Goal: Task Accomplishment & Management: Manage account settings

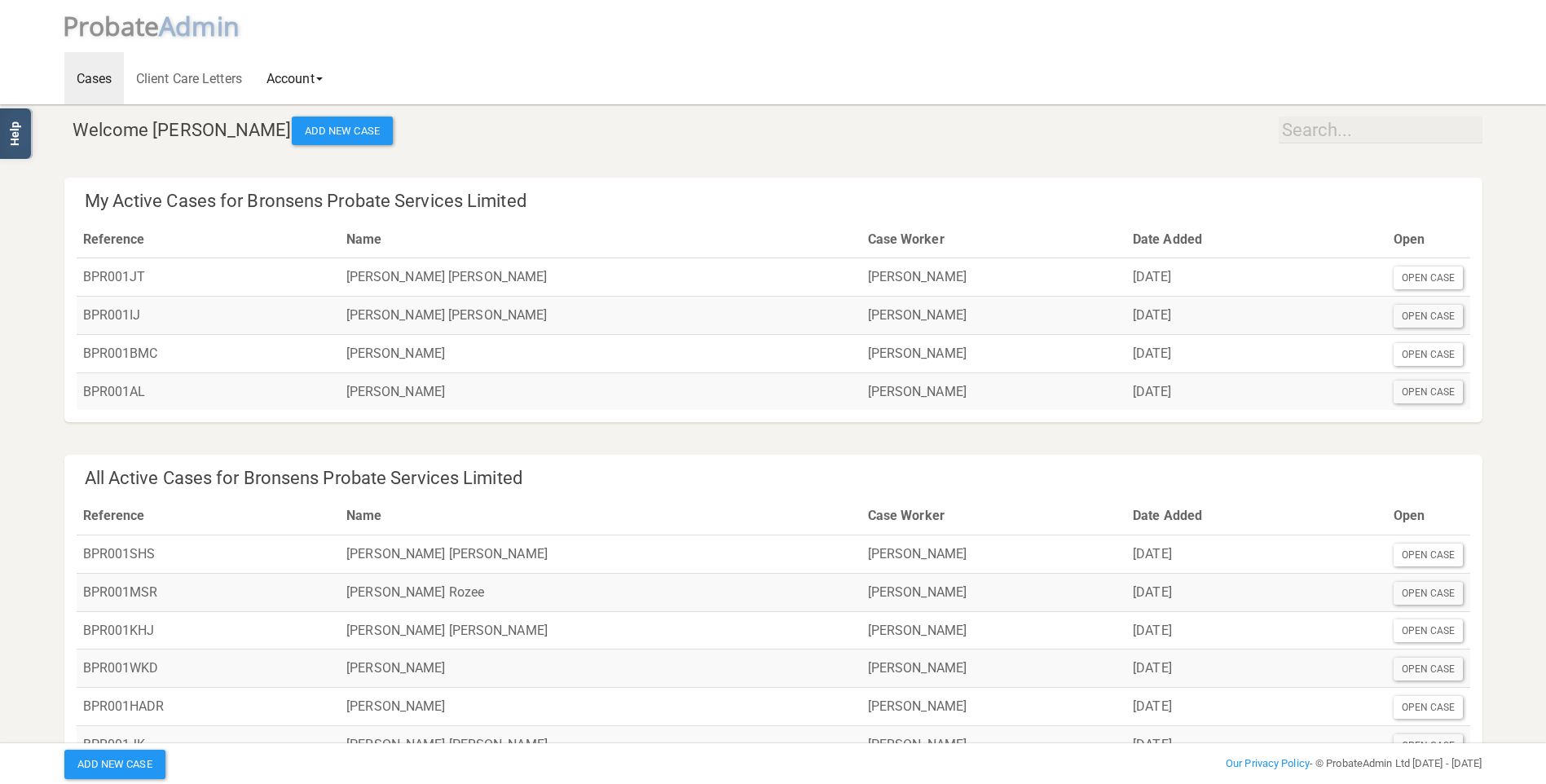
click at [294, 79] on link "Account" at bounding box center [294, 79] width 80 height 52
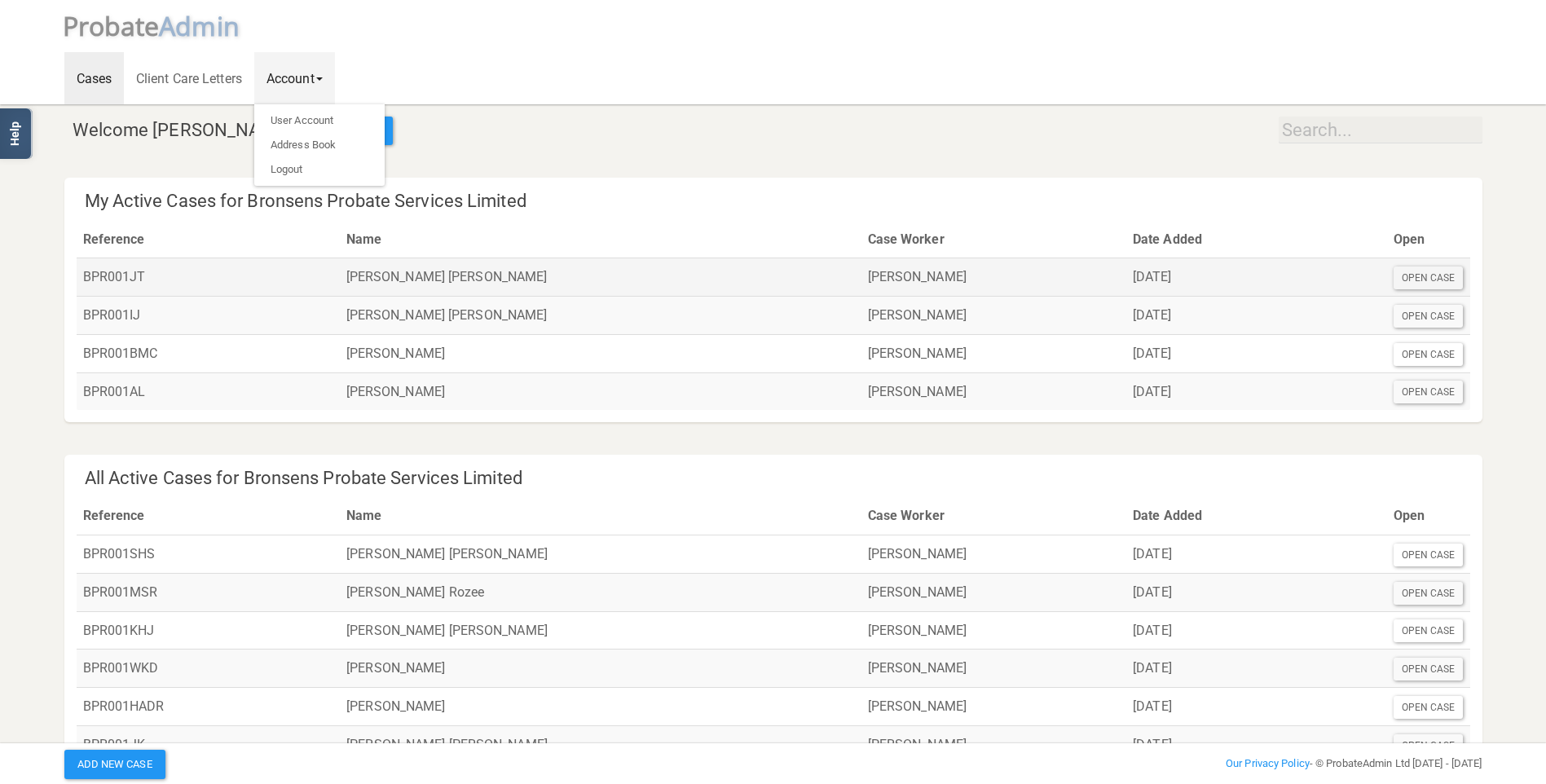
click at [412, 276] on td "[PERSON_NAME] [PERSON_NAME]" at bounding box center [600, 277] width 522 height 39
click at [1419, 272] on div "Open Case" at bounding box center [1428, 278] width 70 height 23
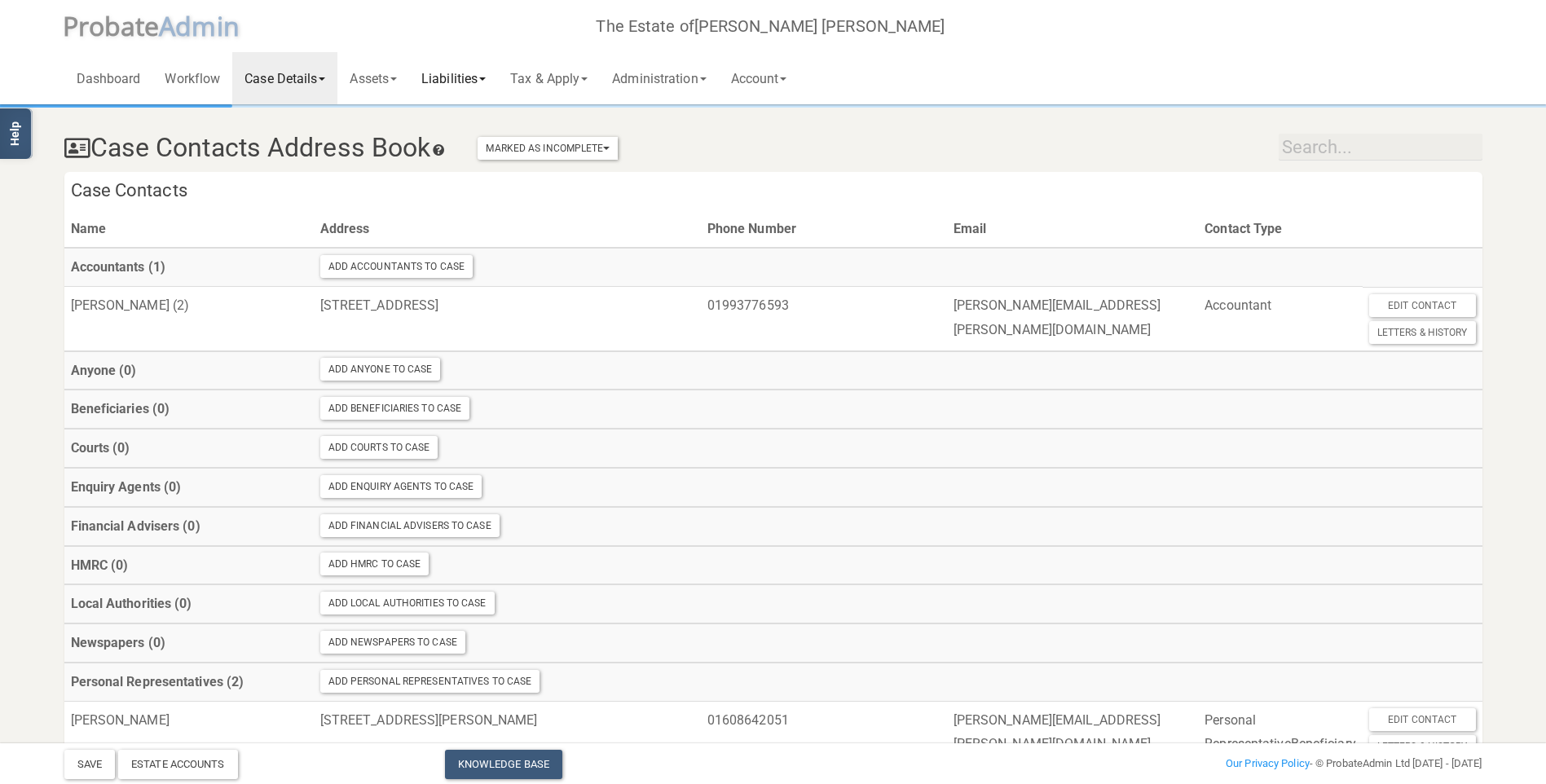
click at [468, 71] on link "Liabilities" at bounding box center [454, 79] width 89 height 52
click at [477, 143] on link "General Creditors" at bounding box center [474, 145] width 130 height 25
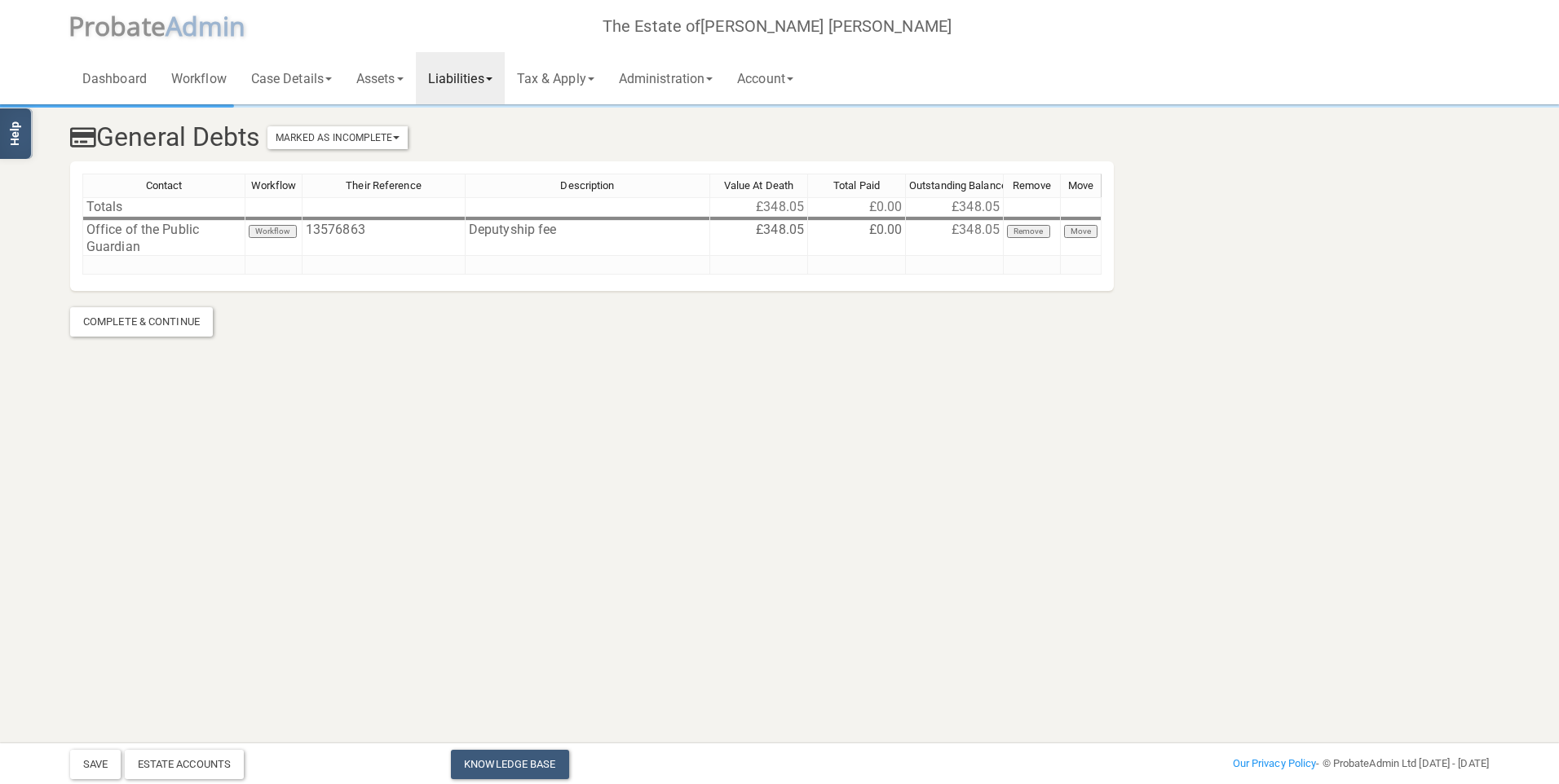
click at [462, 75] on link "Liabilities" at bounding box center [460, 79] width 89 height 52
click at [482, 117] on link "Funeral Expenses" at bounding box center [481, 121] width 130 height 25
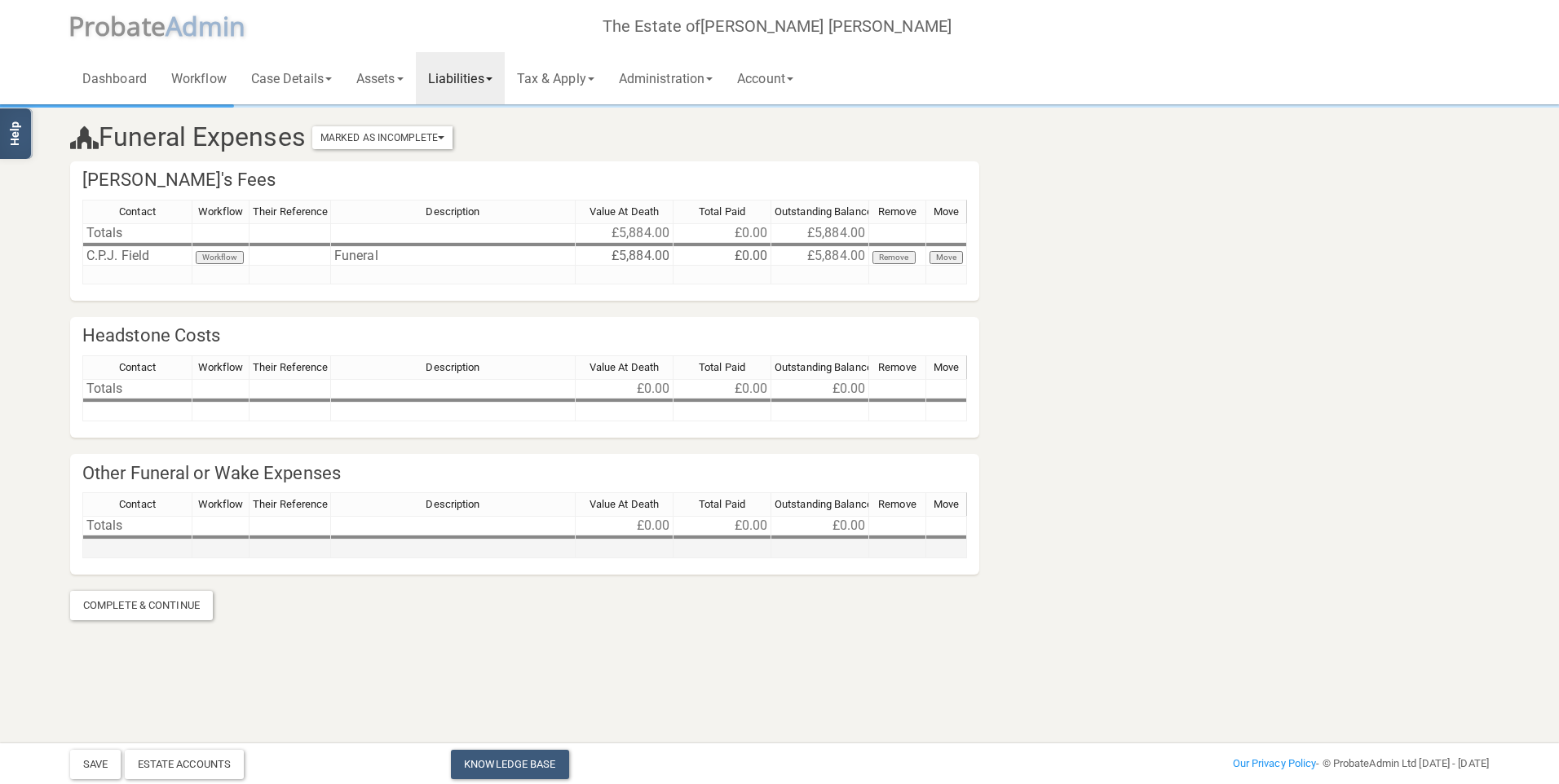
click at [140, 546] on td at bounding box center [137, 549] width 110 height 19
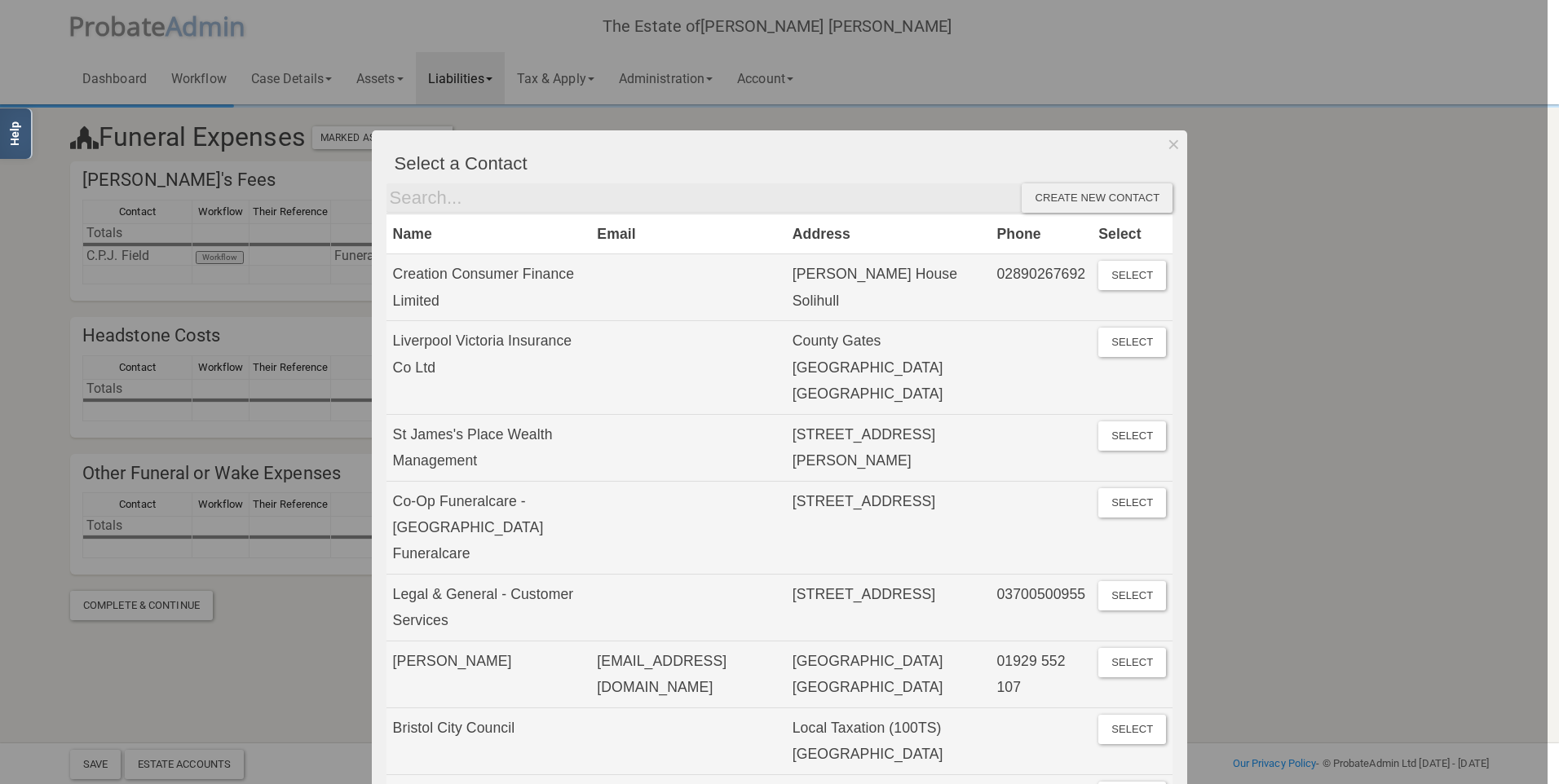
click at [1076, 197] on div "Create new contact" at bounding box center [1097, 198] width 151 height 30
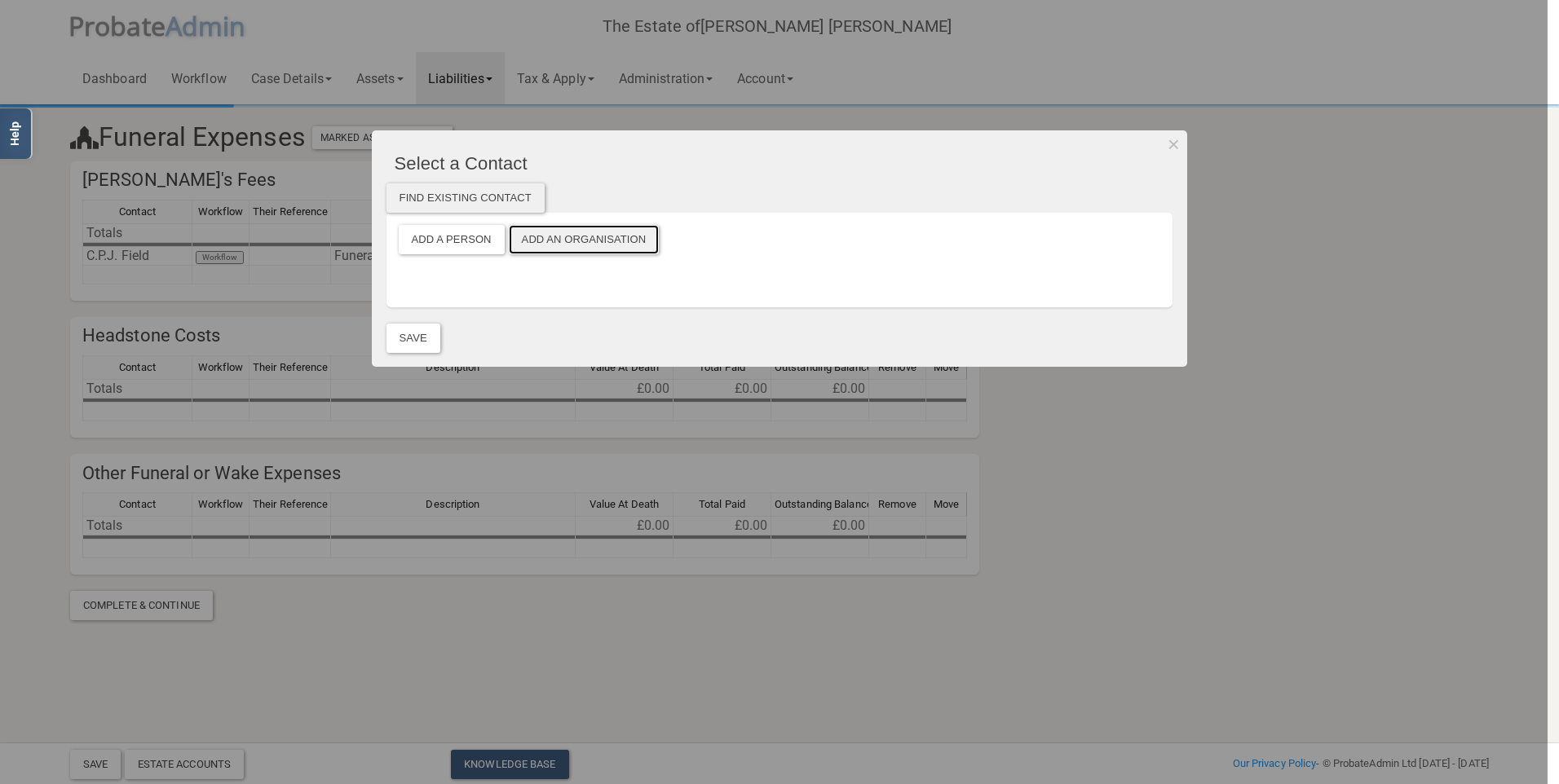
click at [604, 252] on button "Add an Organisation" at bounding box center [584, 239] width 151 height 30
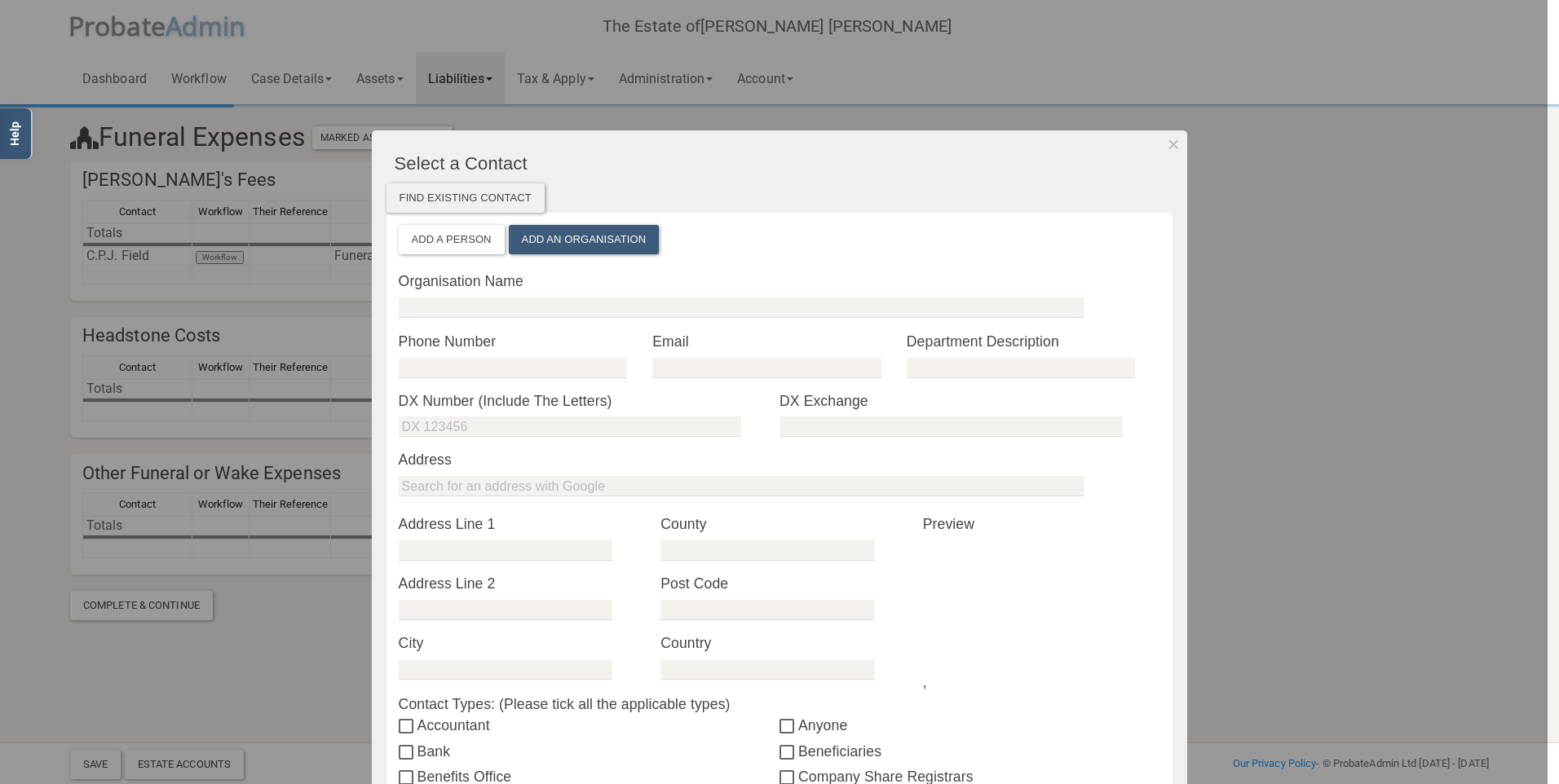
click at [484, 321] on div "Organisation Name" at bounding box center [780, 301] width 762 height 61
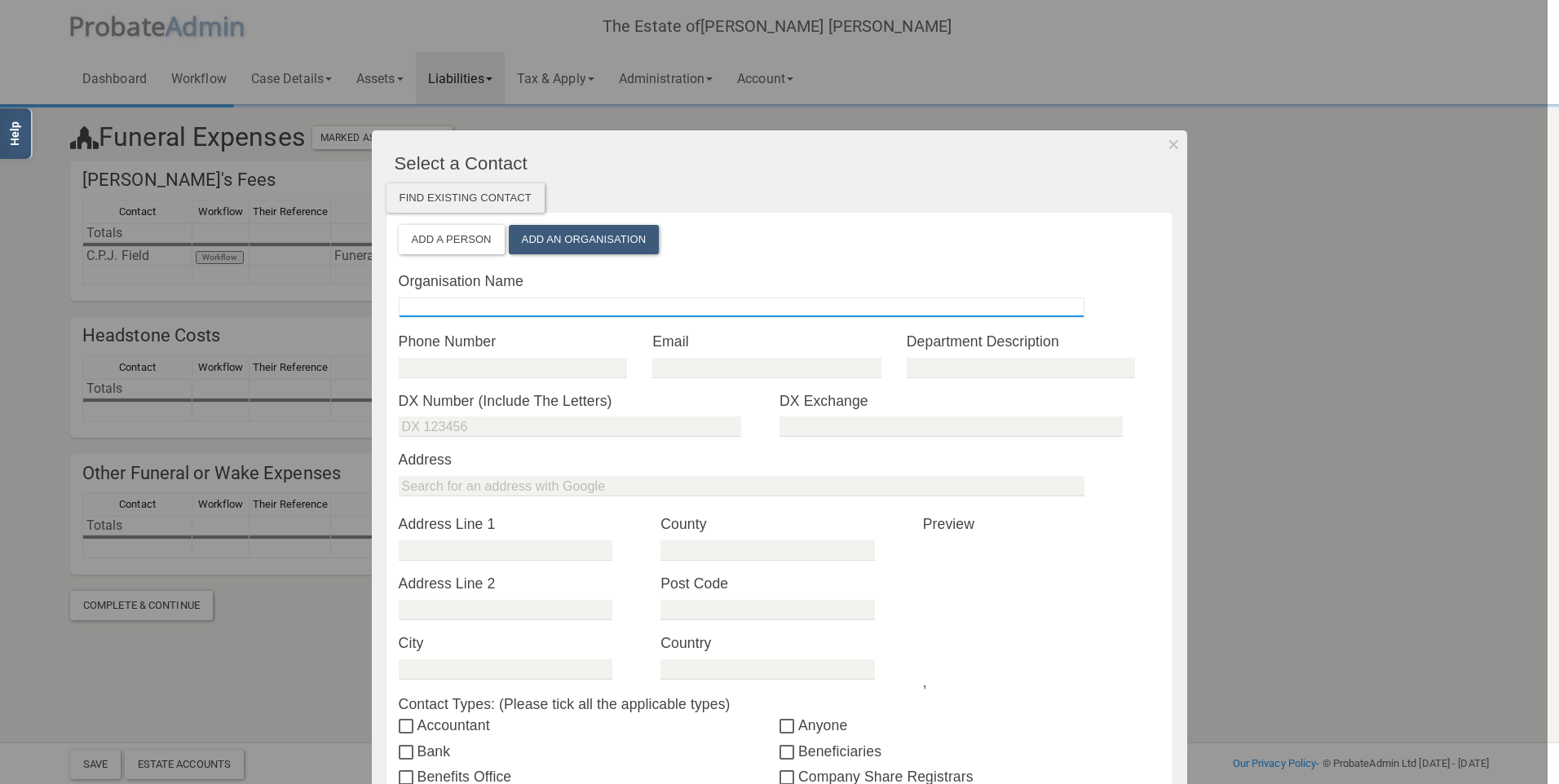
click at [484, 301] on input "text" at bounding box center [742, 308] width 686 height 21
type input "[GEOGRAPHIC_DATA]"
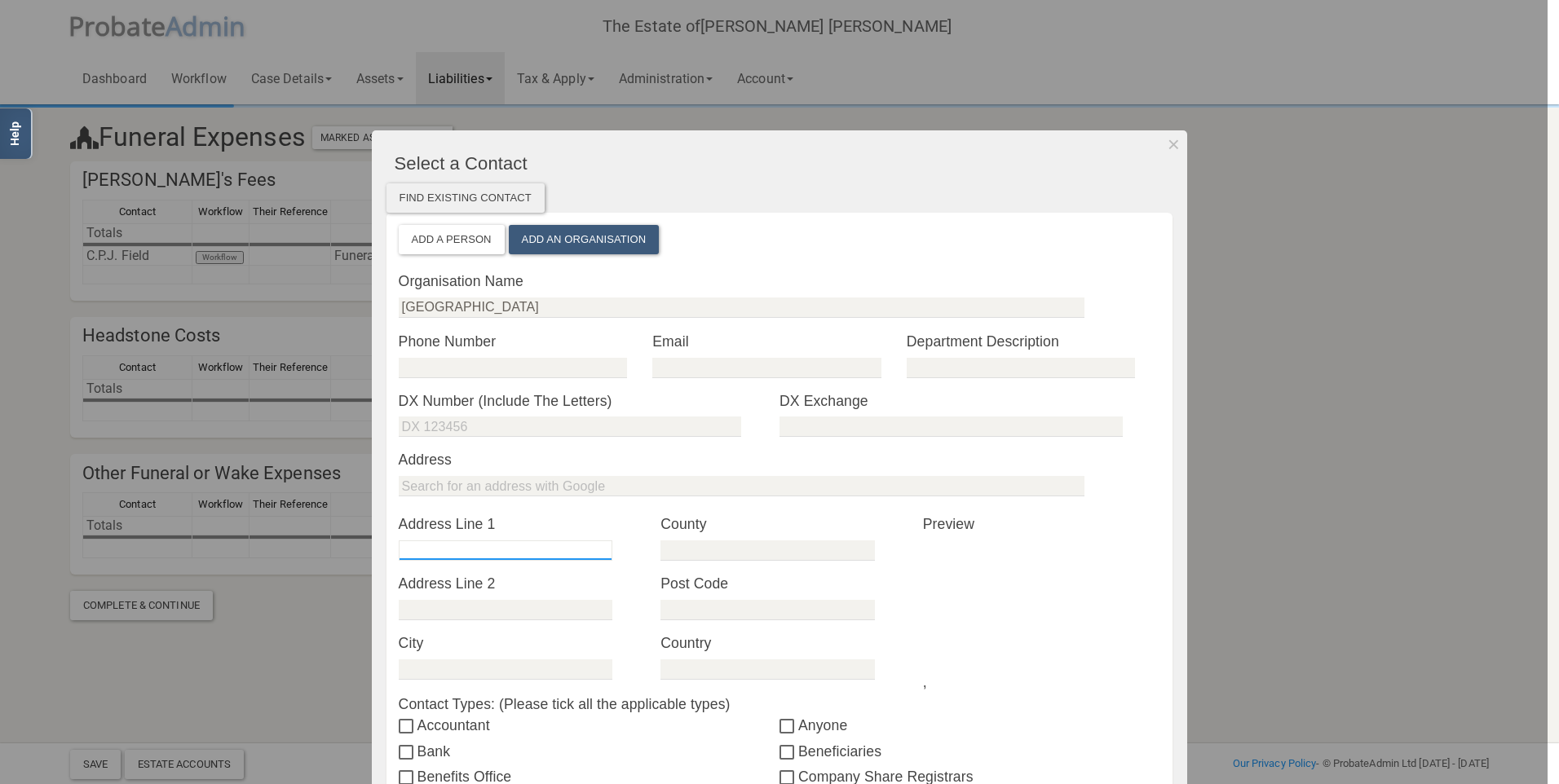
click at [498, 561] on input "text" at bounding box center [505, 550] width 213 height 21
click at [484, 540] on input "text" at bounding box center [505, 550] width 213 height 21
type input "[PERSON_NAME][GEOGRAPHIC_DATA]"
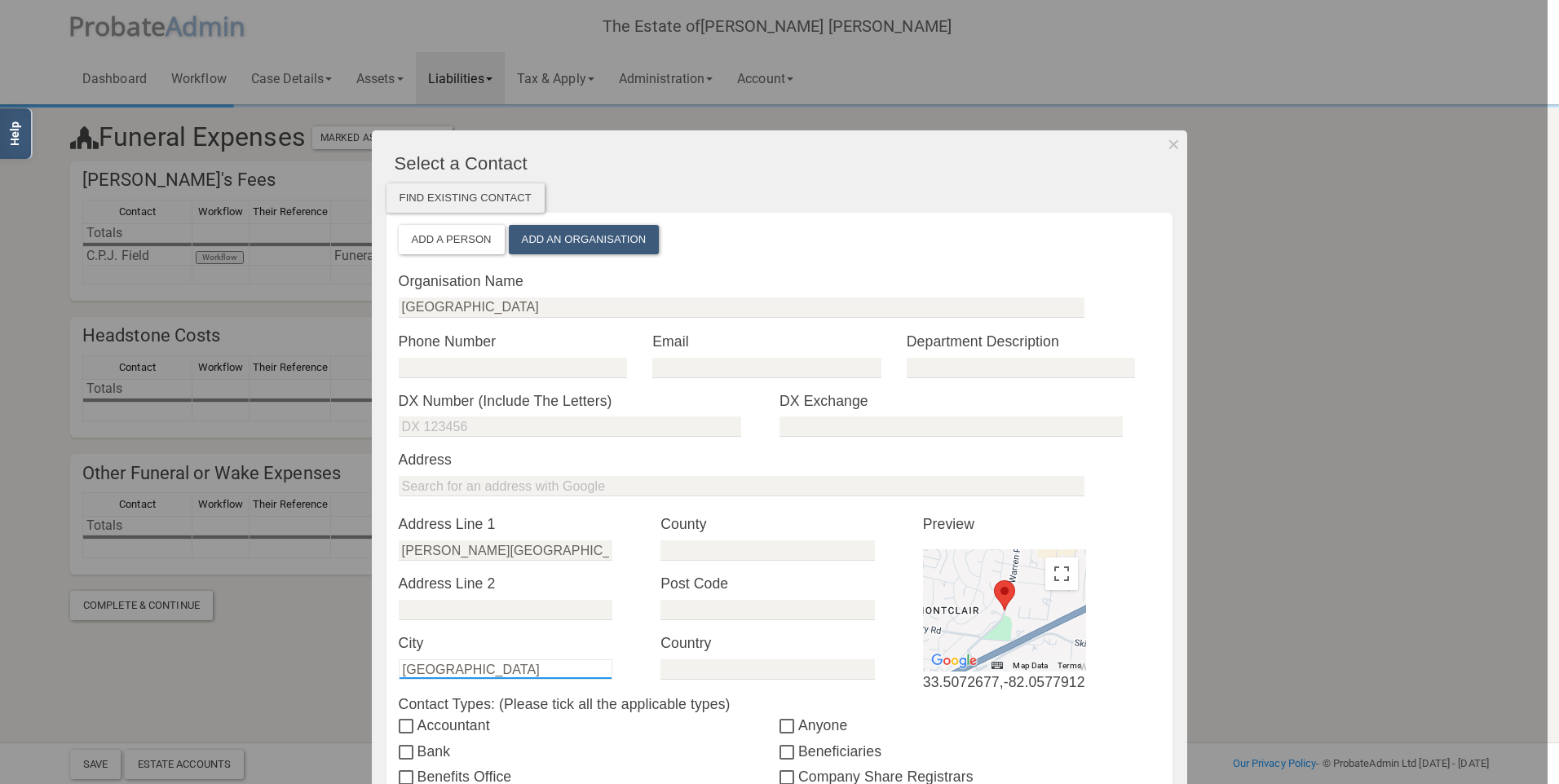
type input "[GEOGRAPHIC_DATA]"
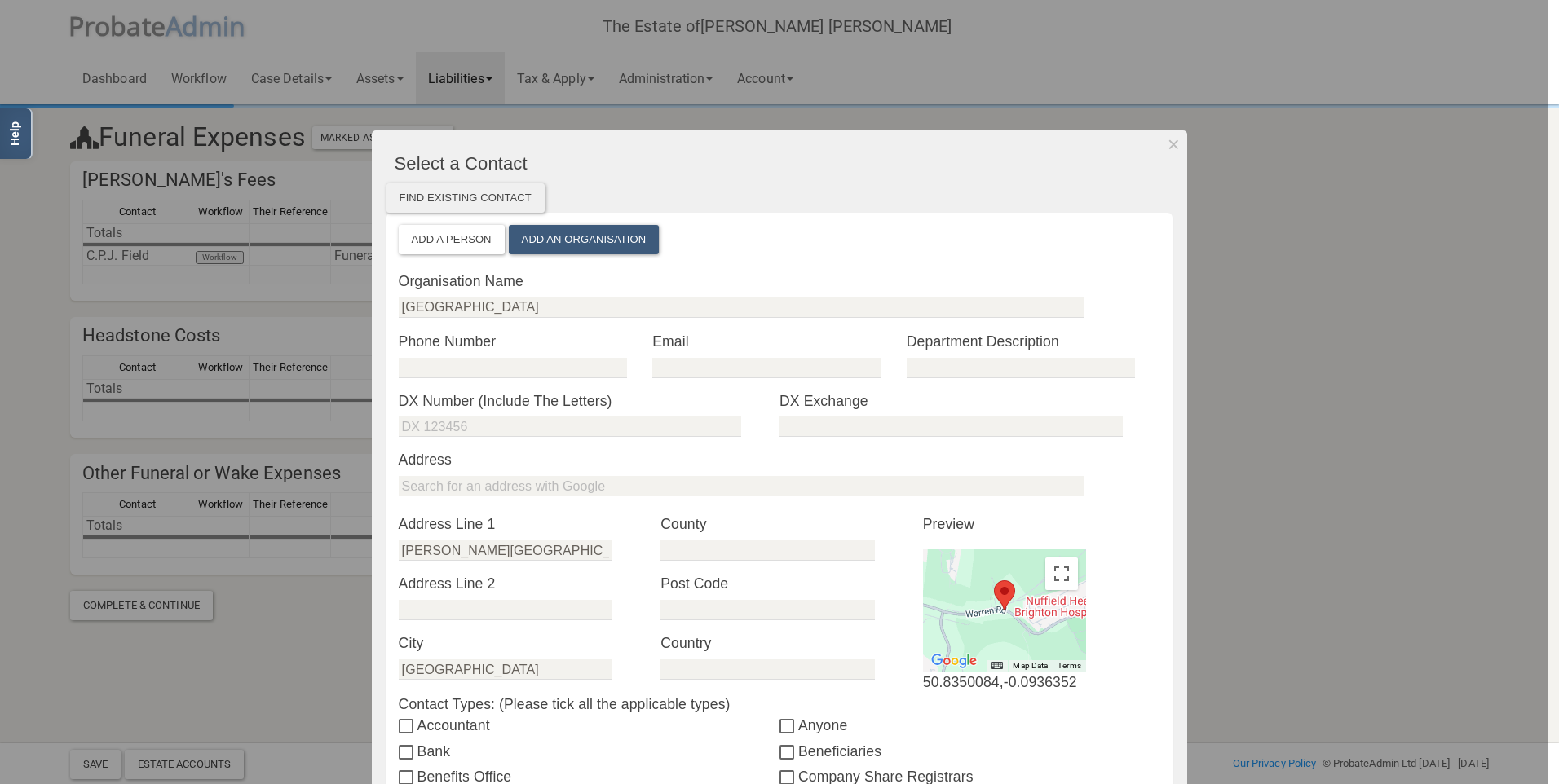
click at [514, 351] on label "Phone Number" at bounding box center [526, 341] width 254 height 21
click at [489, 363] on input "tel" at bounding box center [513, 367] width 228 height 21
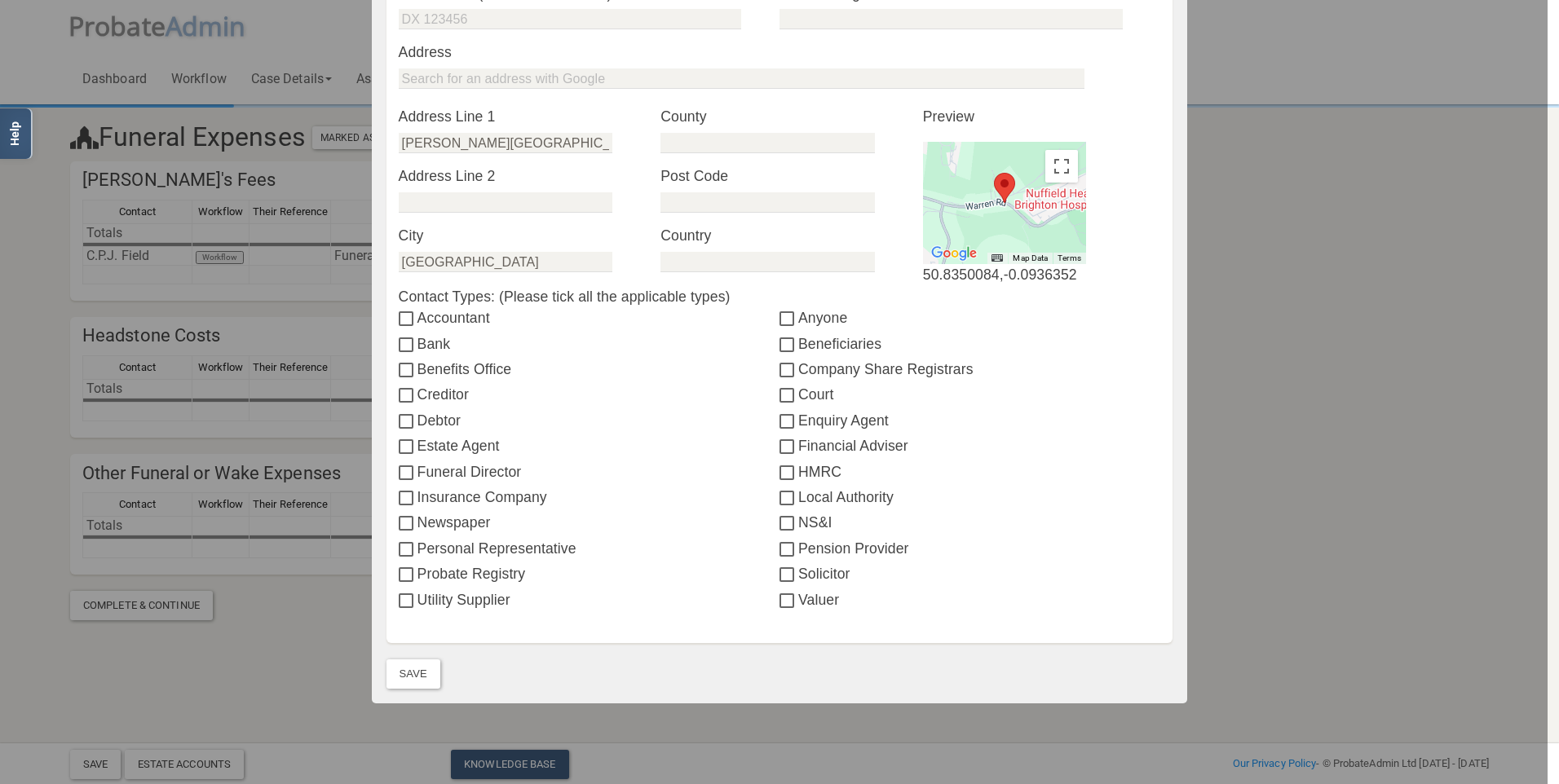
scroll to position [457, 0]
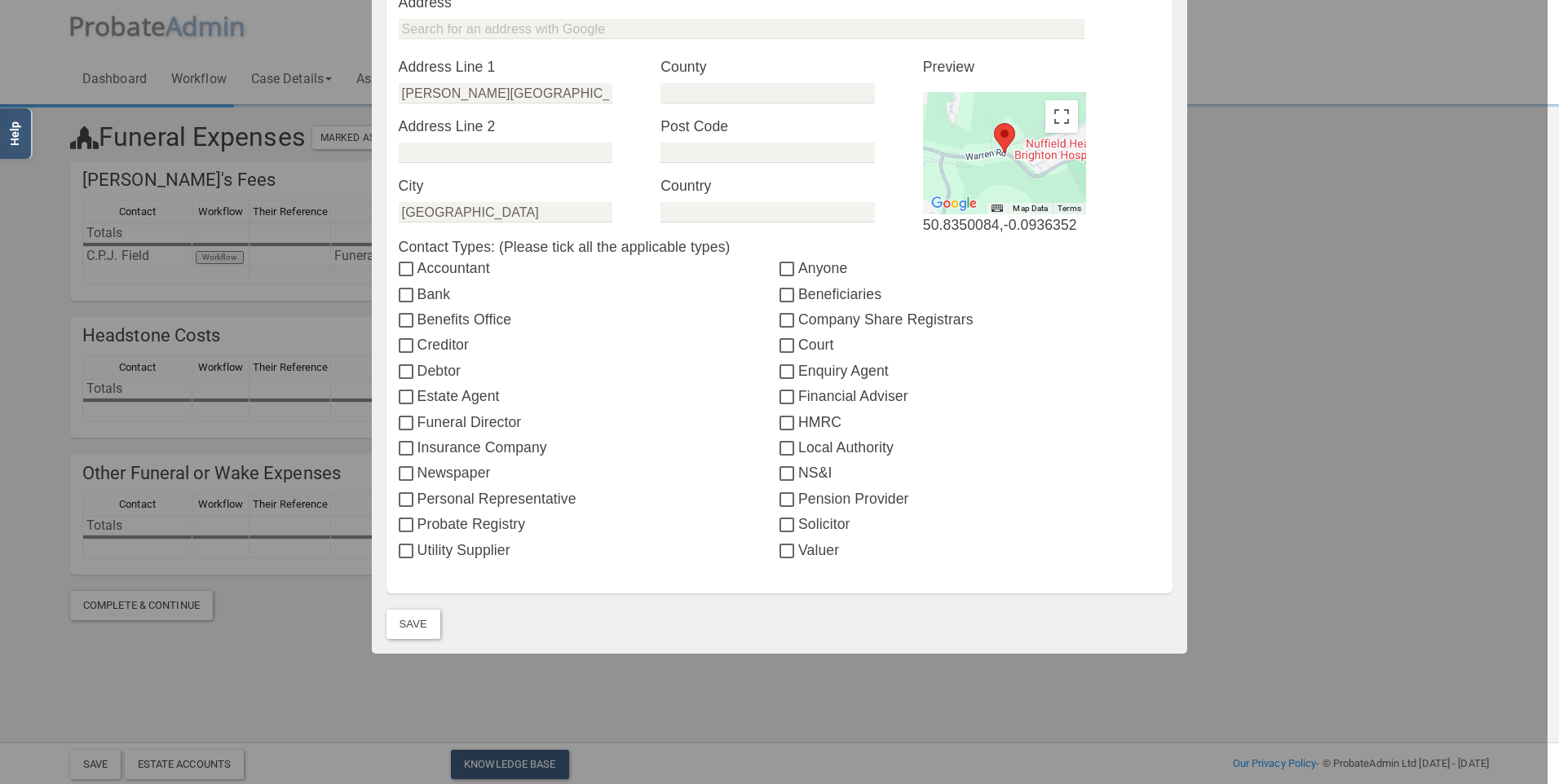
type input "01273076518"
click at [780, 267] on input "Anyone" at bounding box center [789, 270] width 19 height 13
checkbox input "true"
click at [409, 628] on button "Save" at bounding box center [414, 624] width 54 height 30
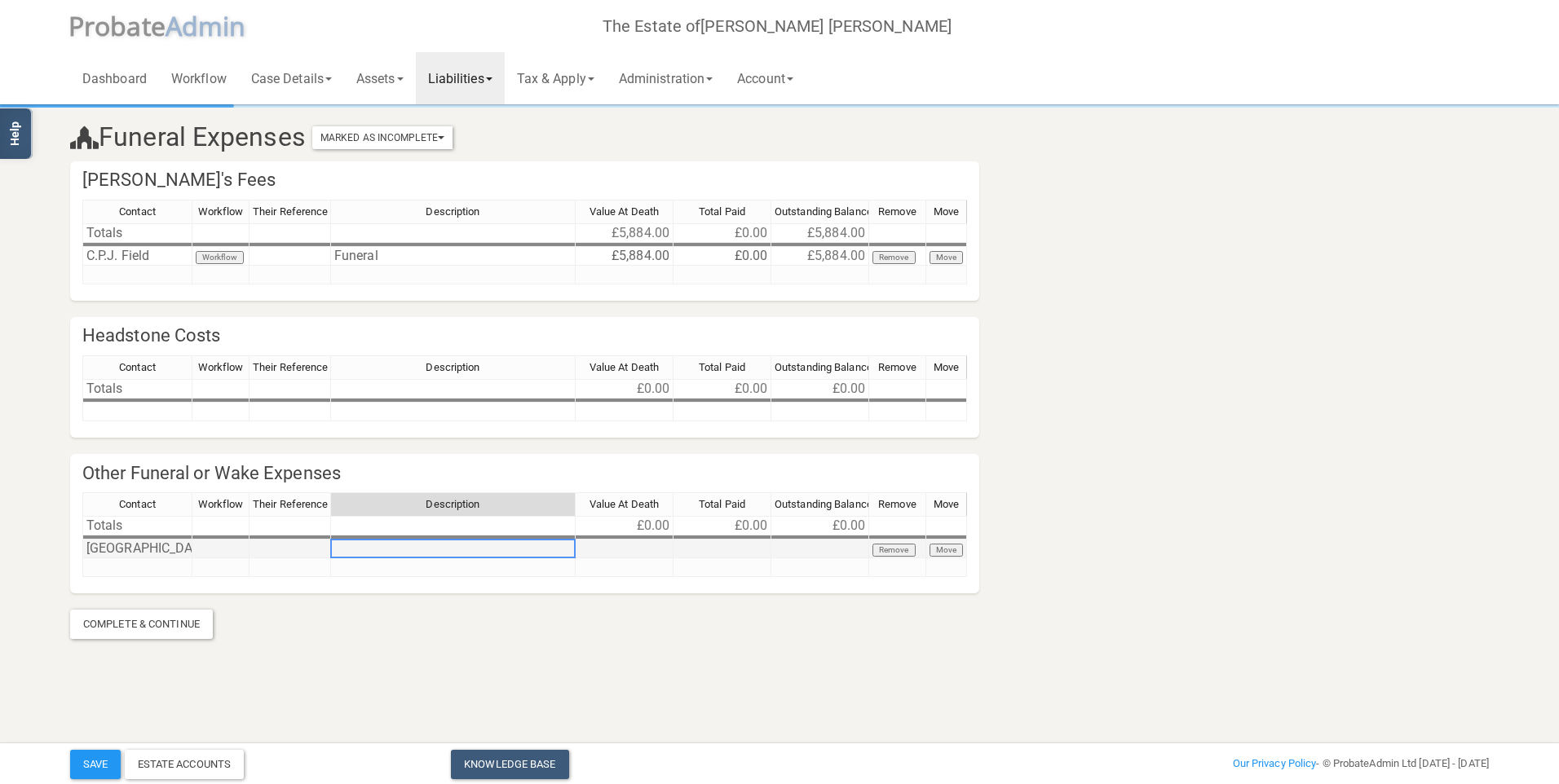
click at [462, 556] on td at bounding box center [453, 549] width 245 height 19
type textarea "Wake"
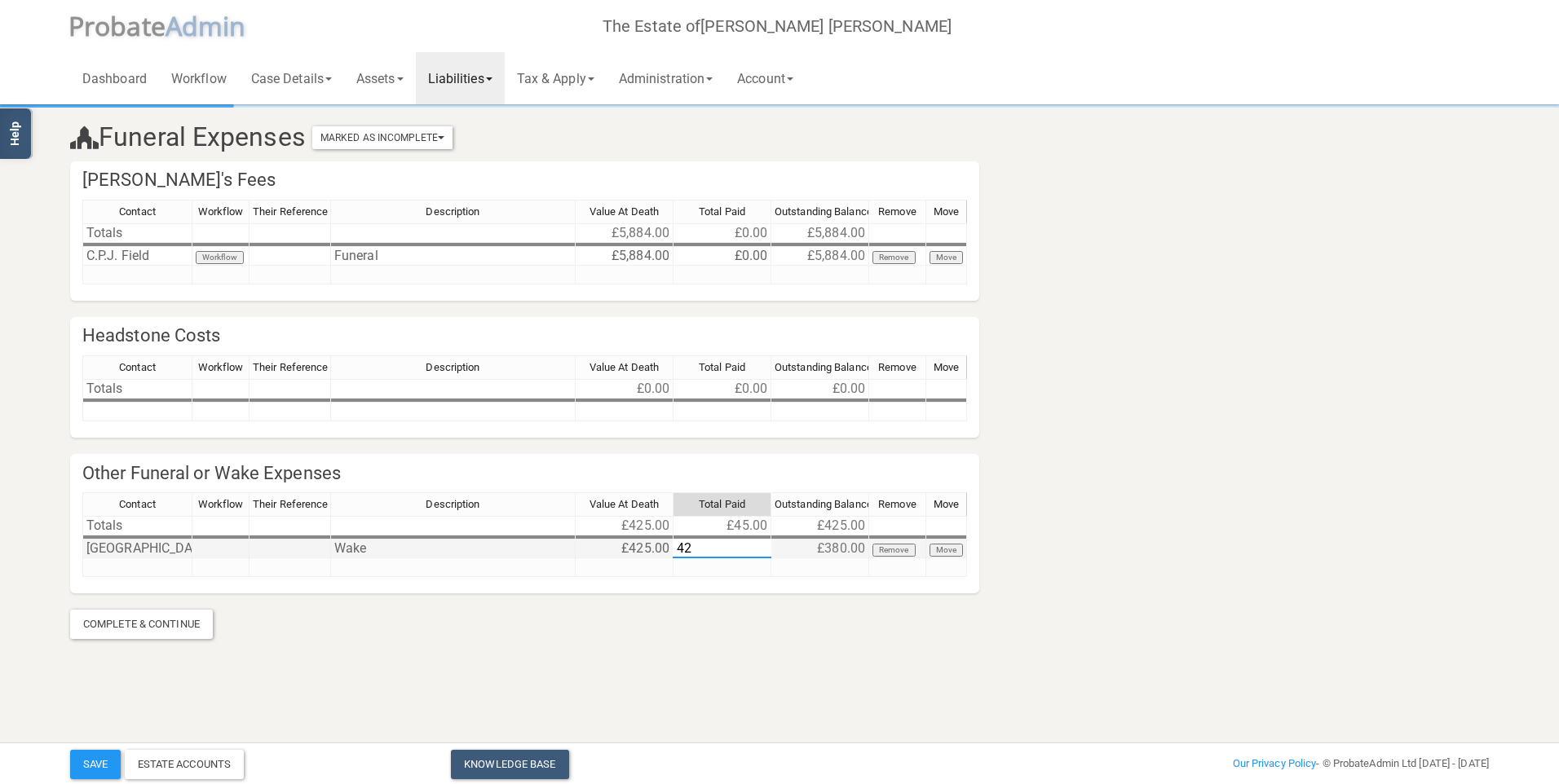
type textarea "425"
click at [472, 78] on link "Liabilities" at bounding box center [460, 79] width 89 height 52
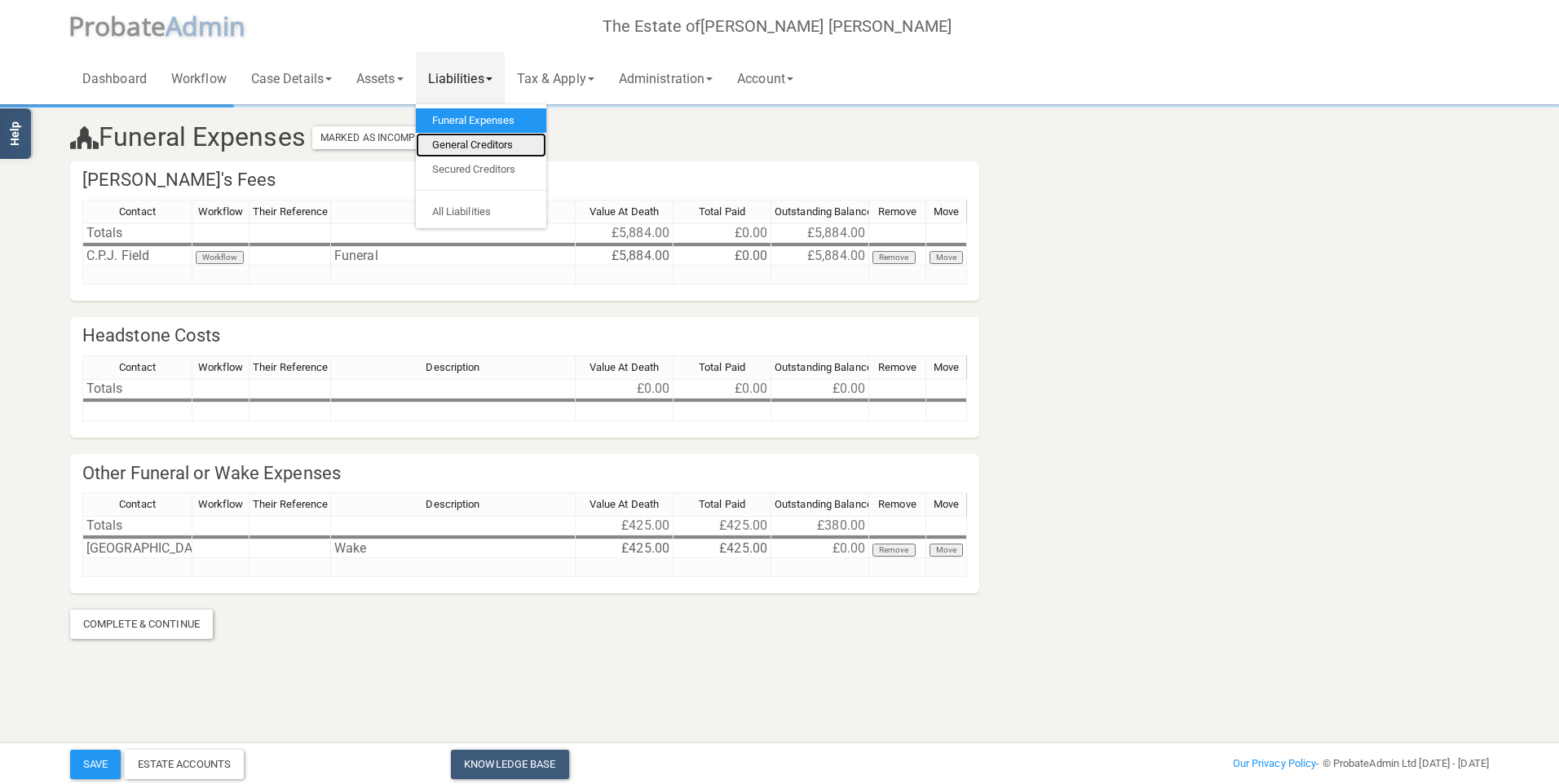
click at [505, 144] on link "General Creditors" at bounding box center [481, 145] width 130 height 25
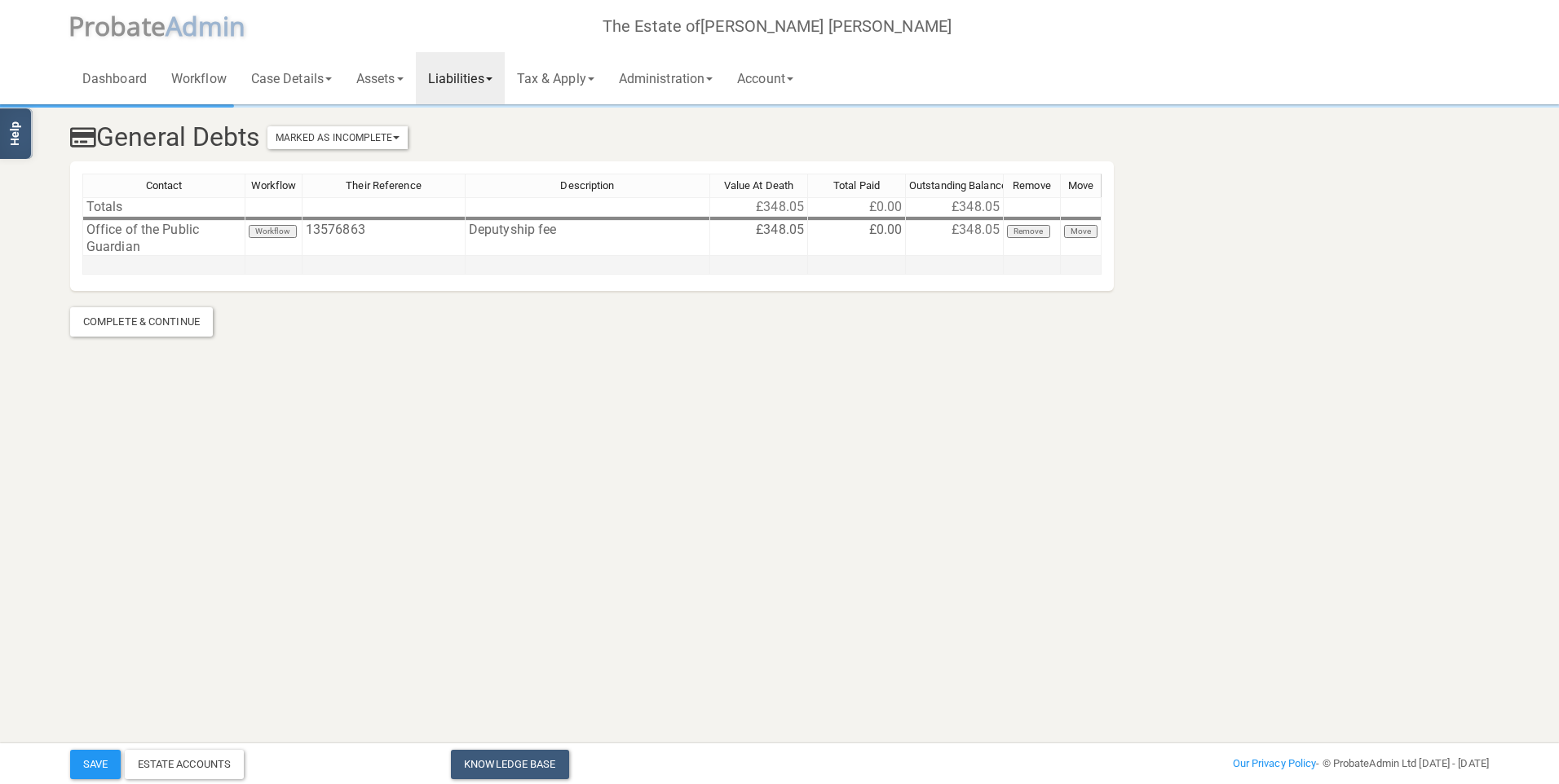
click at [146, 270] on td at bounding box center [163, 265] width 163 height 19
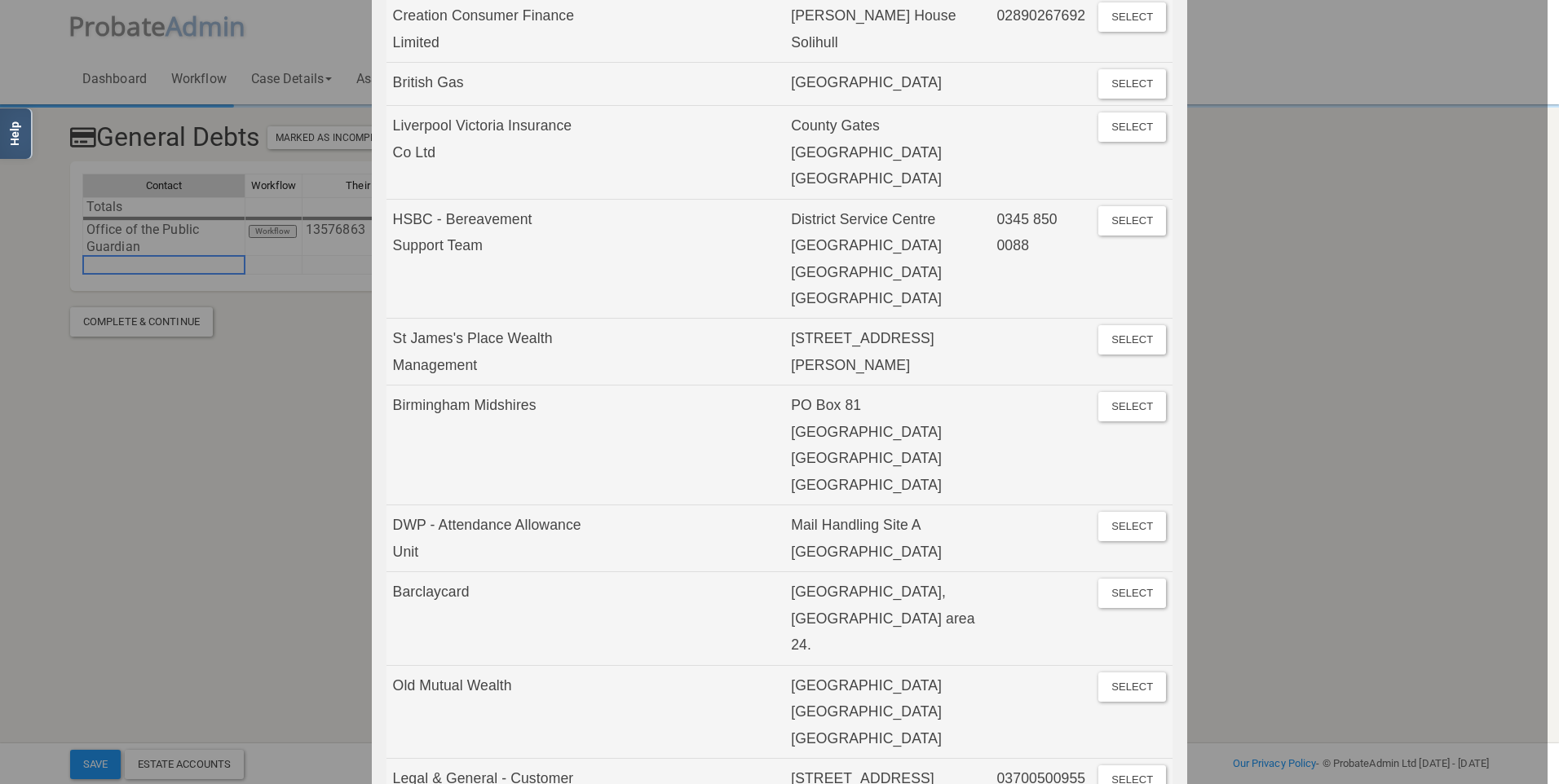
scroll to position [14, 0]
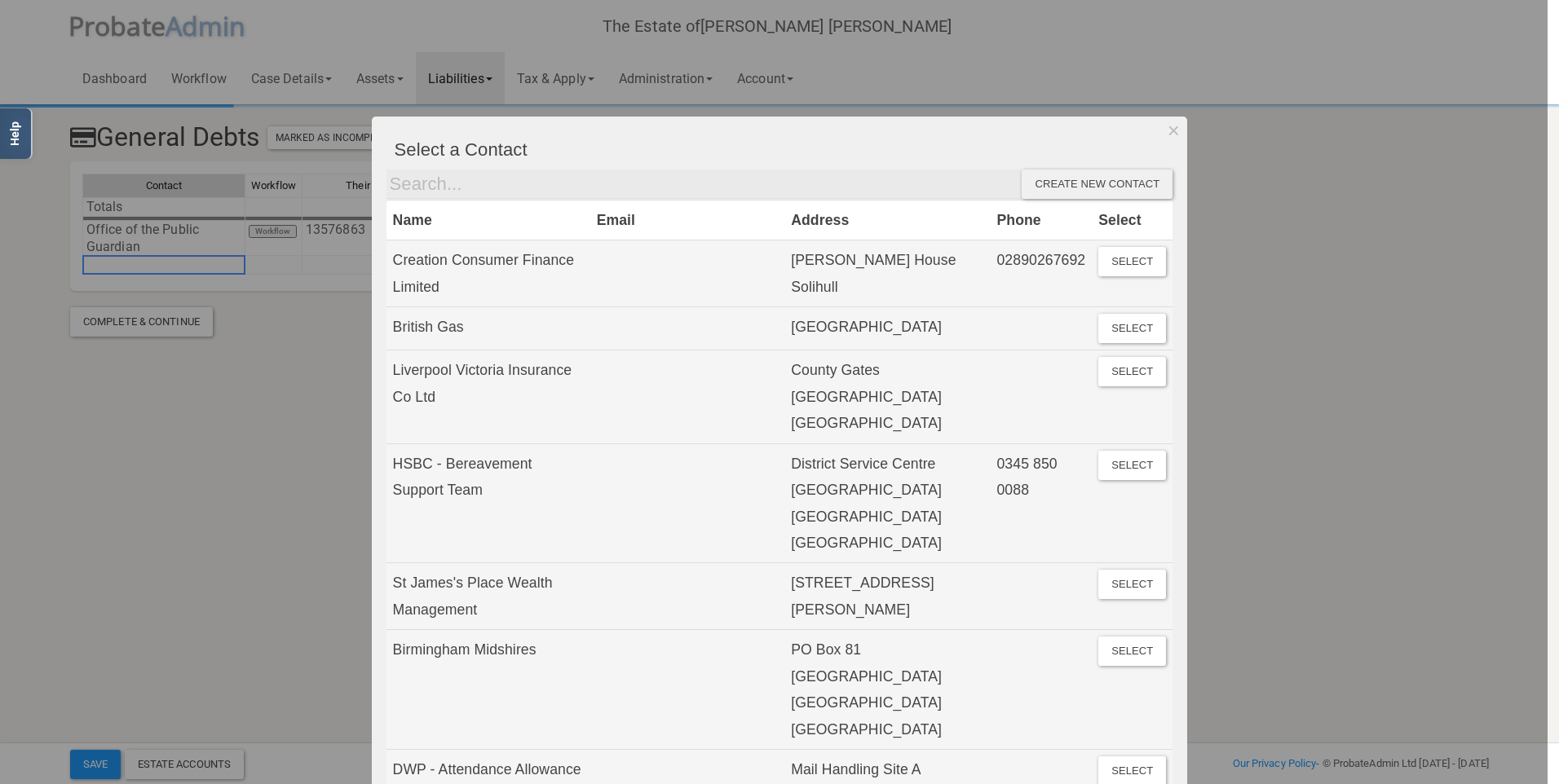
click at [1031, 189] on div "Create new contact" at bounding box center [1097, 185] width 151 height 30
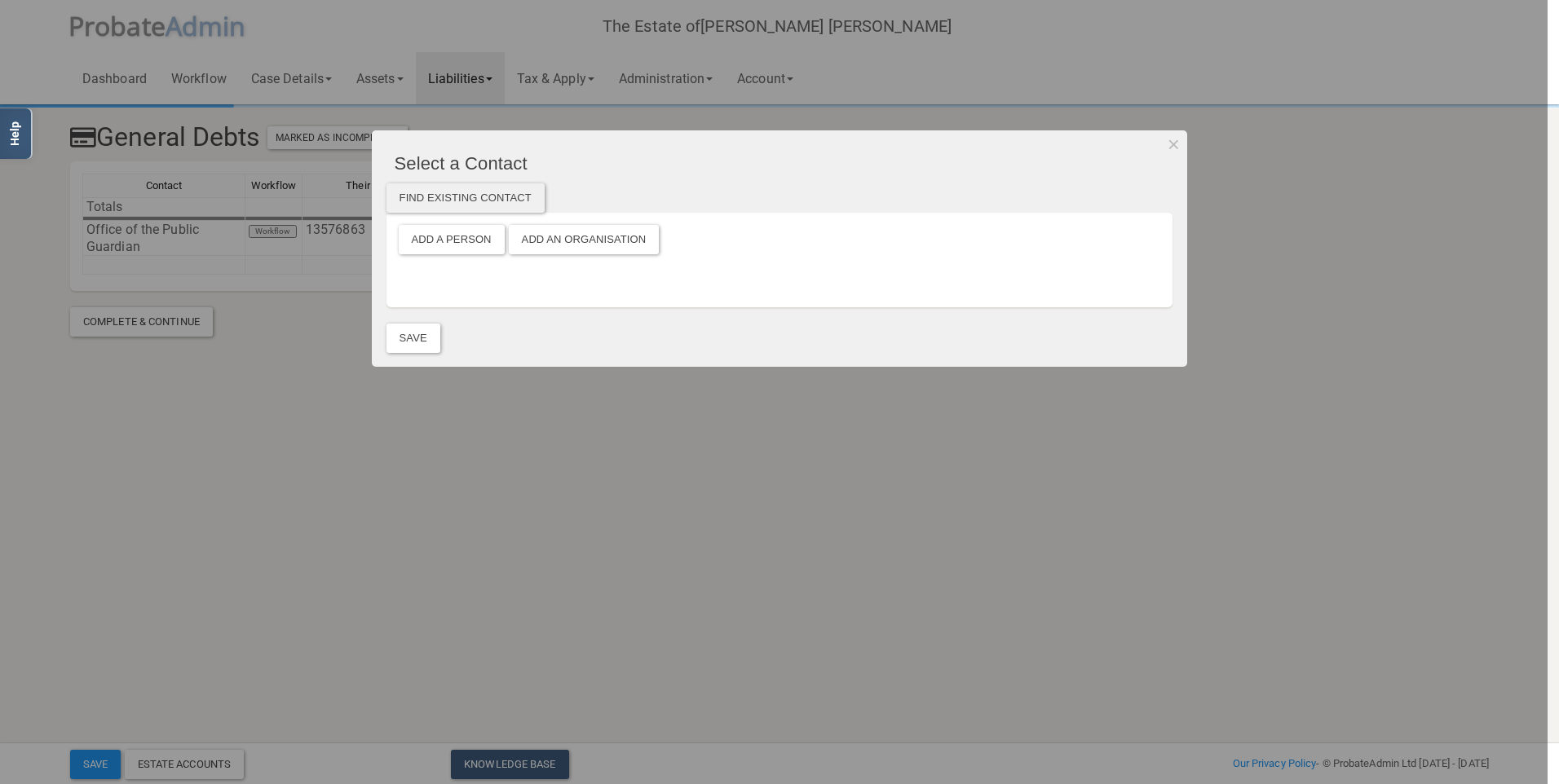
scroll to position [0, 0]
click at [462, 243] on button "Add a Person" at bounding box center [451, 239] width 106 height 30
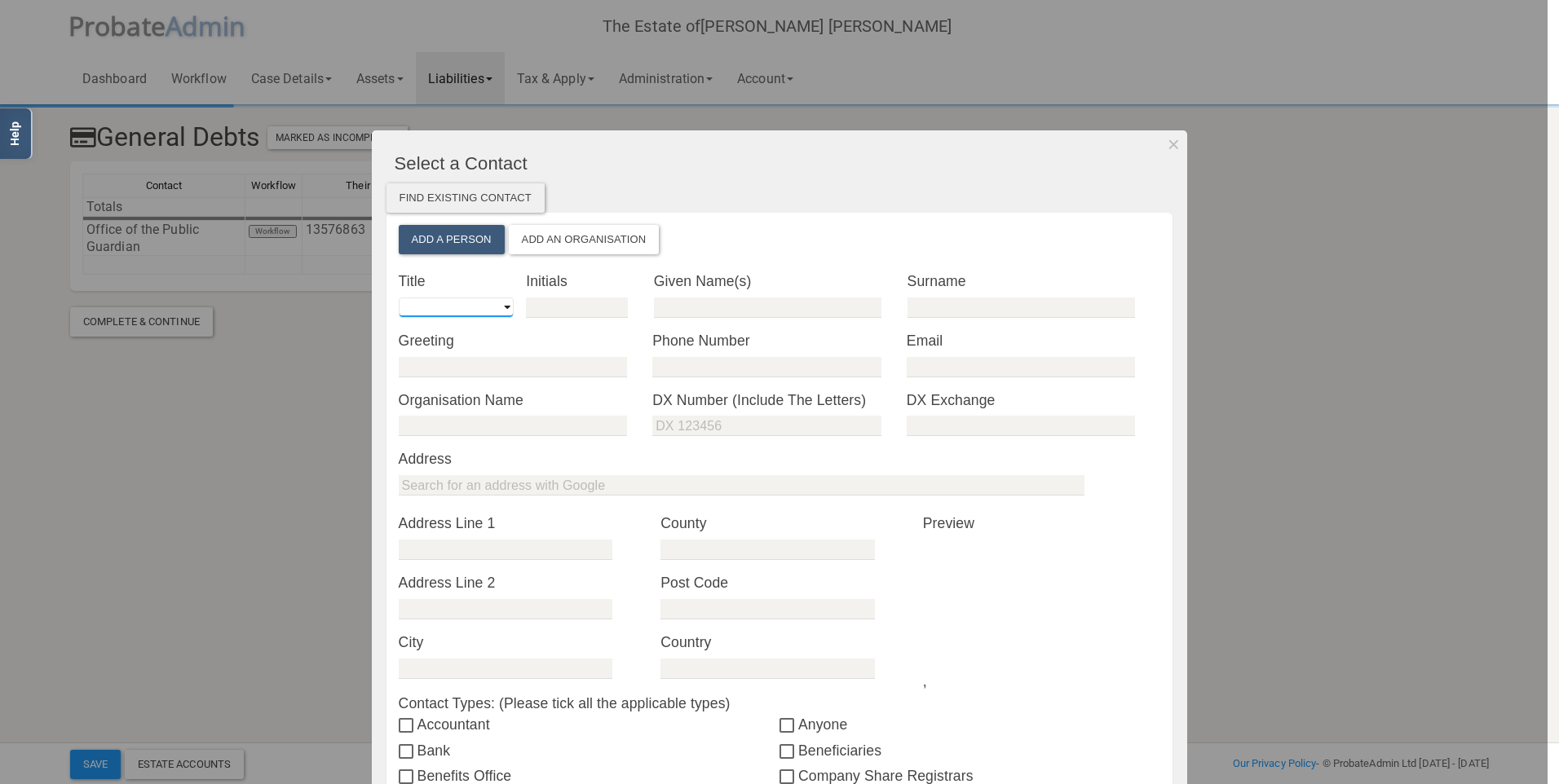
click at [467, 305] on select "Mr Mrs Miss Ms Dr [PERSON_NAME] [PERSON_NAME]" at bounding box center [456, 308] width 115 height 21
select select "string:Mr"
click at [399, 298] on select "Mr Mrs Miss Ms Dr [PERSON_NAME] [PERSON_NAME]" at bounding box center [456, 308] width 115 height 21
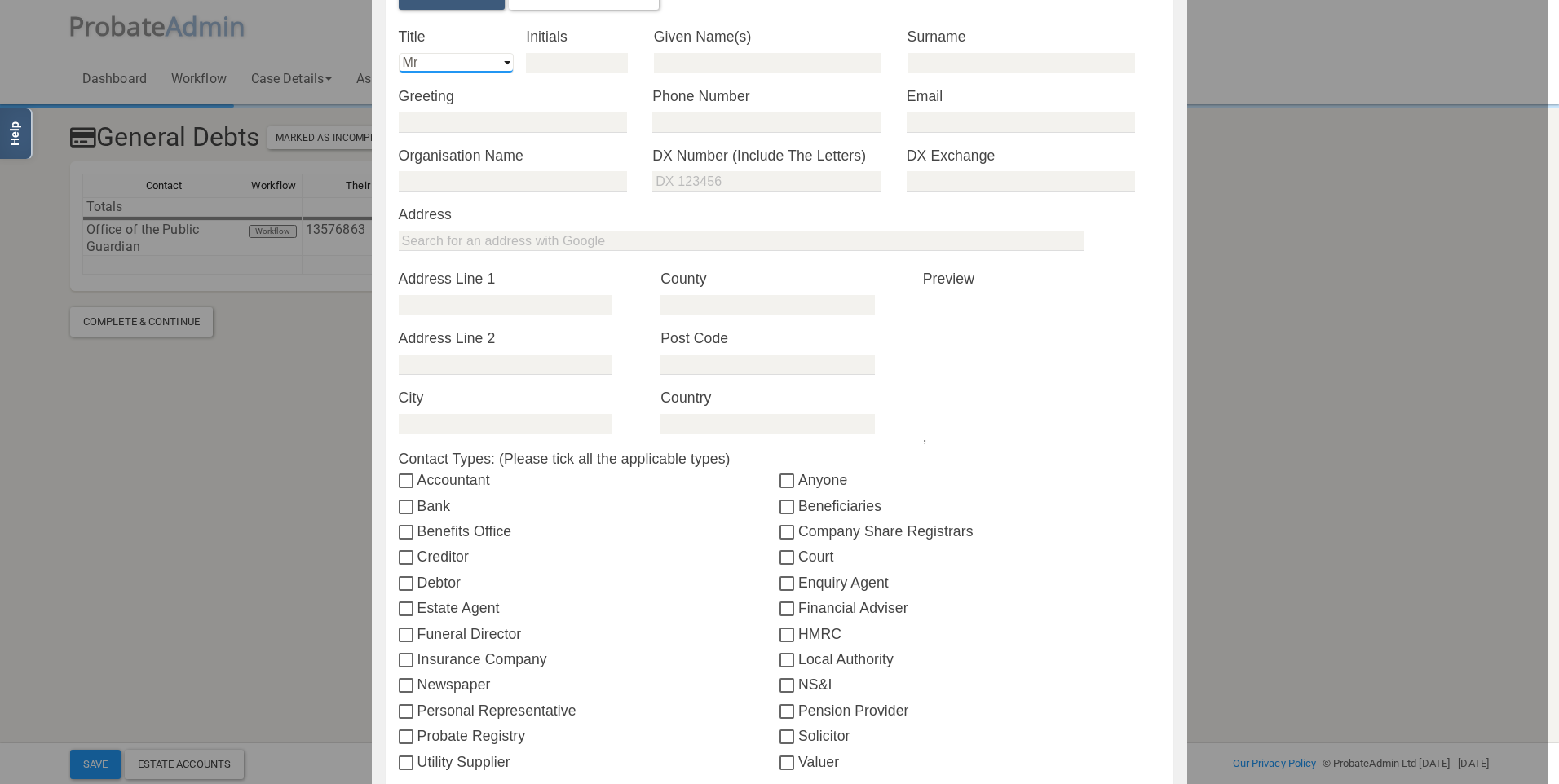
scroll to position [326, 0]
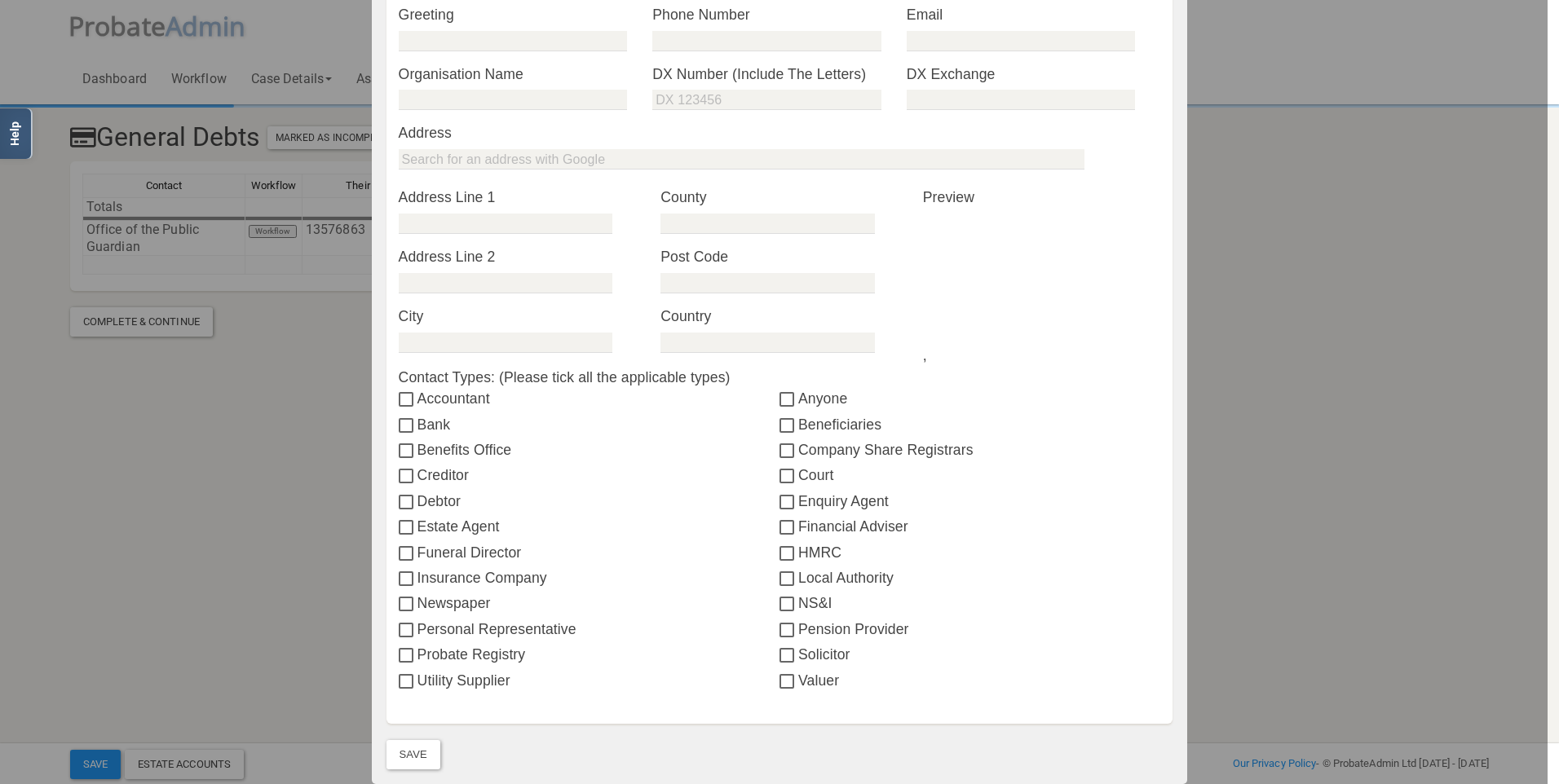
click at [429, 480] on label "Creditor" at bounding box center [589, 475] width 381 height 21
click at [418, 480] on input "Creditor" at bounding box center [408, 476] width 19 height 13
checkbox input "true"
click at [409, 759] on button "Save" at bounding box center [414, 754] width 54 height 30
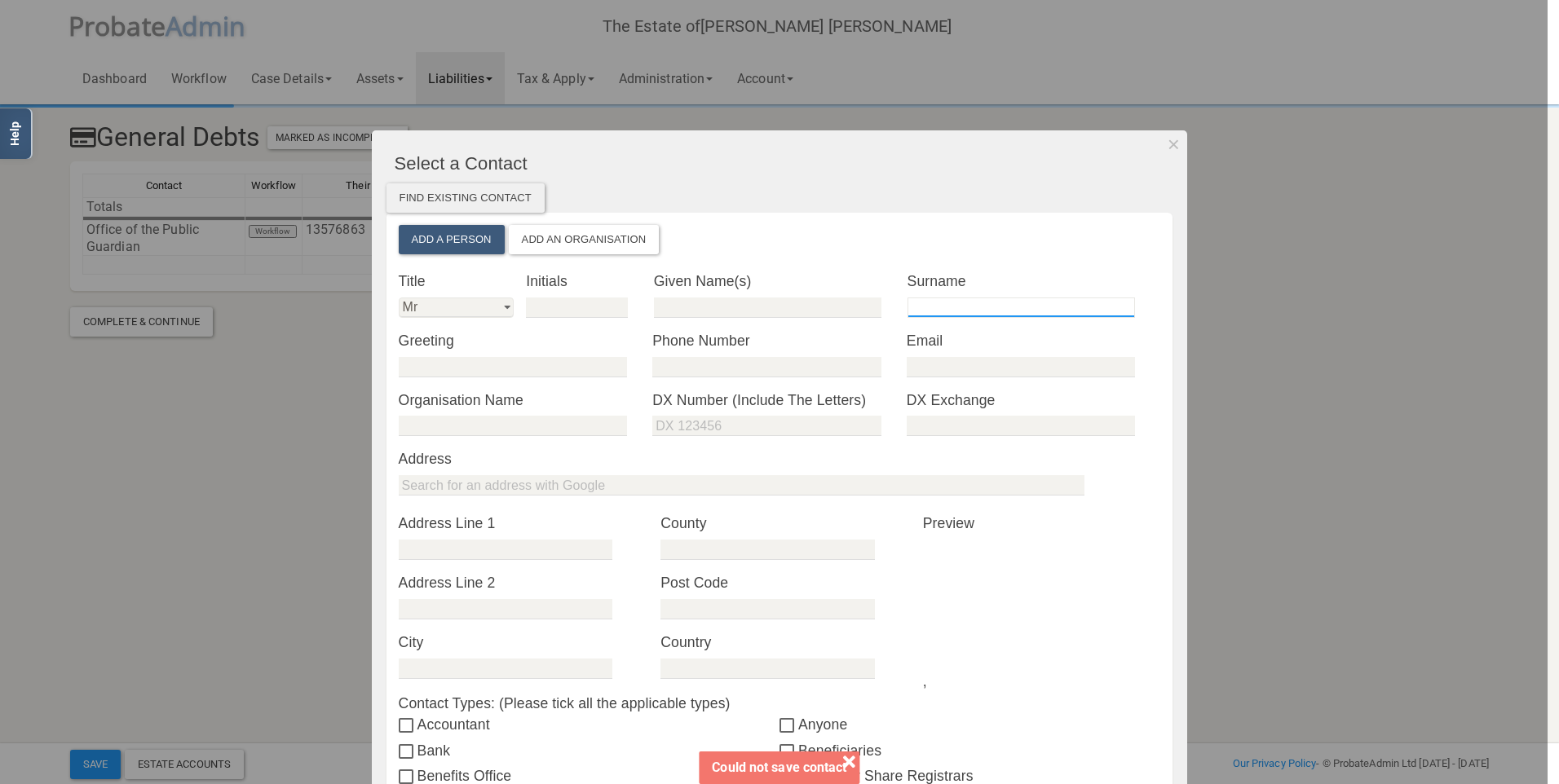
click at [955, 303] on input "text" at bounding box center [1022, 308] width 228 height 21
click at [922, 293] on div "* Surname" at bounding box center [1034, 294] width 254 height 48
click at [908, 314] on input "text" at bounding box center [1022, 308] width 228 height 21
type input "[PERSON_NAME]"
click at [595, 316] on input "text" at bounding box center [577, 308] width 102 height 21
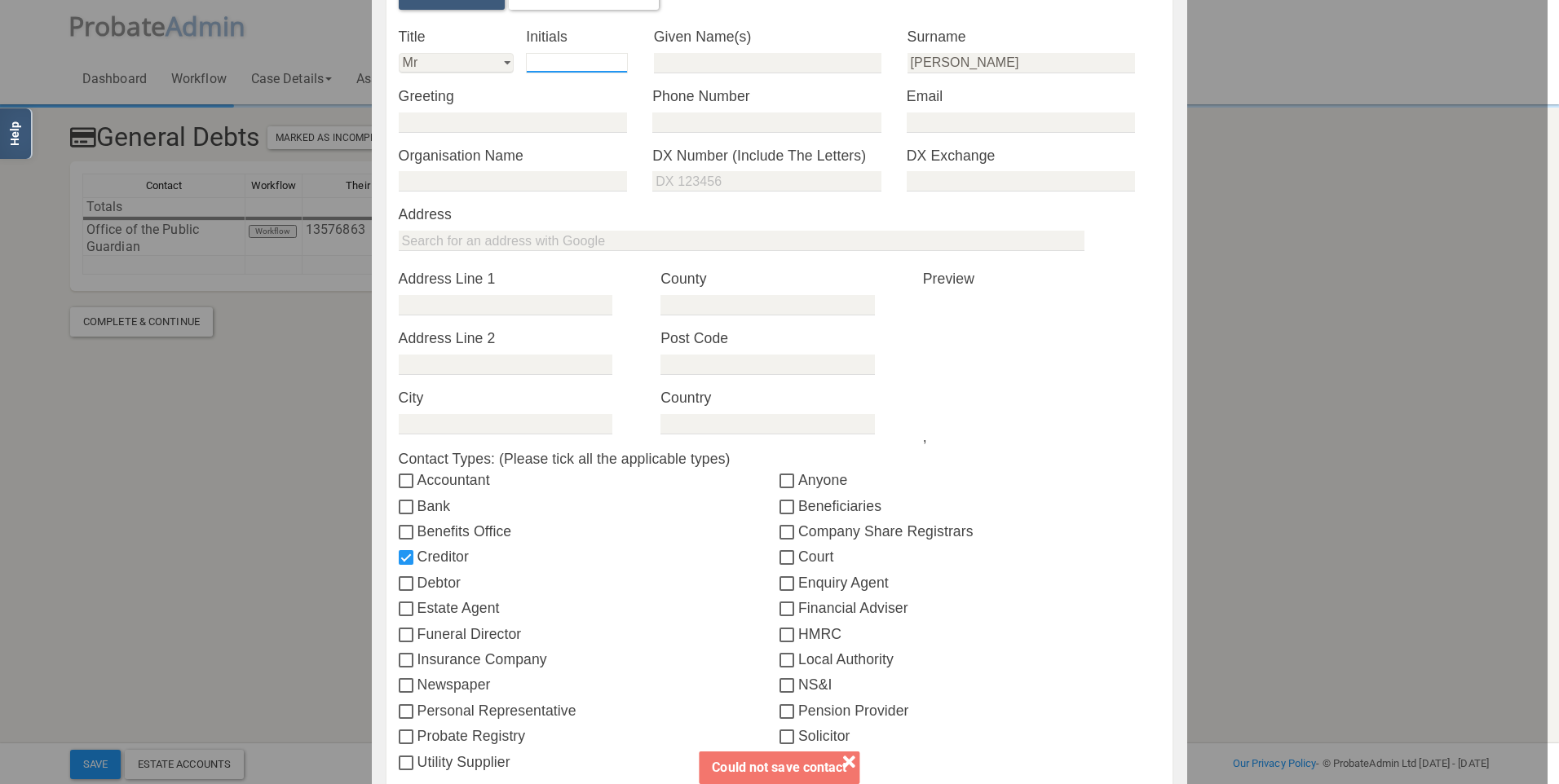
scroll to position [456, 0]
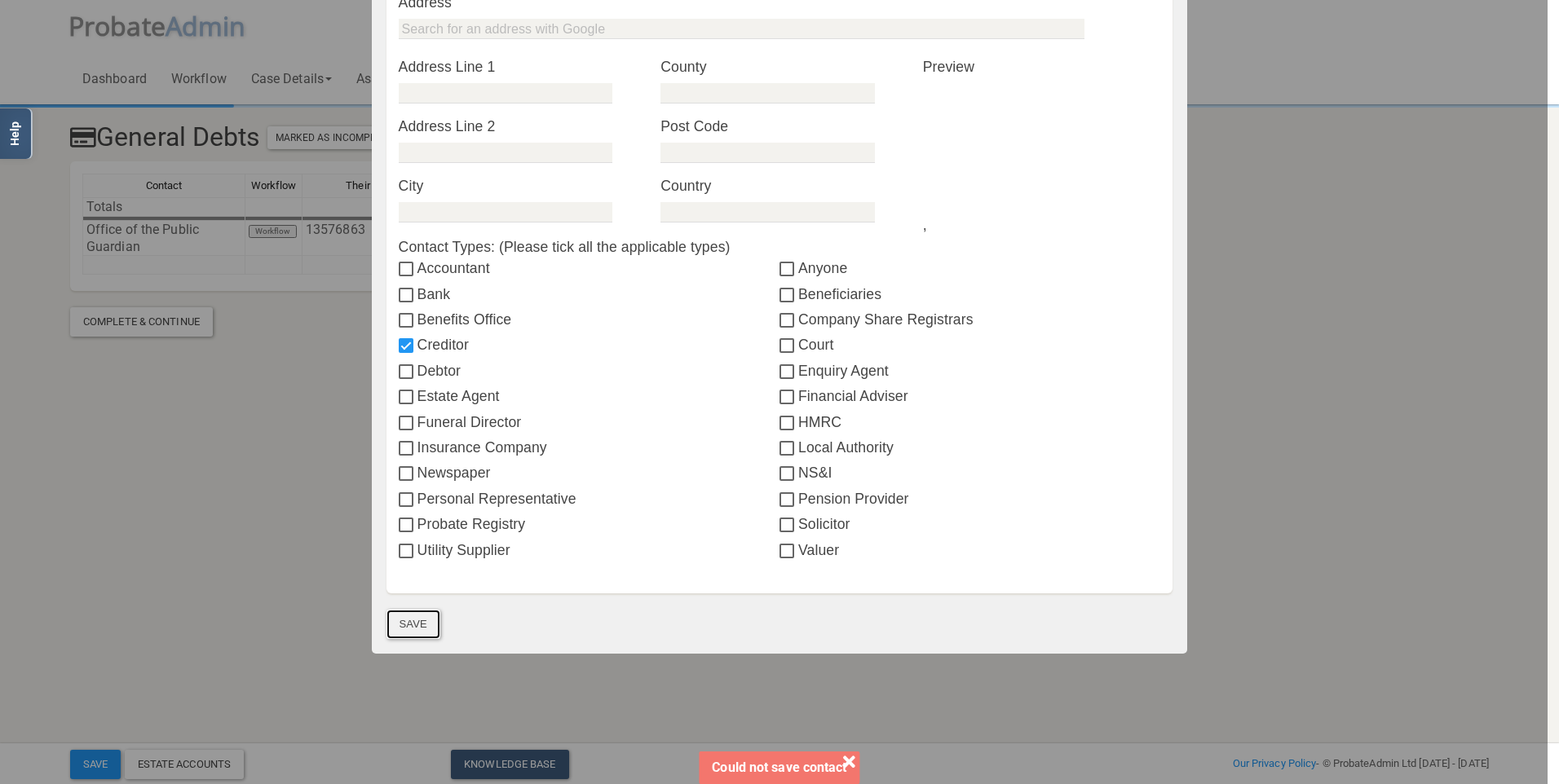
click at [405, 631] on button "Save" at bounding box center [414, 624] width 54 height 30
click at [402, 625] on button "Save" at bounding box center [414, 624] width 54 height 30
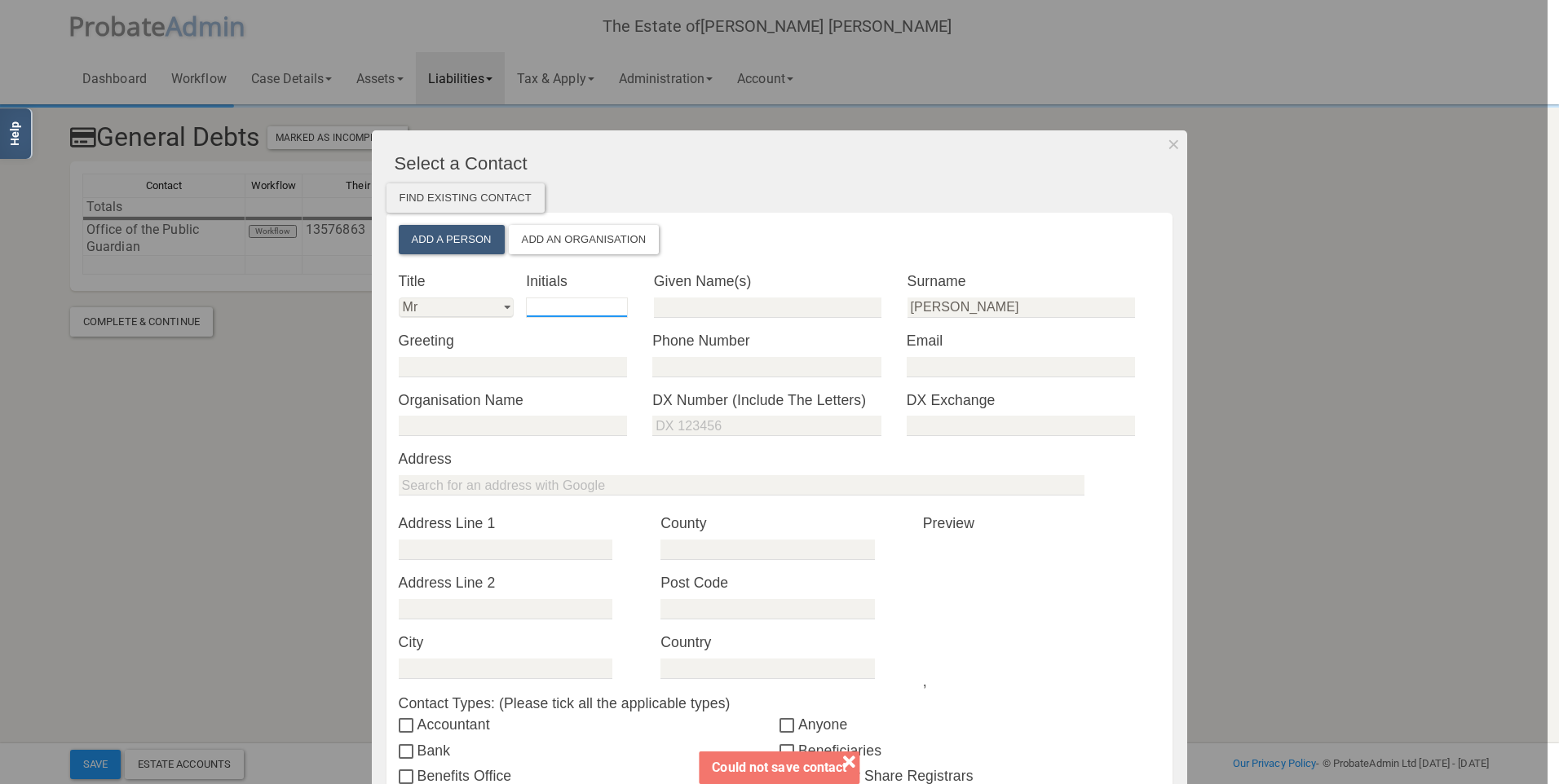
click at [534, 314] on input "text" at bounding box center [577, 308] width 102 height 21
type input "X"
type input "C"
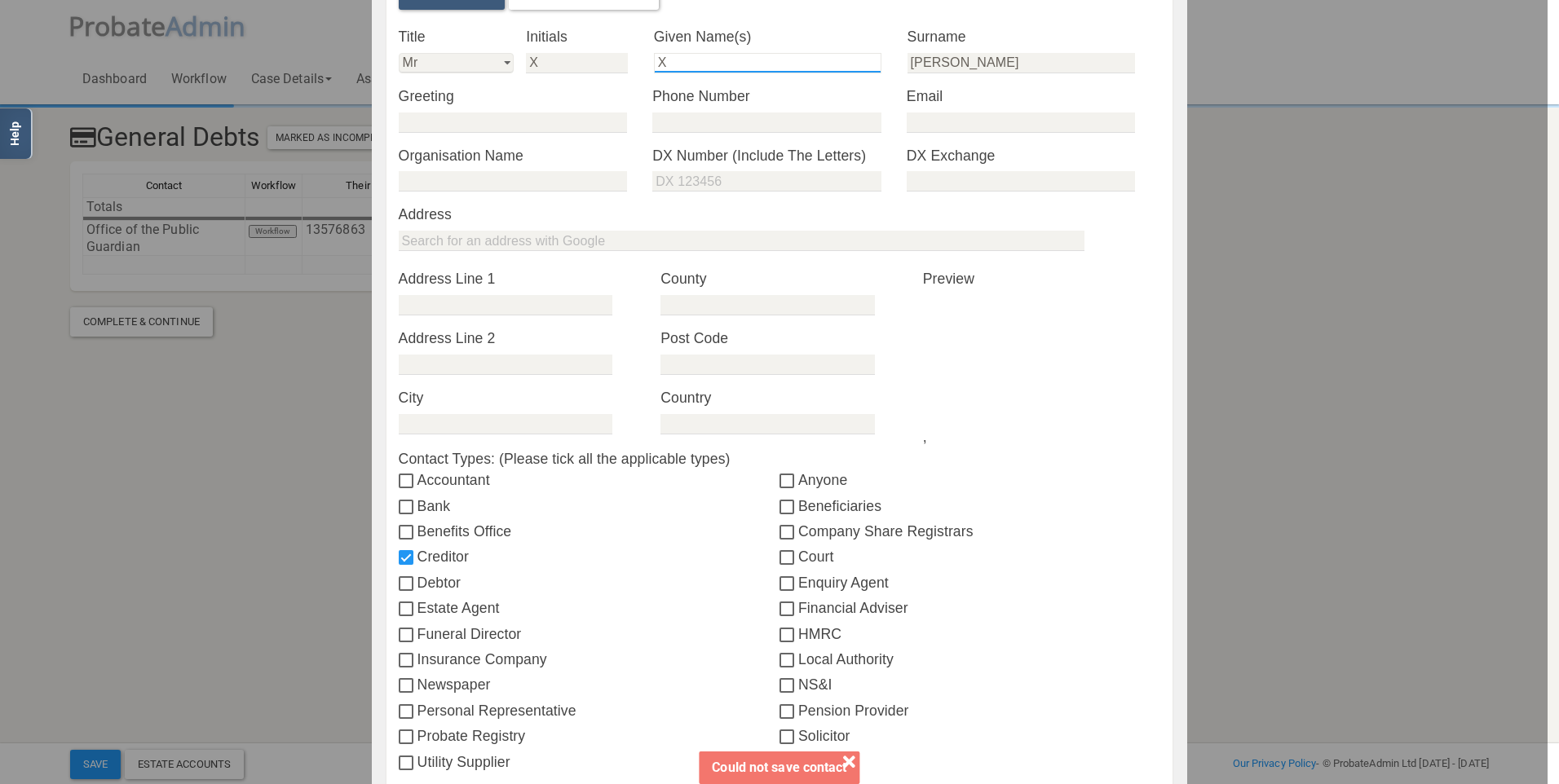
scroll to position [456, 0]
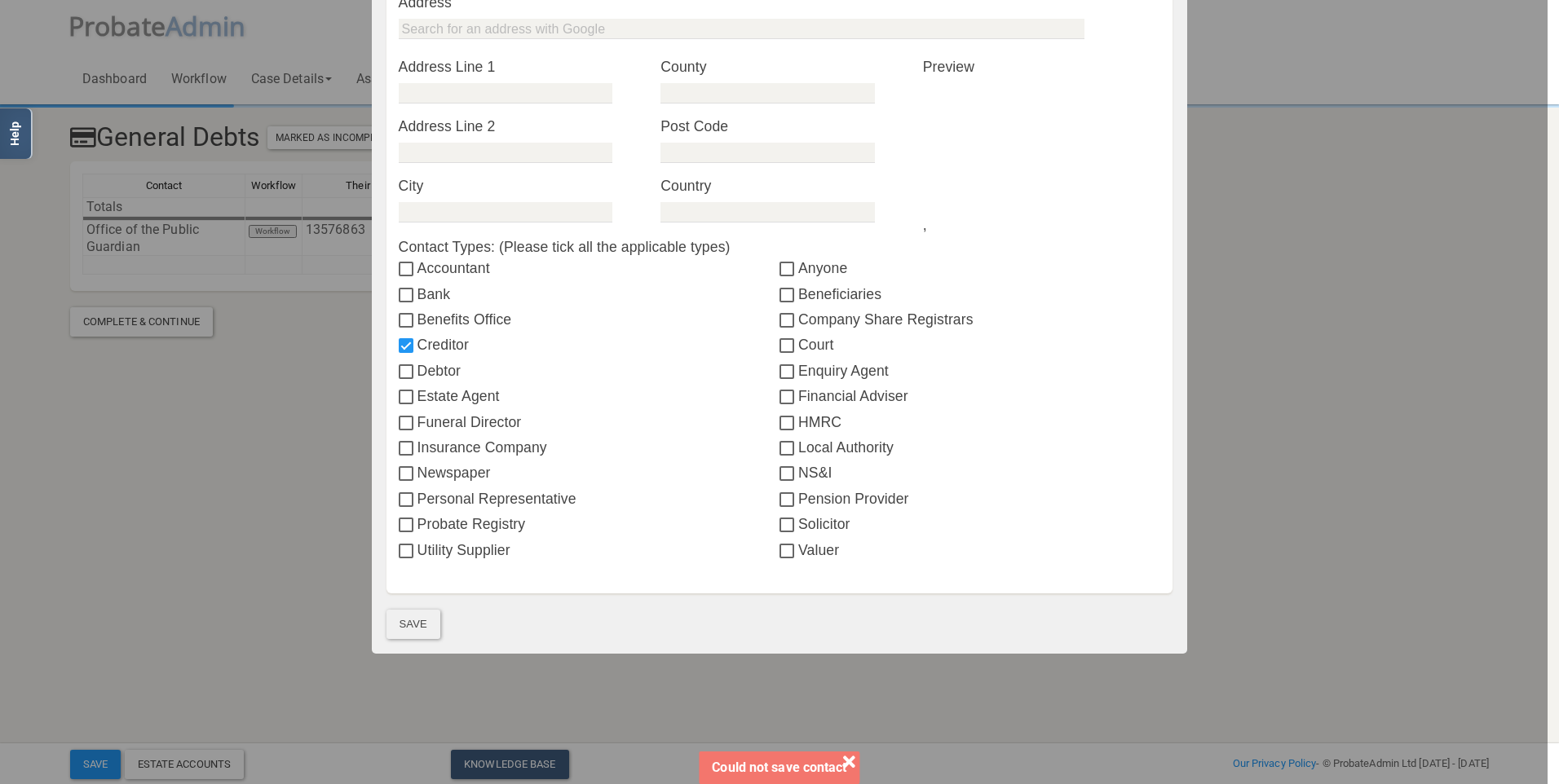
type input "X"
click at [418, 629] on button "Save" at bounding box center [414, 624] width 54 height 30
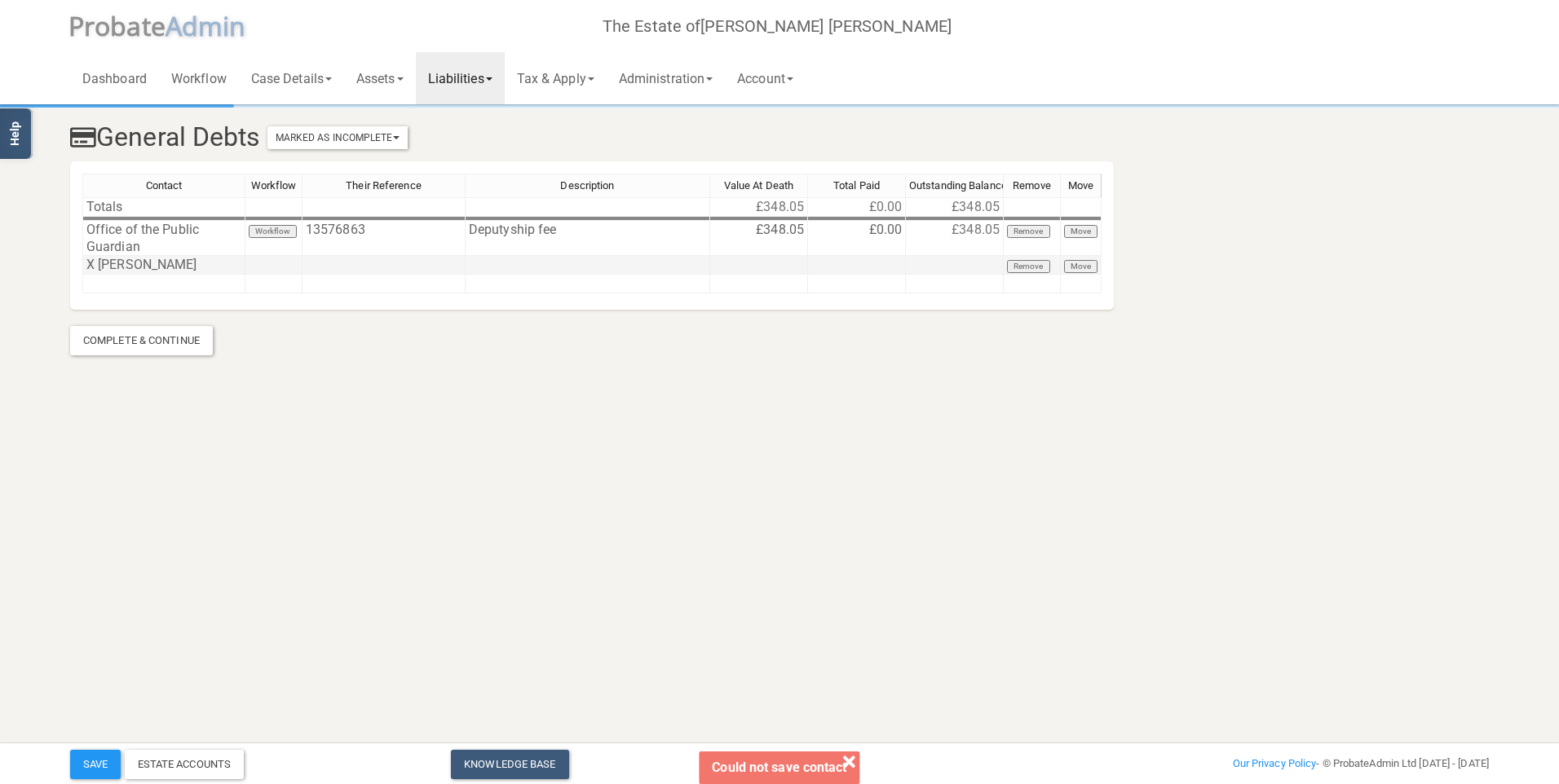
click at [266, 267] on td at bounding box center [274, 265] width 57 height 19
click at [349, 268] on td at bounding box center [384, 265] width 163 height 19
drag, startPoint x: 510, startPoint y: 258, endPoint x: 567, endPoint y: 268, distance: 57.9
click at [510, 258] on td at bounding box center [587, 265] width 245 height 19
type textarea "Death certificates and postage"
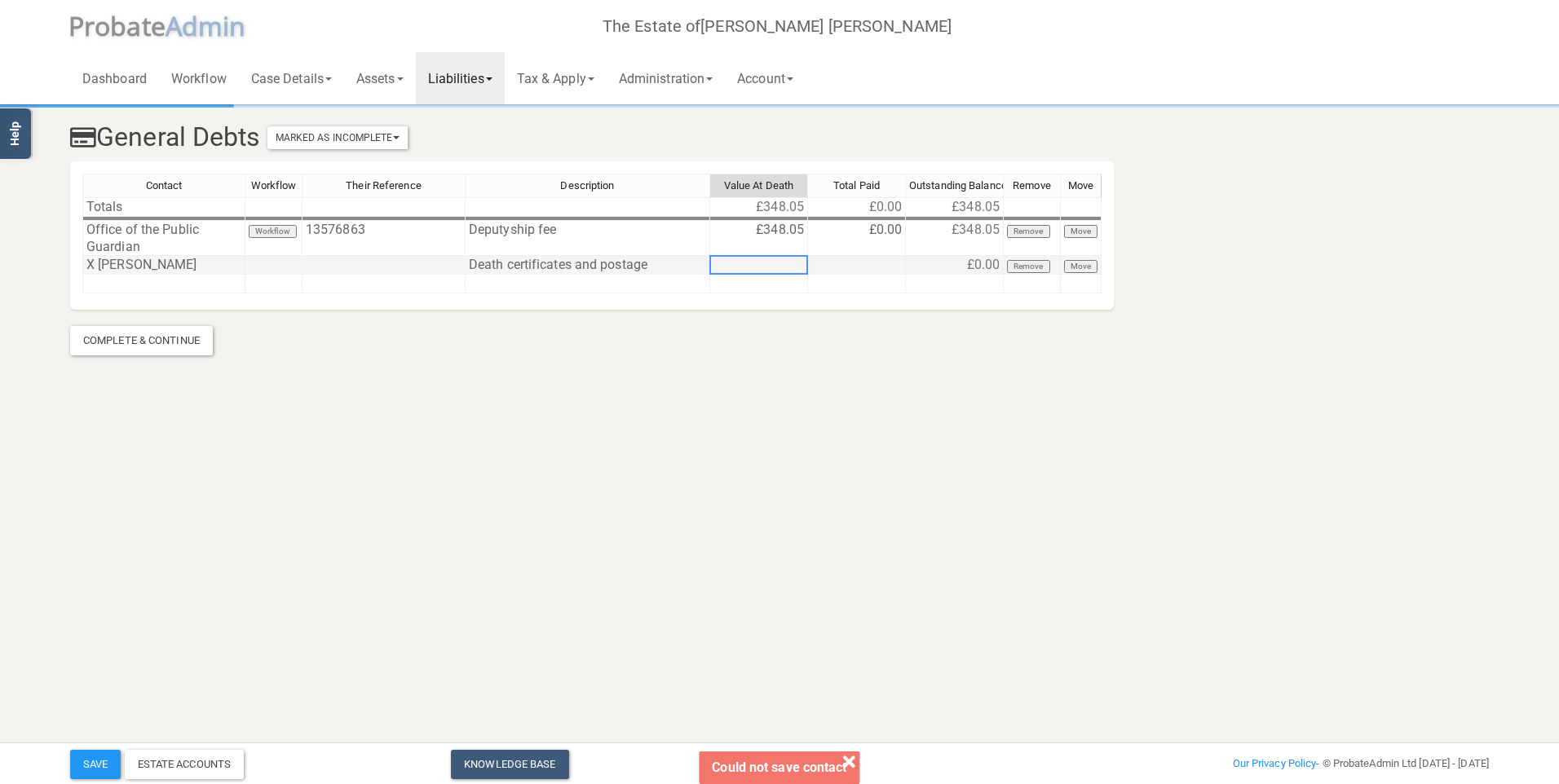
click at [749, 259] on td at bounding box center [758, 265] width 98 height 19
click at [827, 232] on td "£0.00" at bounding box center [857, 238] width 98 height 35
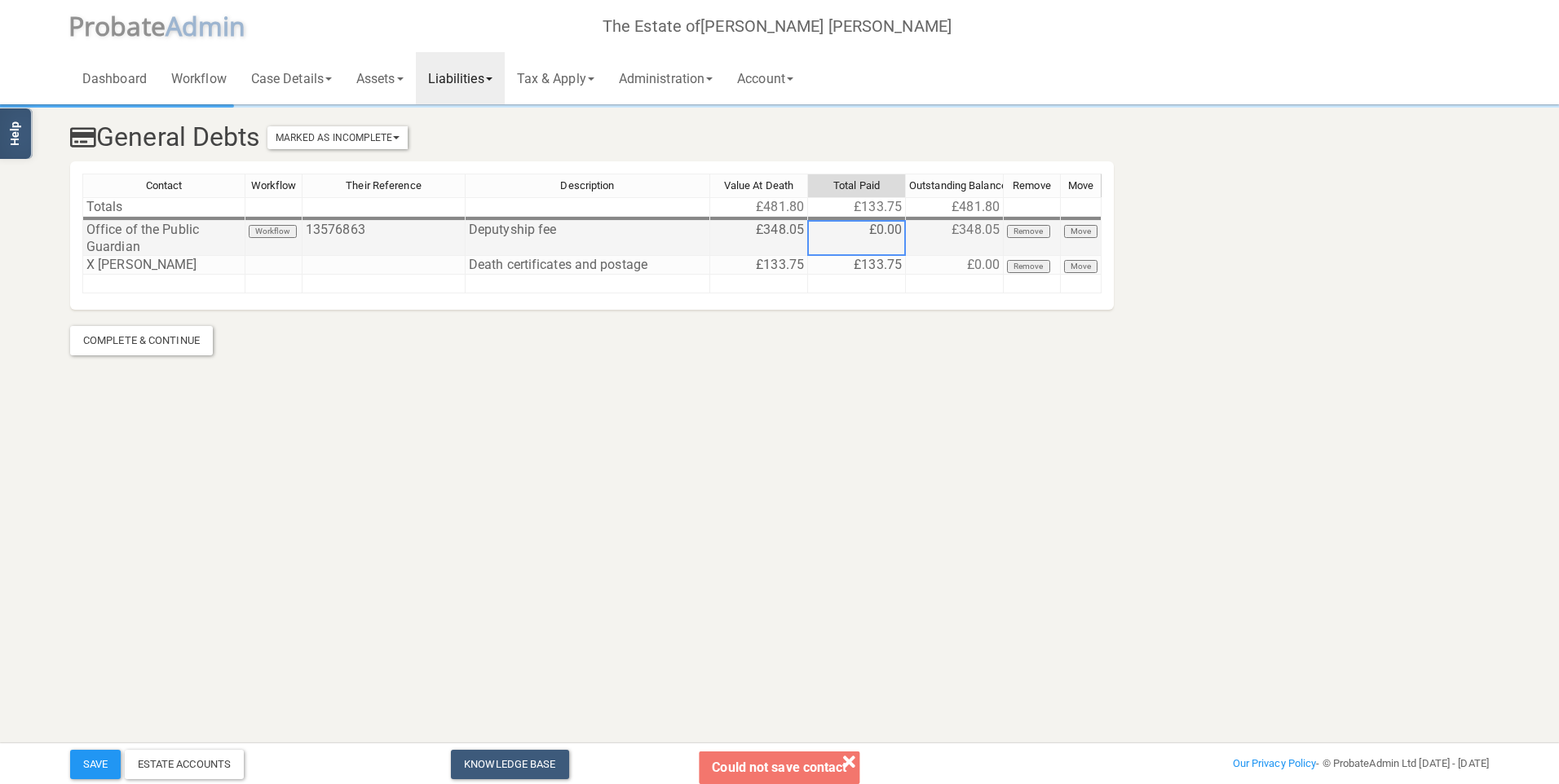
click at [829, 231] on td "£0.00" at bounding box center [857, 238] width 98 height 35
type textarea "348.05"
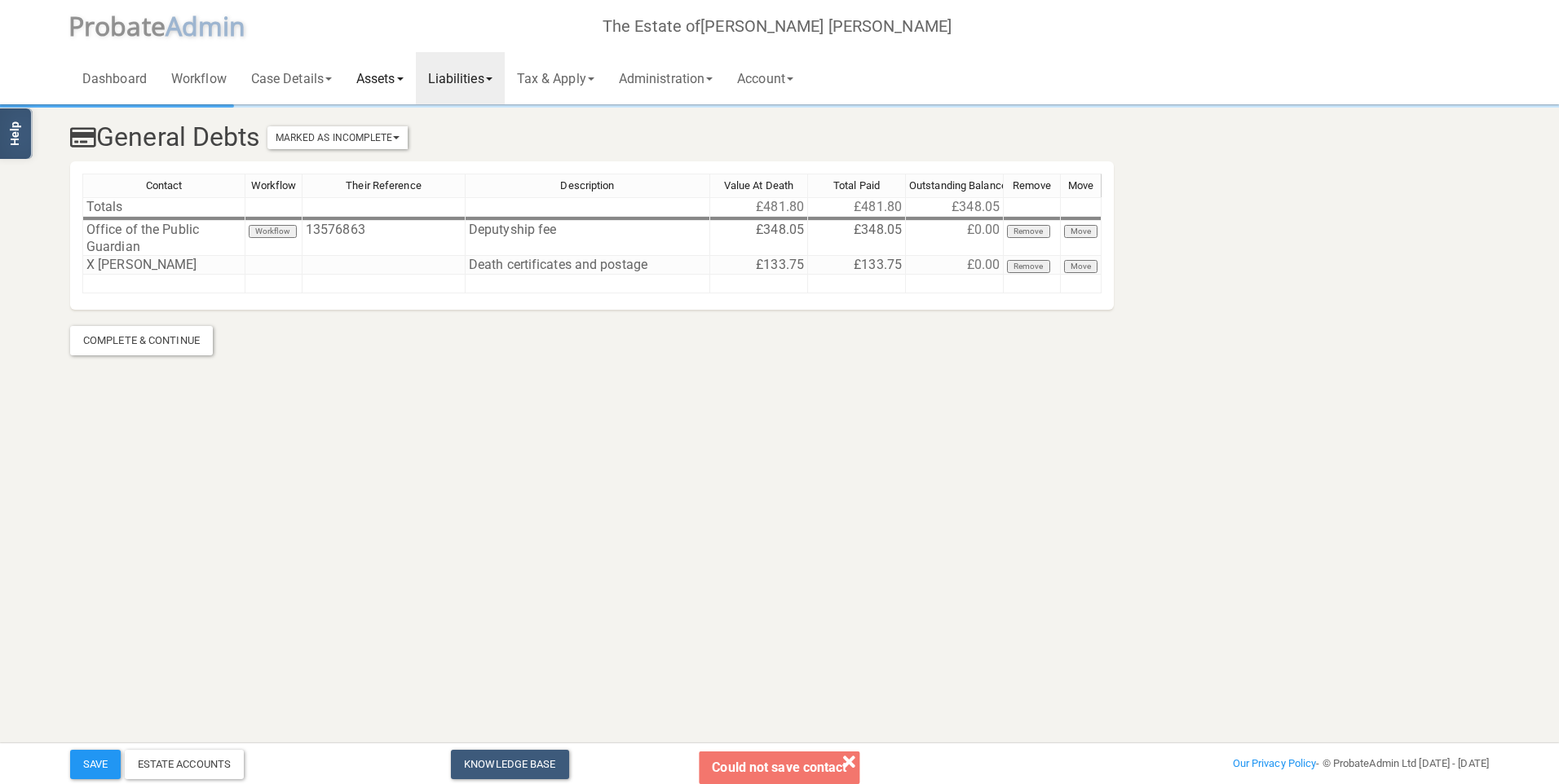
click at [372, 84] on link "Assets" at bounding box center [379, 79] width 71 height 52
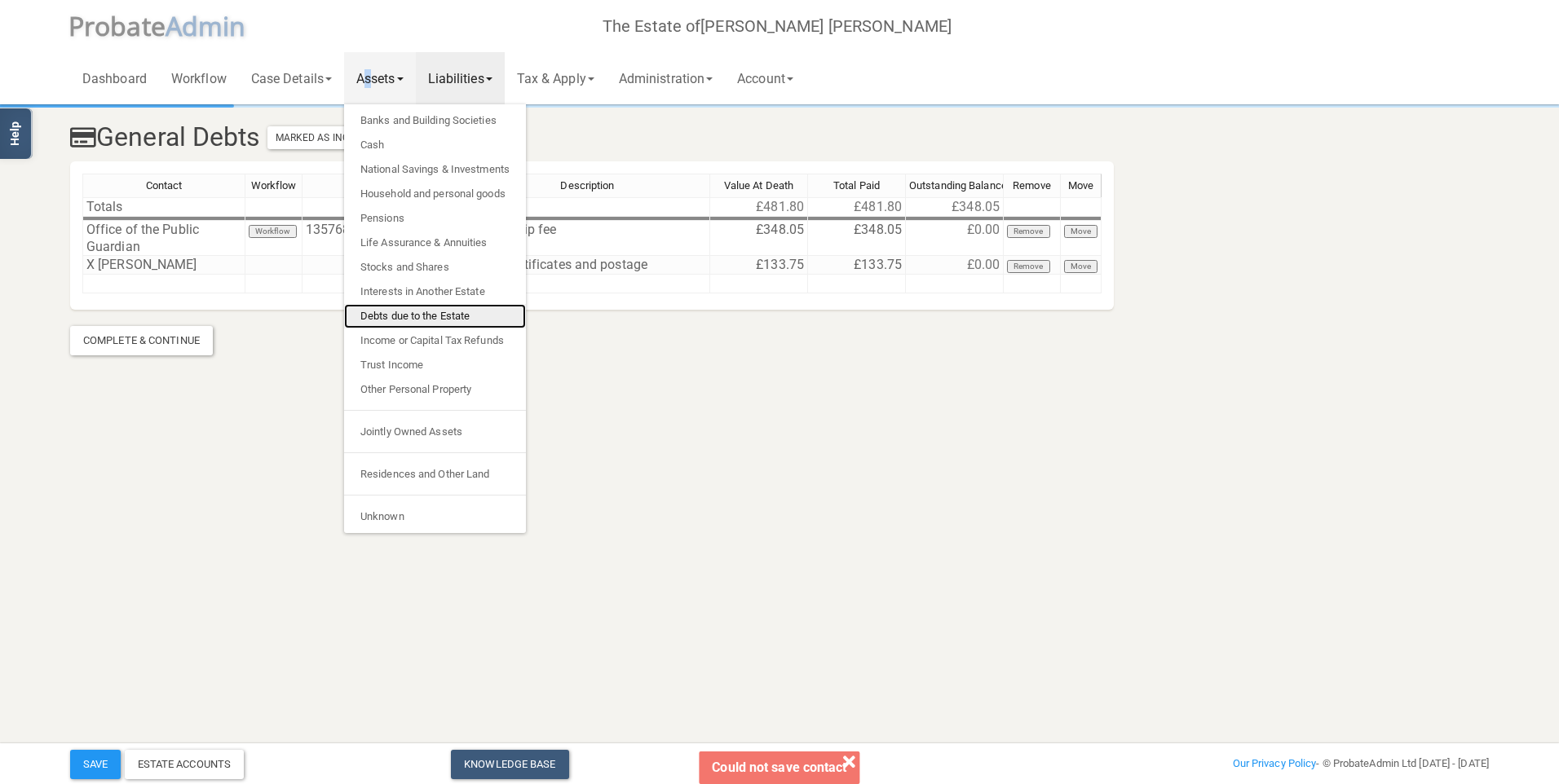
click at [427, 312] on link "Debts due to the Estate" at bounding box center [435, 317] width 182 height 25
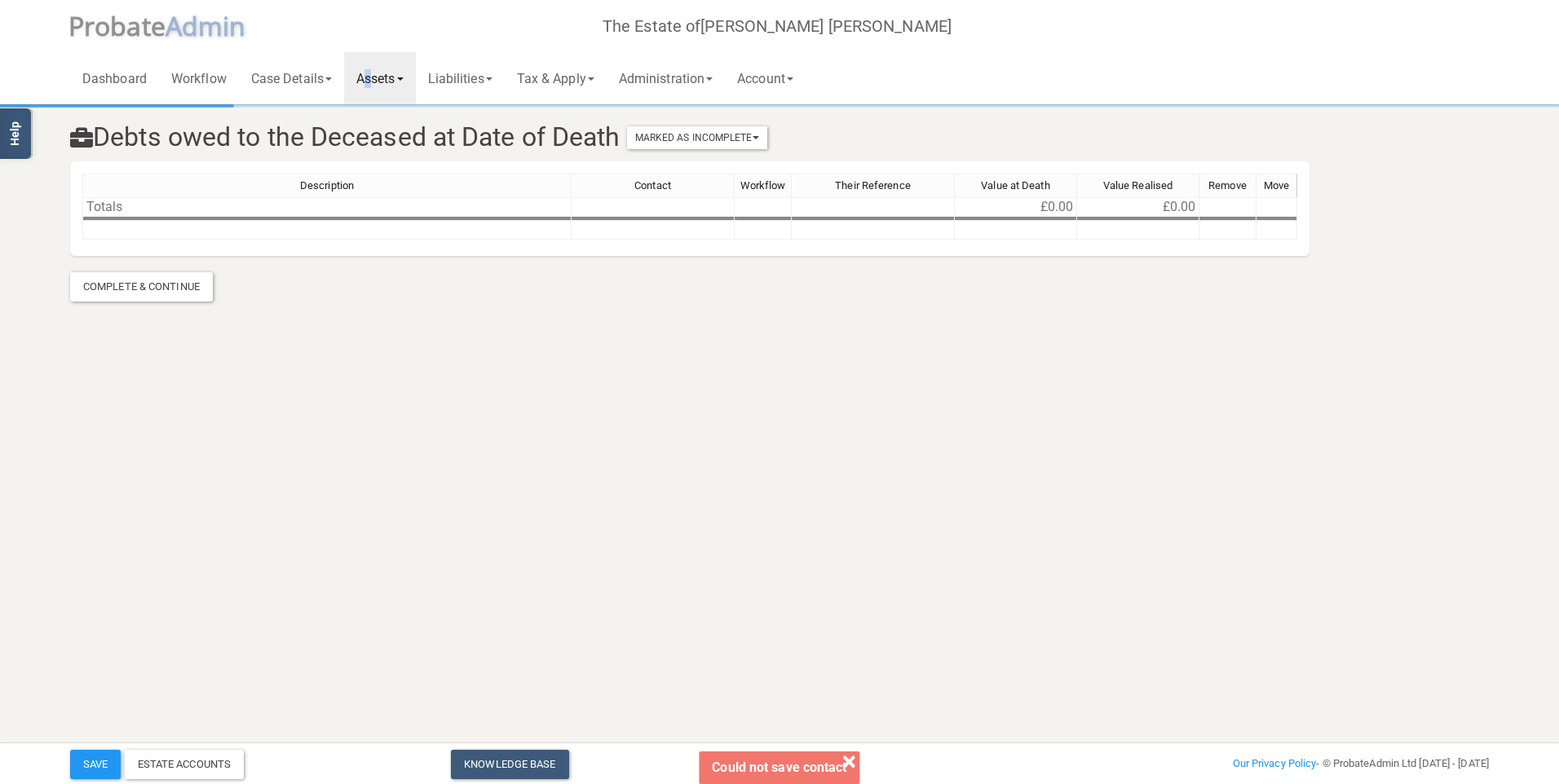
click at [427, 312] on div "Toggle navigation P robate A dmin The Estate of [PERSON_NAME] [PERSON_NAME] Das…" at bounding box center [780, 181] width 1559 height 362
click at [168, 230] on td at bounding box center [327, 230] width 489 height 19
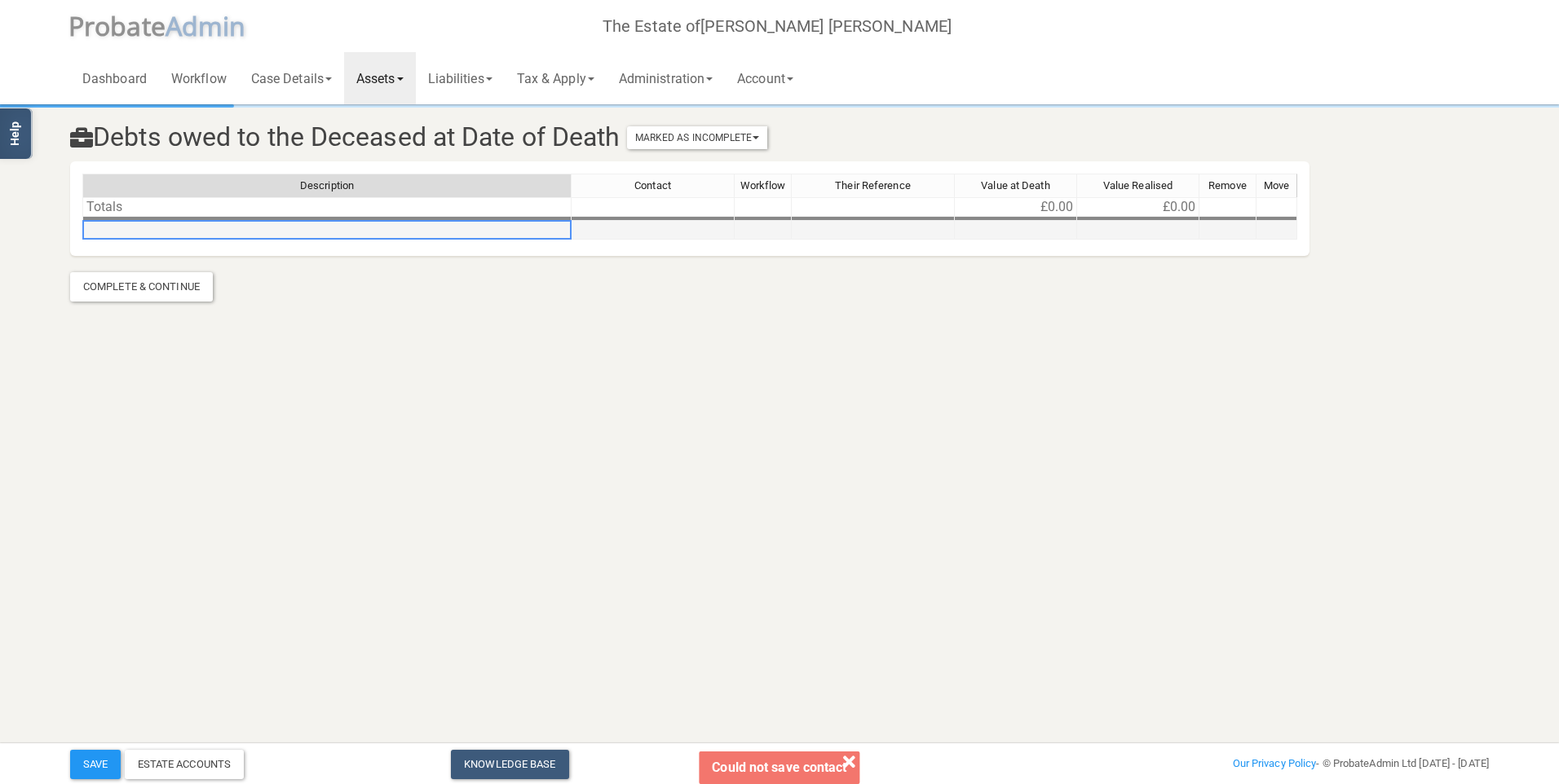
click at [168, 230] on td at bounding box center [327, 230] width 489 height 19
click at [176, 232] on td at bounding box center [327, 230] width 489 height 19
type textarea "Whytecliffe Limited Care Home Fees"
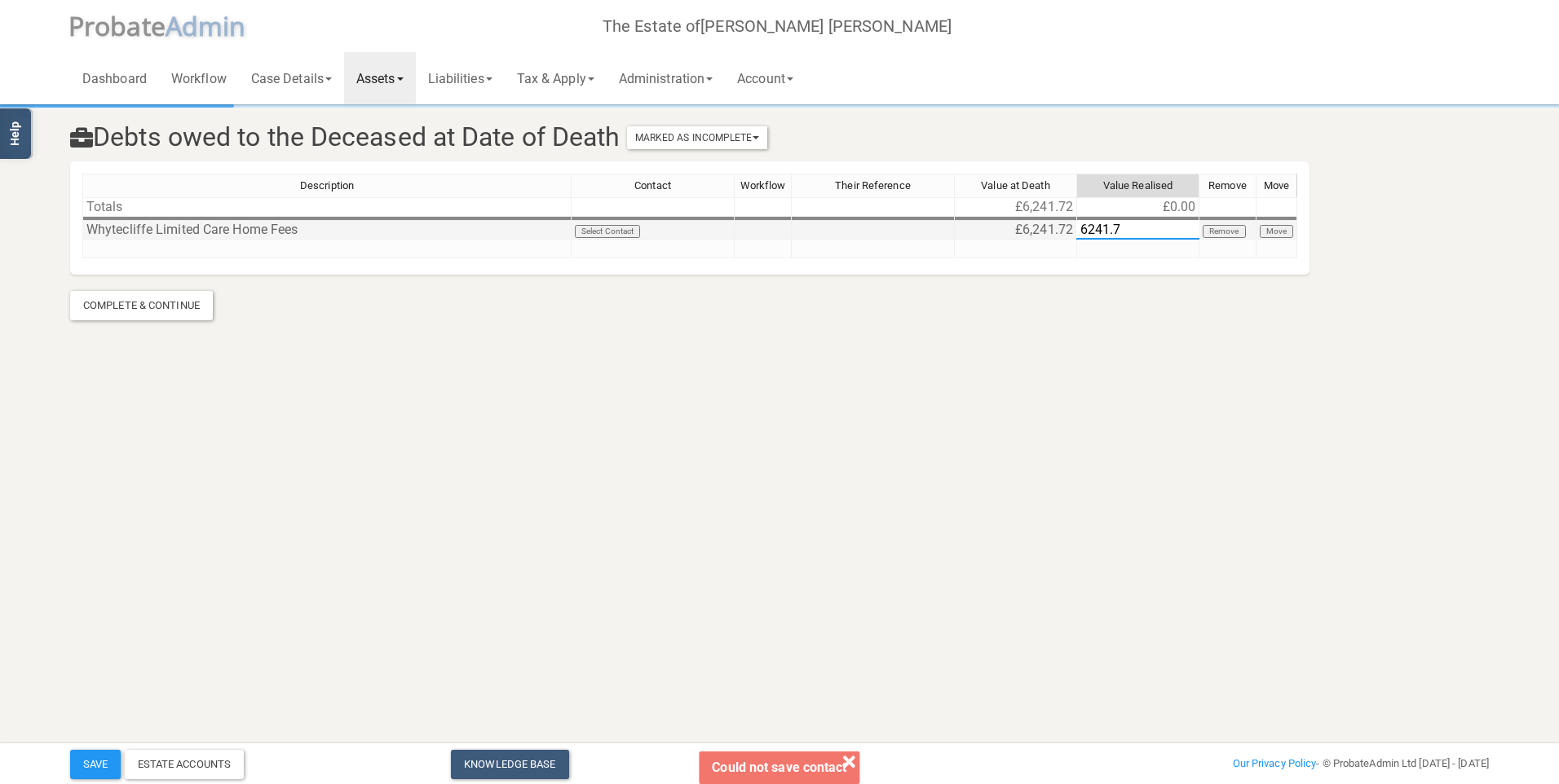
type textarea "6241.72"
click at [478, 76] on link "Liabilities" at bounding box center [460, 79] width 89 height 52
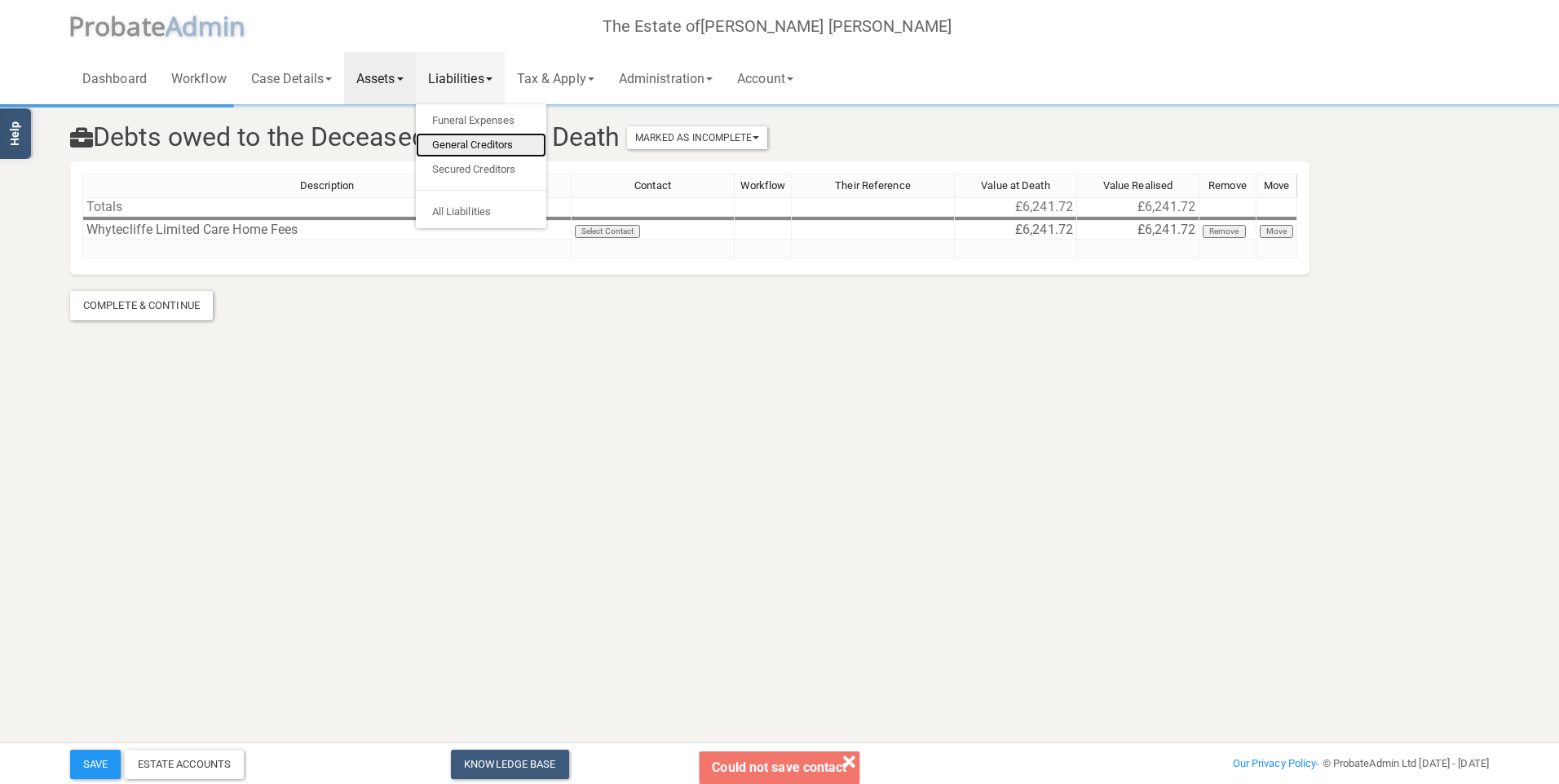
click at [487, 147] on link "General Creditors" at bounding box center [481, 145] width 130 height 25
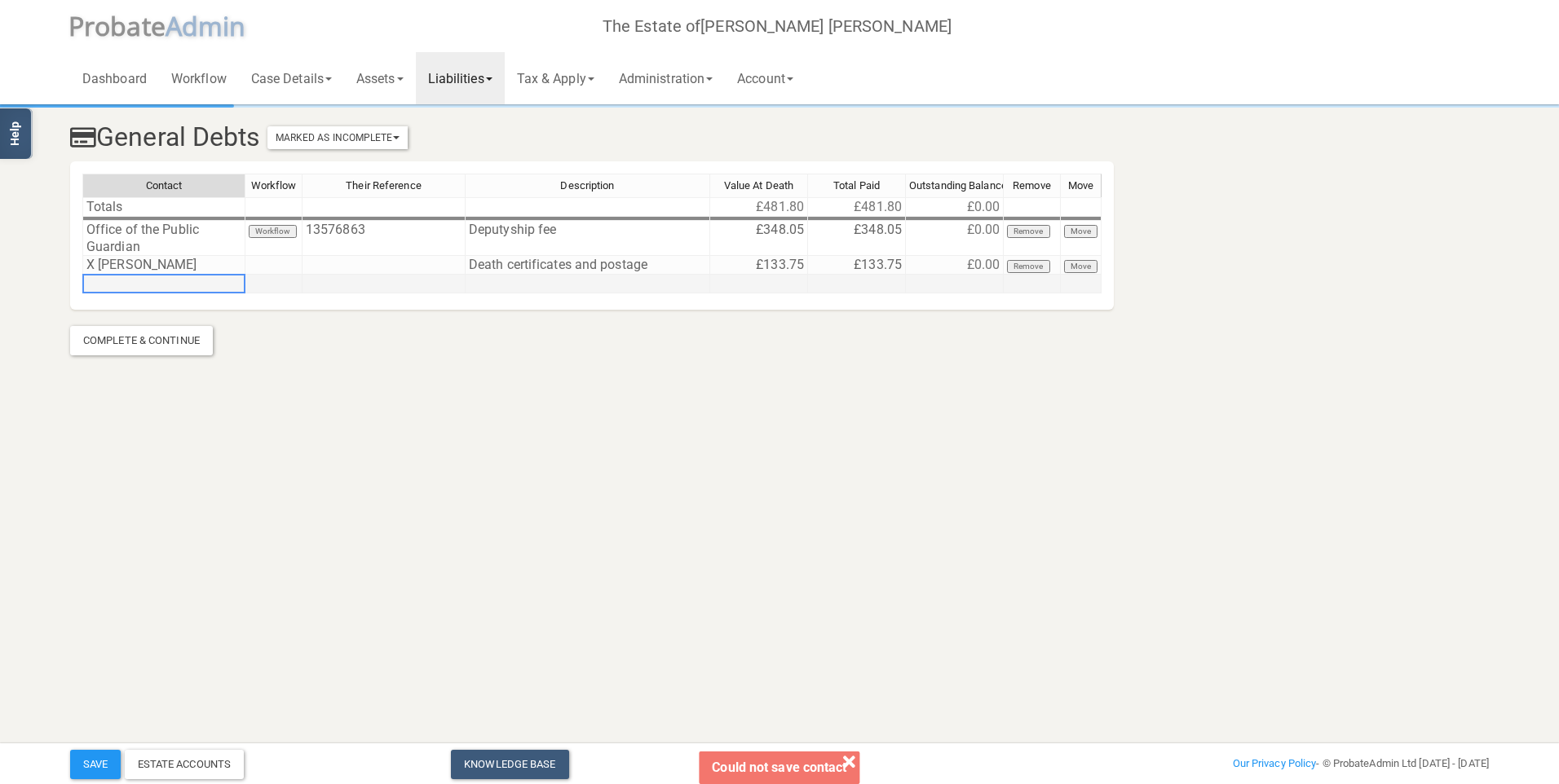
click at [113, 285] on td at bounding box center [163, 284] width 163 height 19
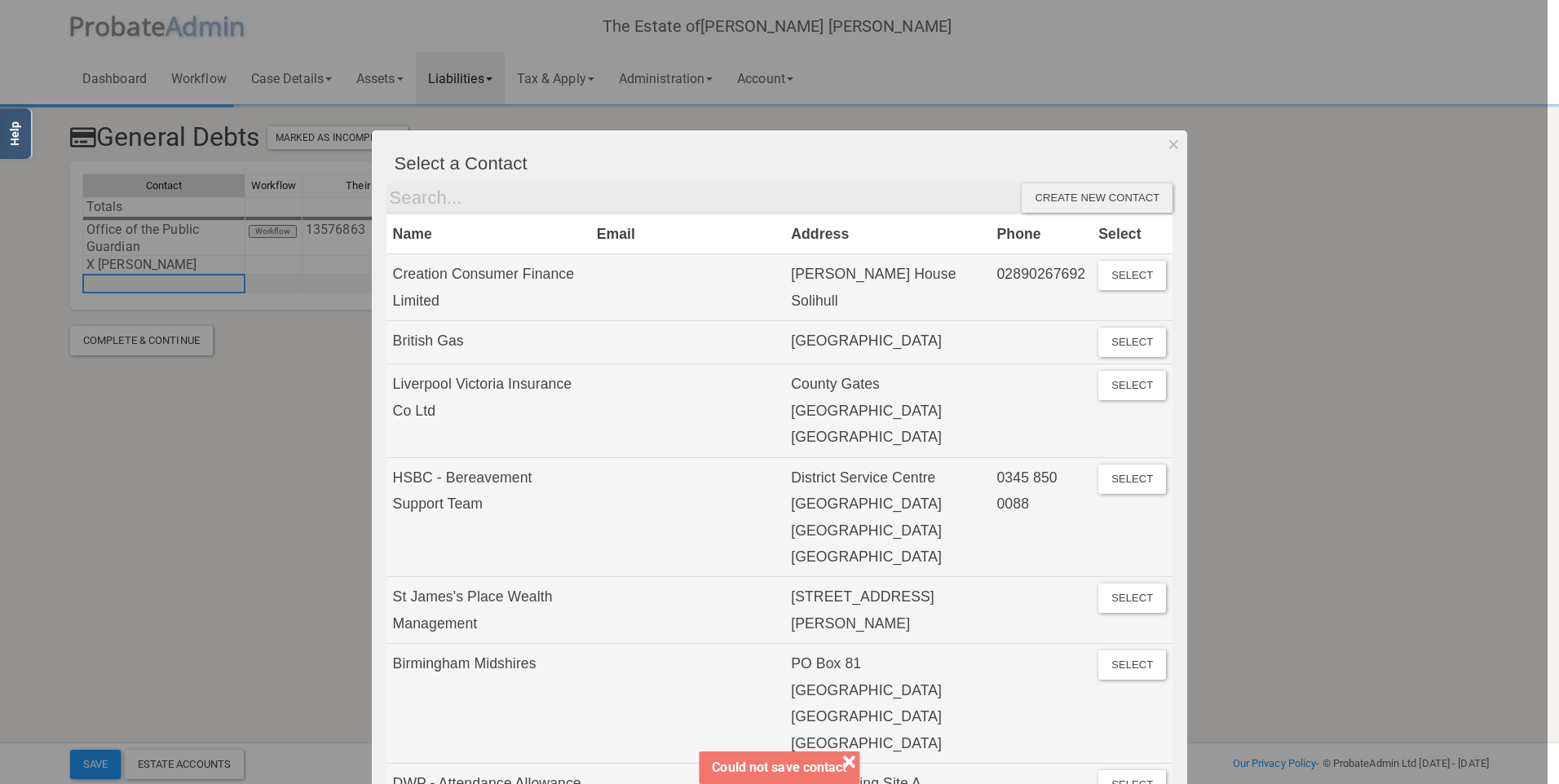
click at [117, 285] on div at bounding box center [774, 392] width 1548 height 784
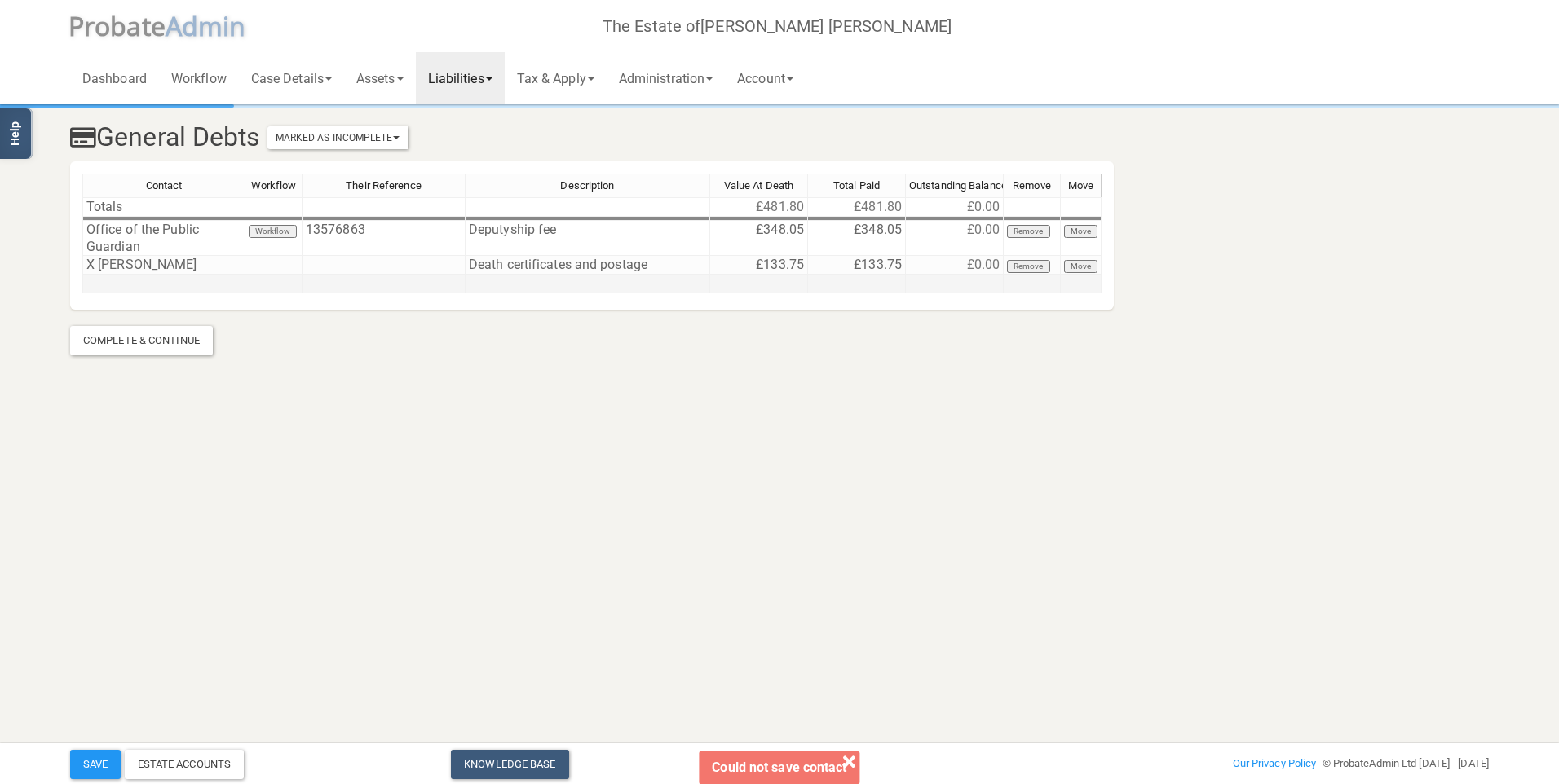
click at [82, 293] on div "Contact Workflow Their Reference Description Value At Death Total Paid Outstand…" at bounding box center [82, 234] width 0 height 120
click at [162, 285] on td at bounding box center [163, 284] width 163 height 19
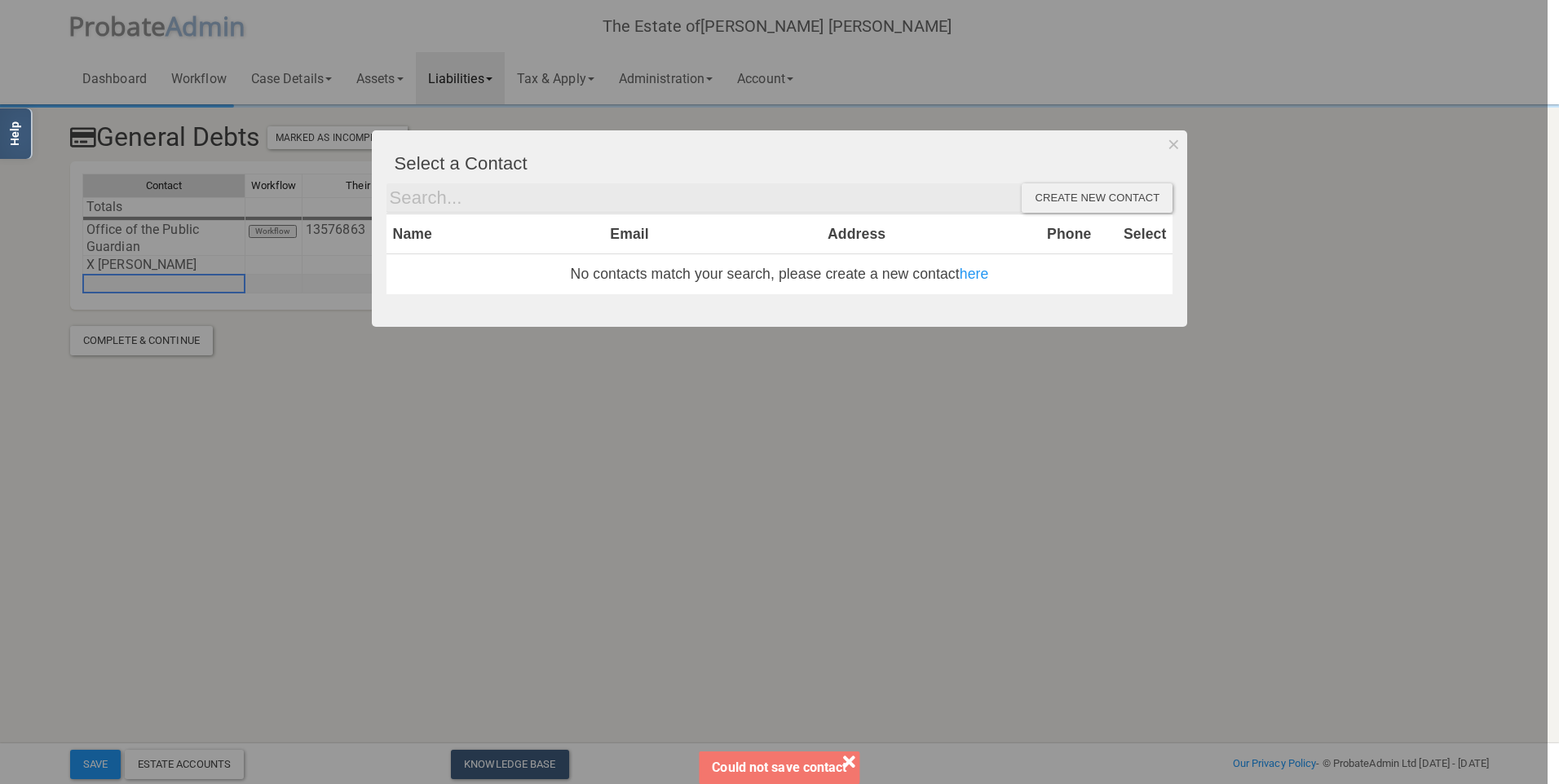
click at [162, 285] on div at bounding box center [774, 392] width 1548 height 784
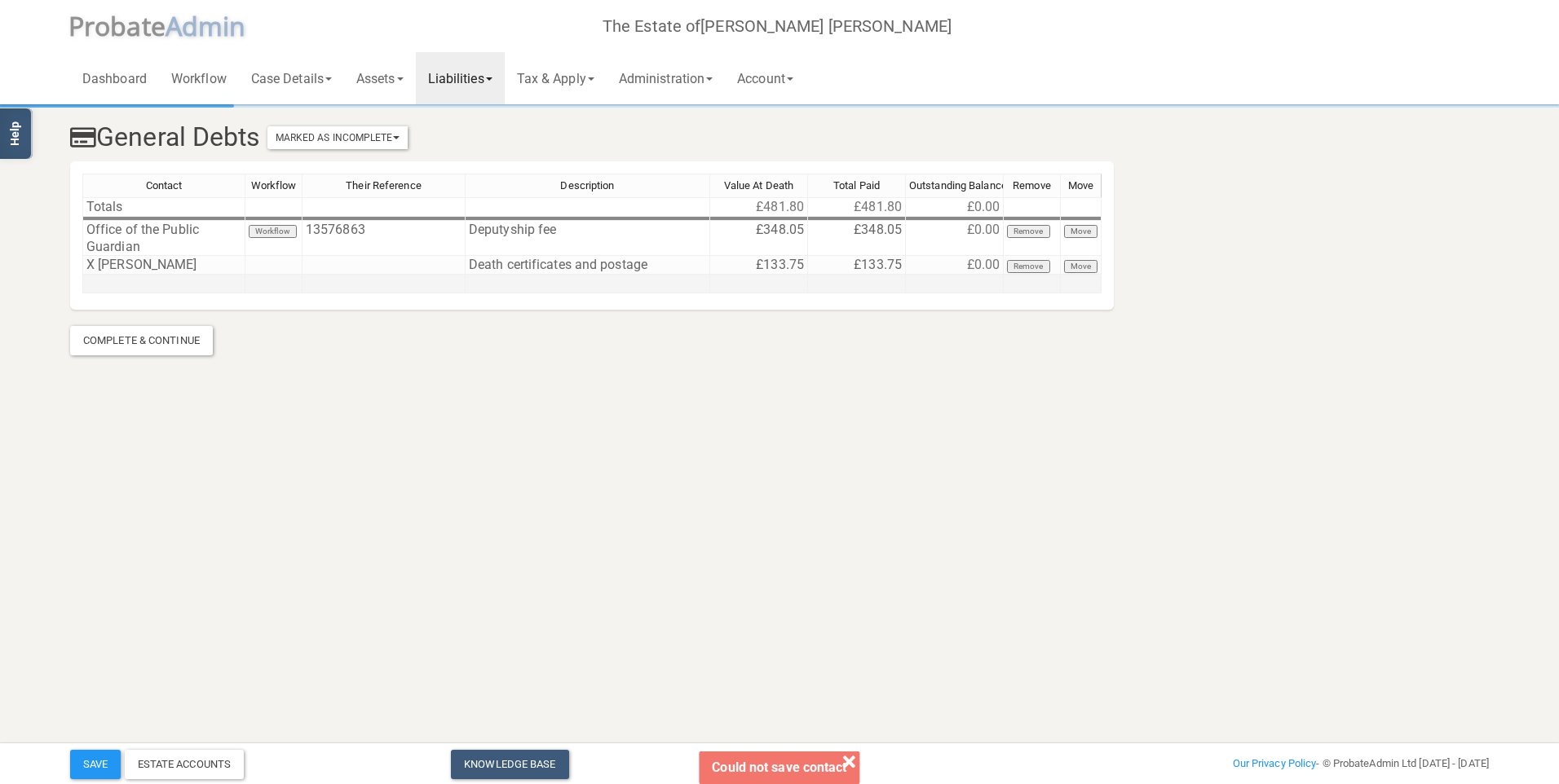
click at [208, 279] on td at bounding box center [163, 284] width 163 height 19
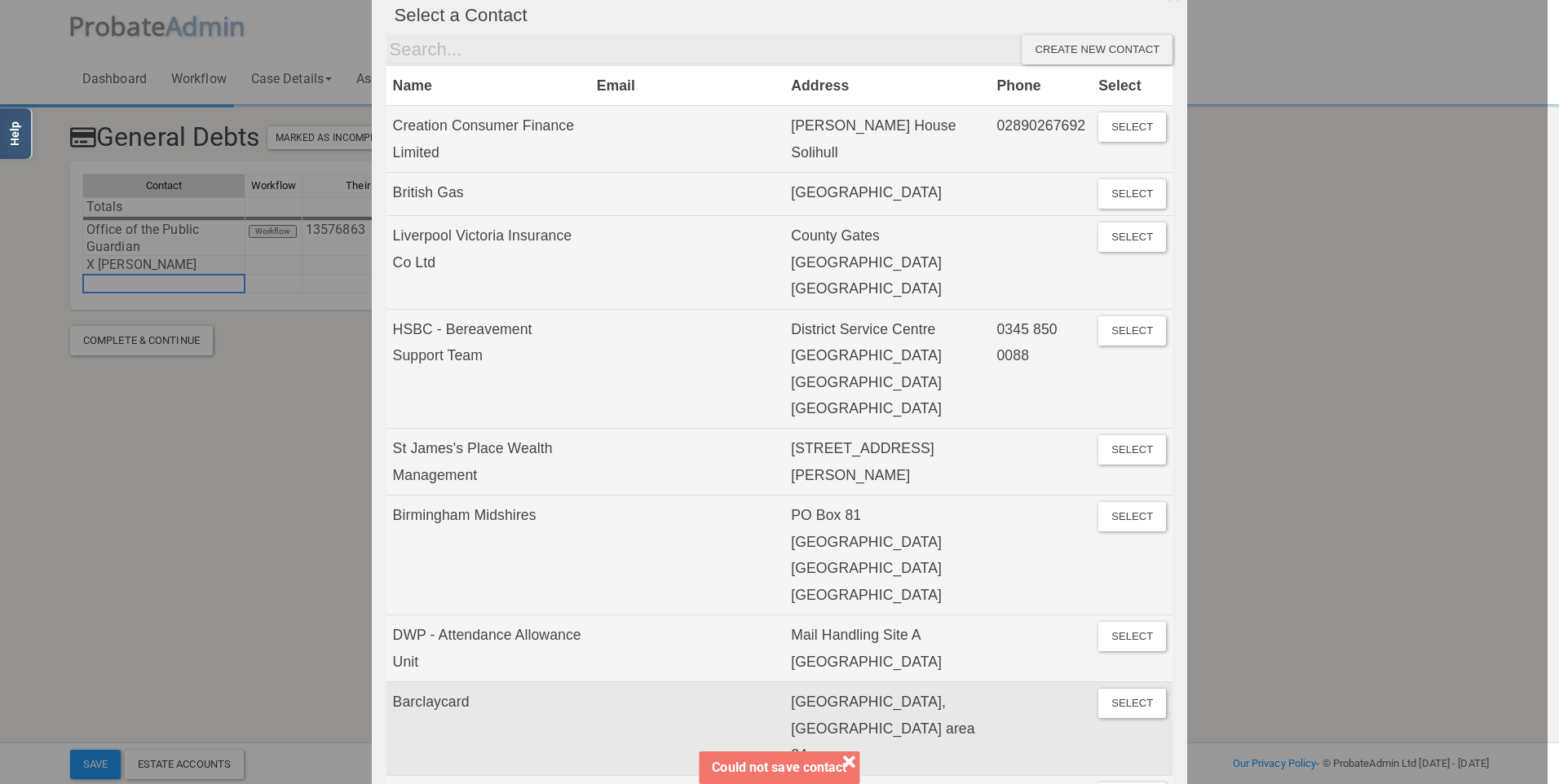
scroll to position [66, 0]
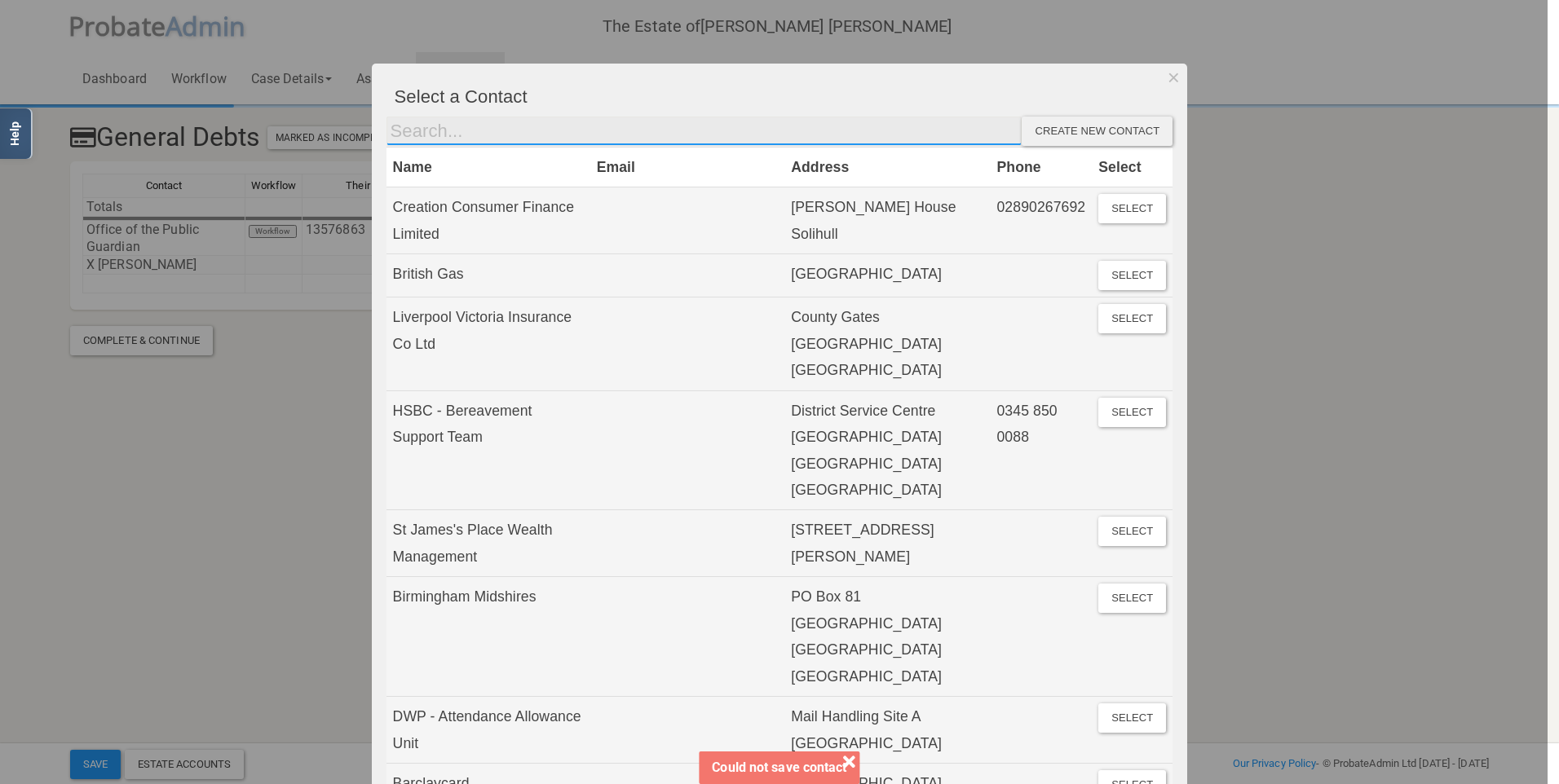
click at [533, 136] on input "text" at bounding box center [704, 131] width 636 height 30
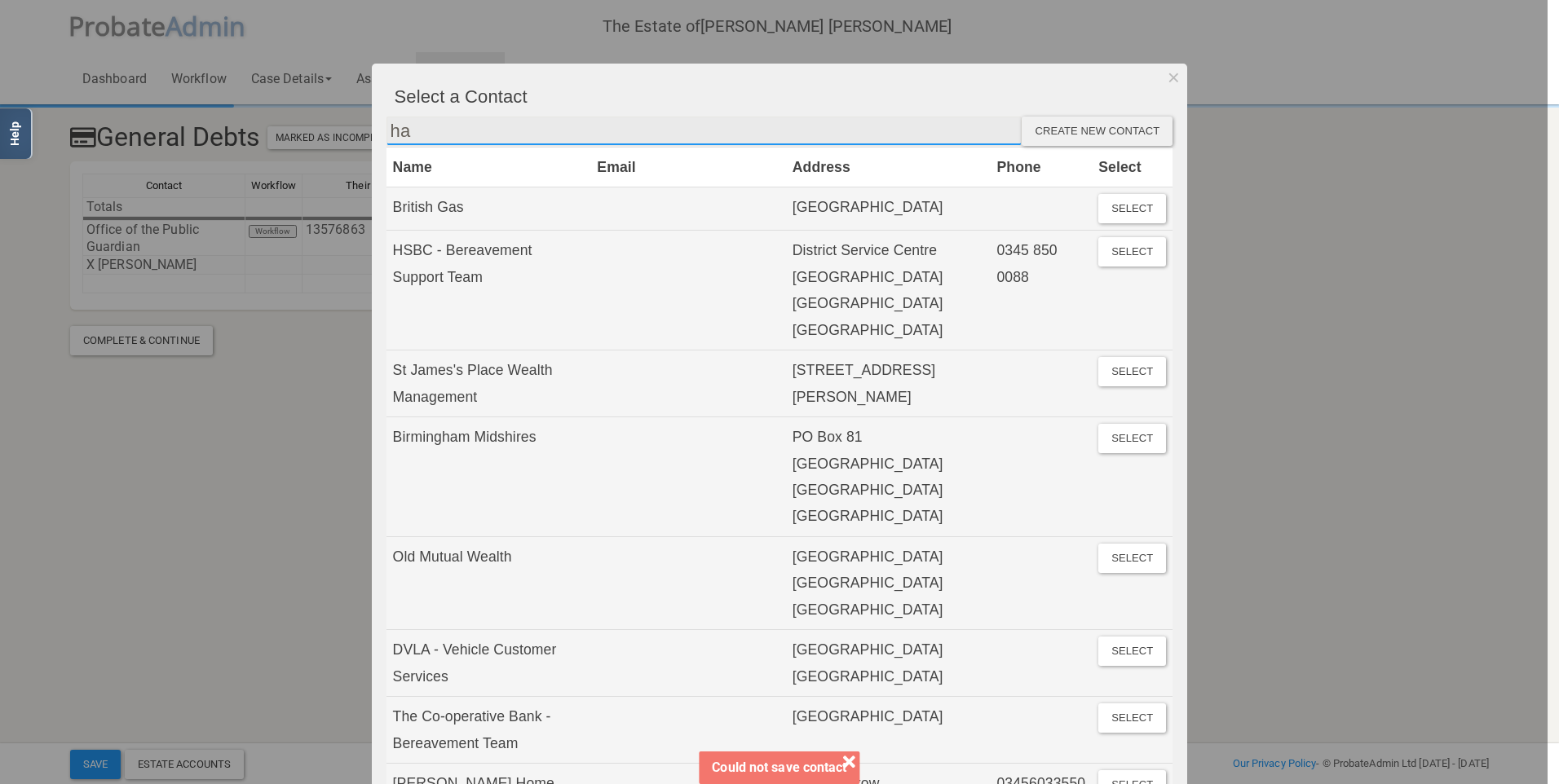
scroll to position [0, 0]
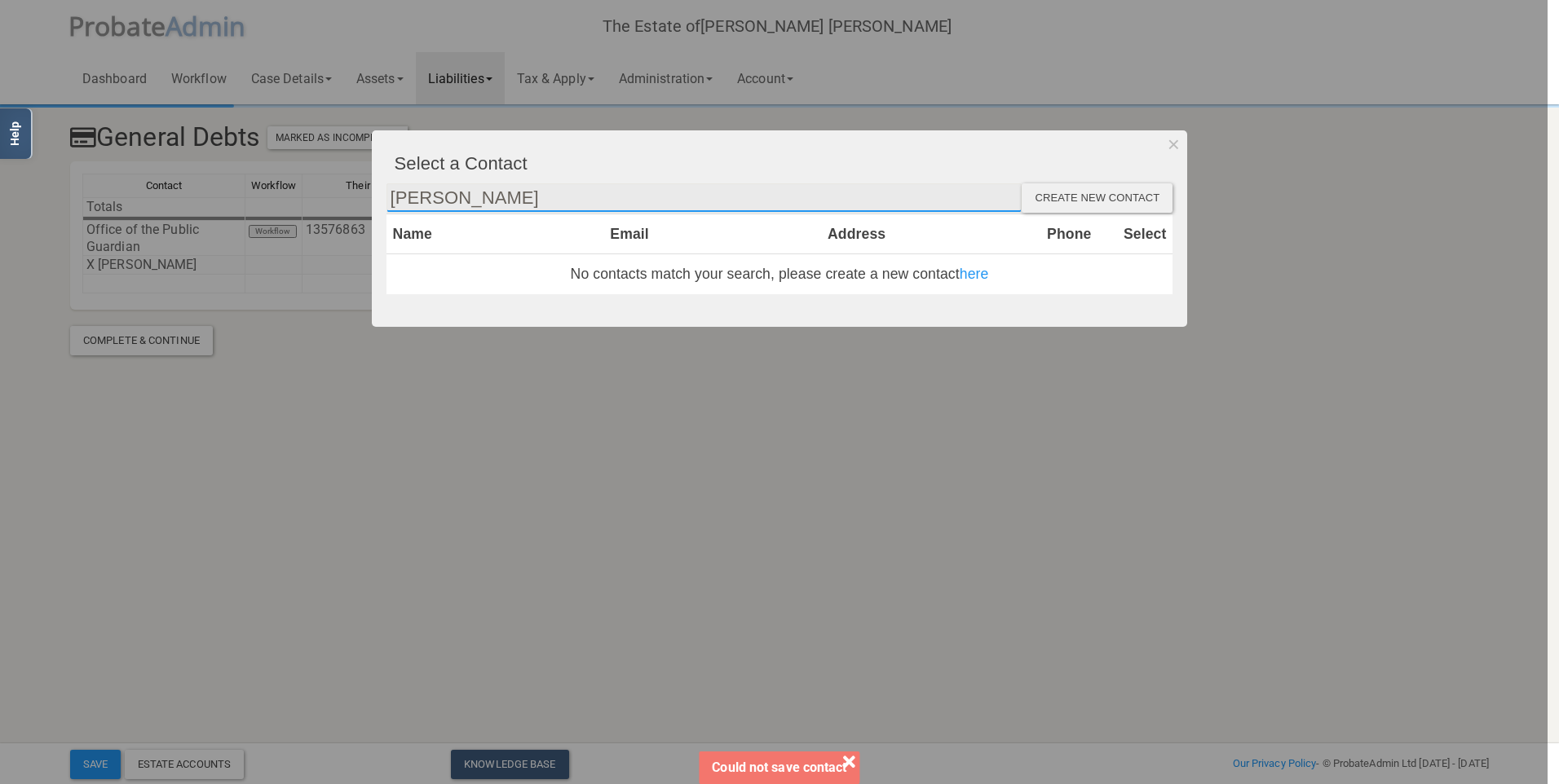
type input "[PERSON_NAME]"
click at [1124, 196] on div "Create new contact" at bounding box center [1097, 198] width 151 height 30
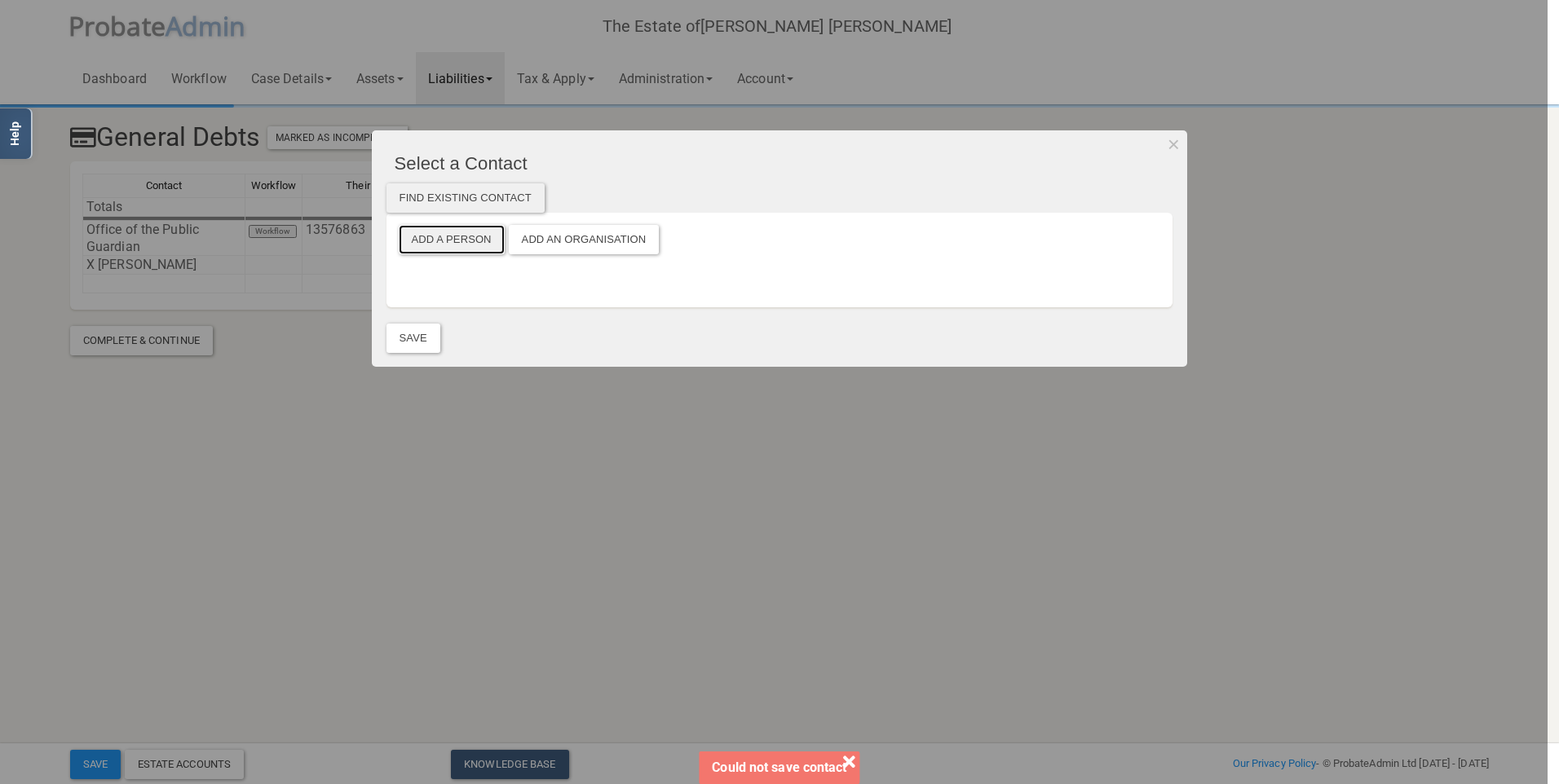
click at [445, 239] on button "Add a Person" at bounding box center [451, 239] width 106 height 30
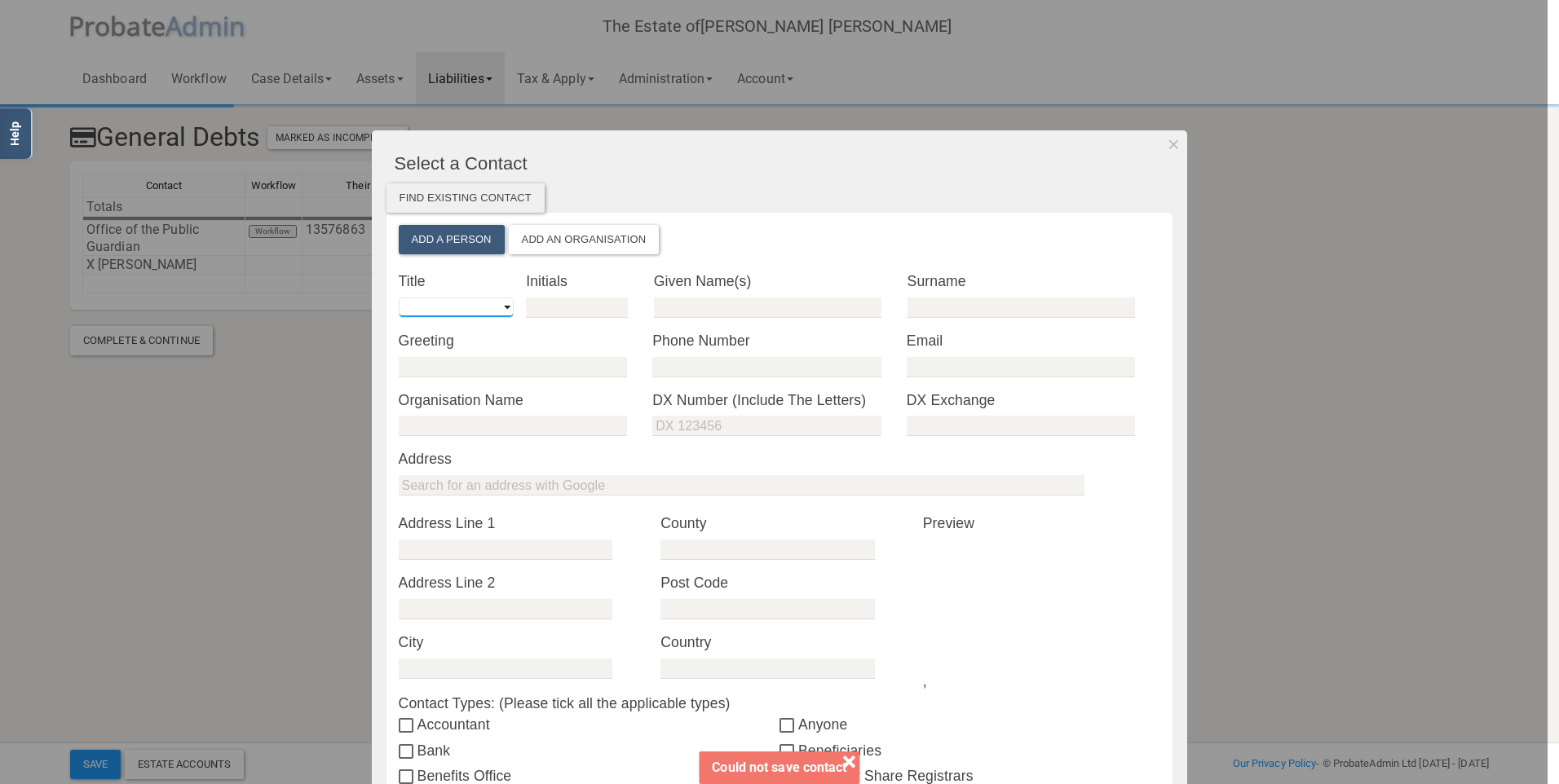
click at [443, 308] on select "Mr Mrs Miss Ms Dr [PERSON_NAME] [PERSON_NAME]" at bounding box center [456, 308] width 115 height 21
select select "string:Mrs"
click at [399, 298] on select "Mr Mrs Miss Ms Dr [PERSON_NAME] [PERSON_NAME]" at bounding box center [456, 308] width 115 height 21
click at [559, 319] on div "* Initials" at bounding box center [590, 300] width 128 height 60
click at [568, 309] on input "text" at bounding box center [577, 308] width 102 height 21
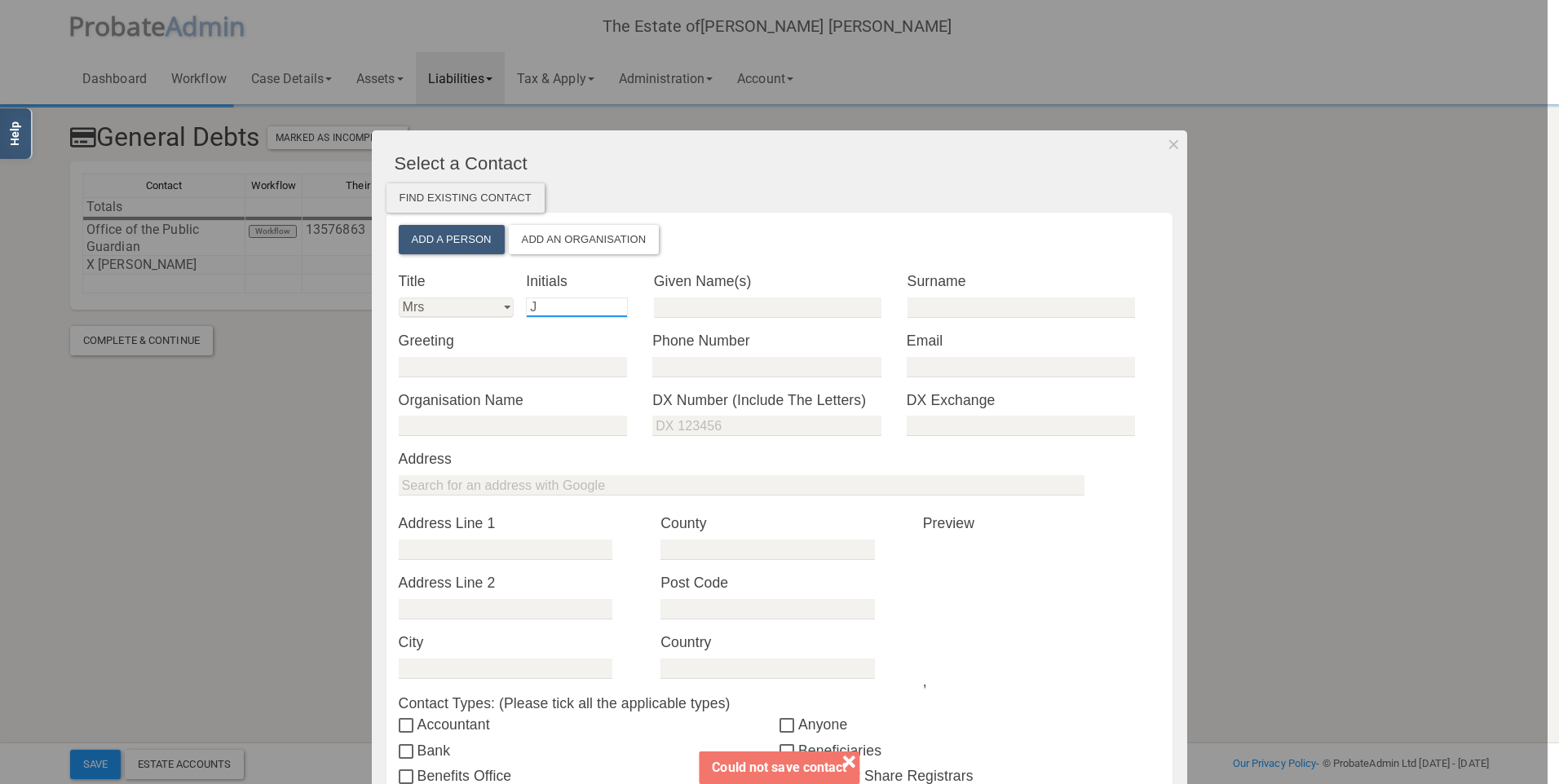
type input "J"
type input "[PERSON_NAME]"
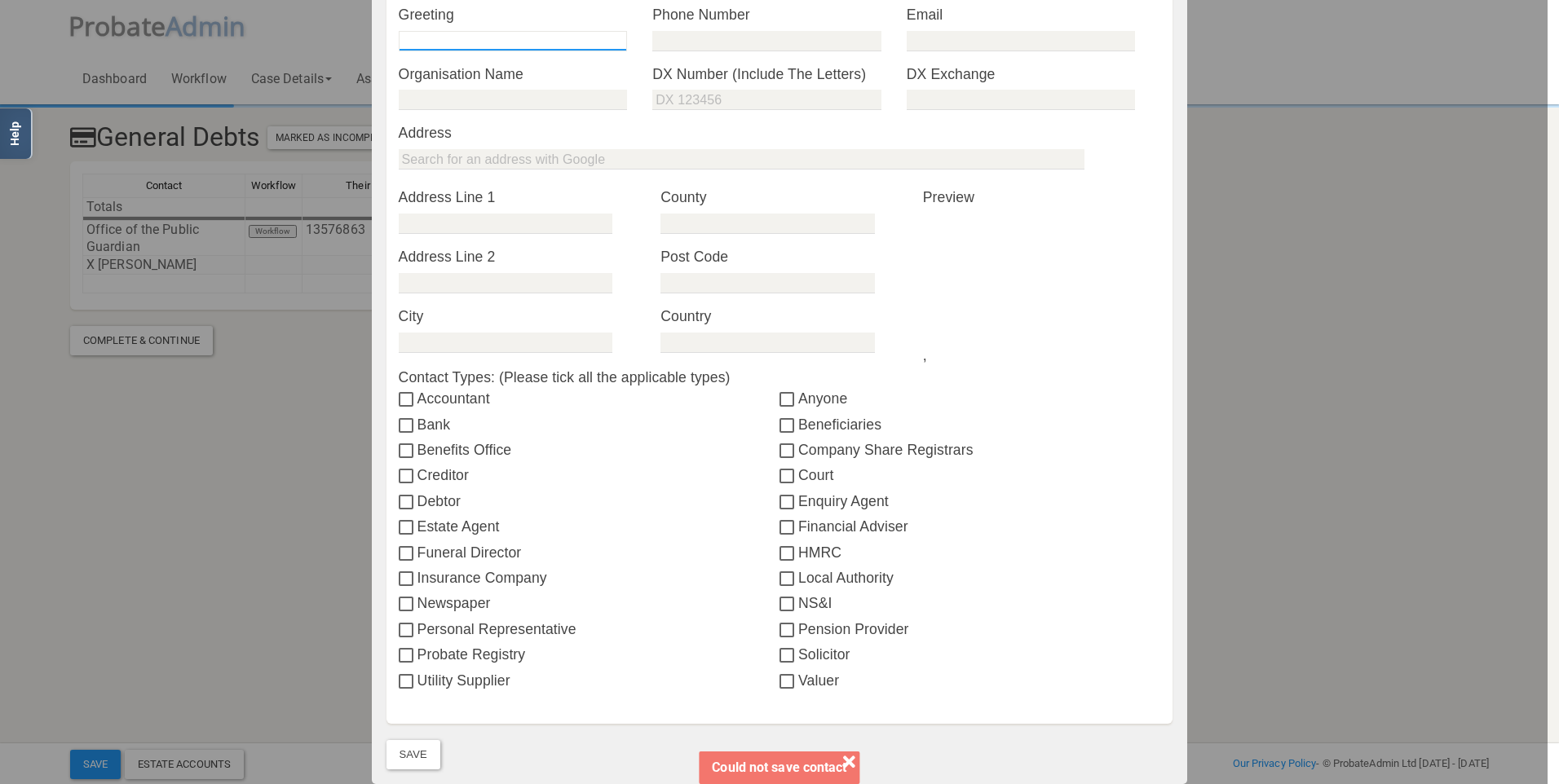
scroll to position [408, 0]
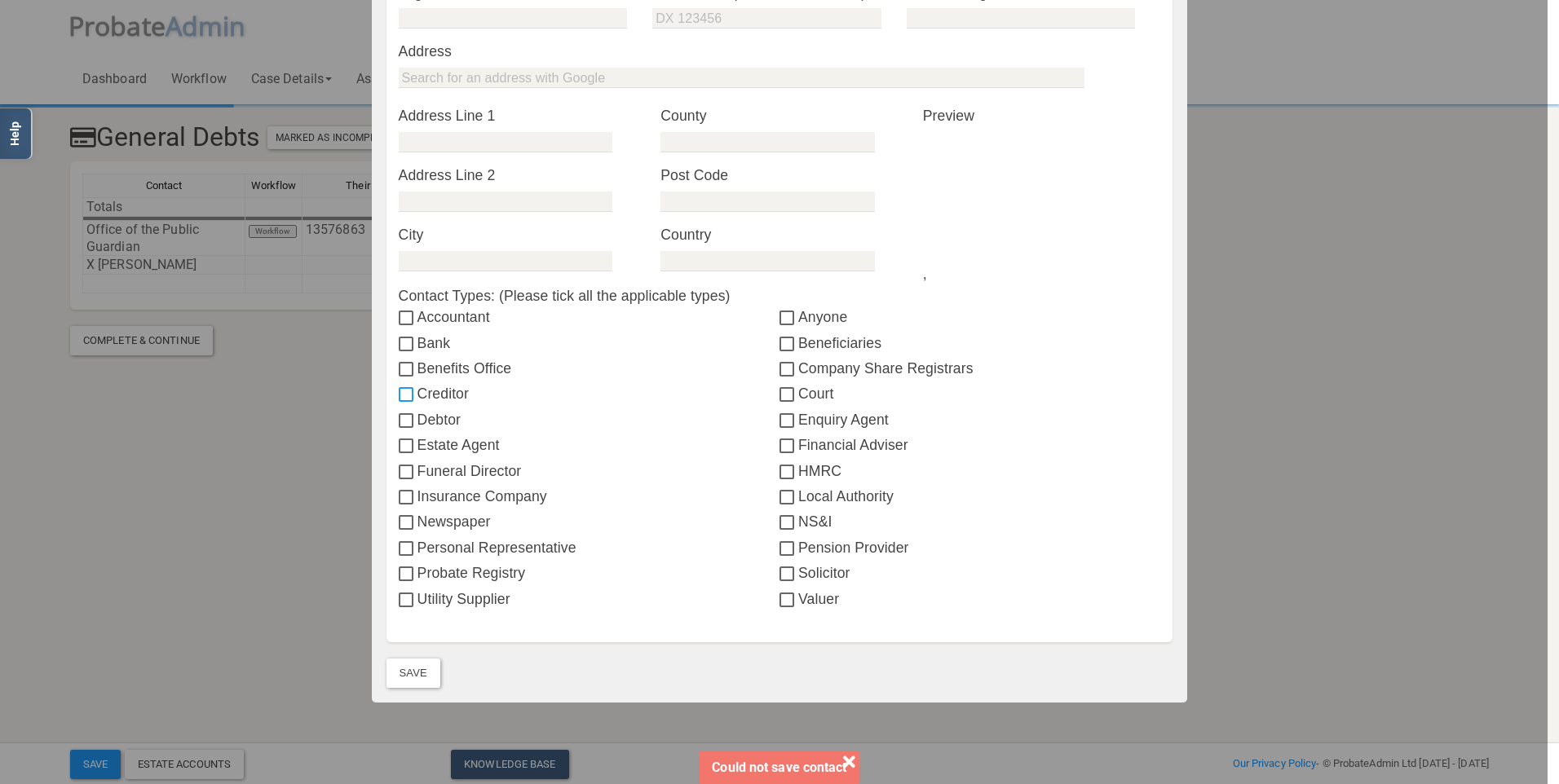
click at [400, 392] on input "Creditor" at bounding box center [408, 395] width 19 height 13
checkbox input "true"
click at [780, 320] on input "Anyone" at bounding box center [789, 319] width 19 height 13
checkbox input "true"
click at [413, 674] on button "Save" at bounding box center [414, 673] width 54 height 30
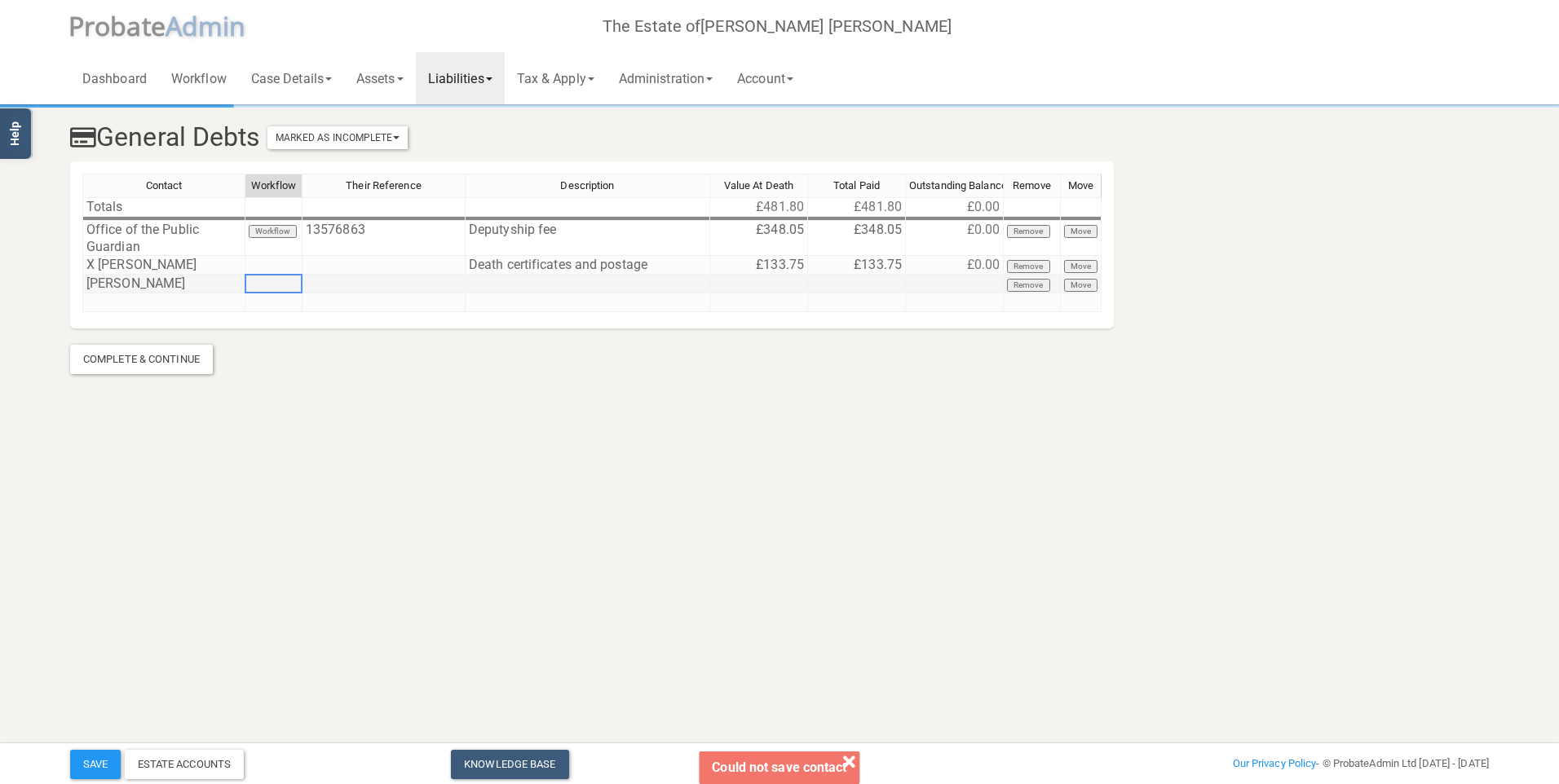
click at [297, 279] on td at bounding box center [274, 284] width 57 height 19
click at [82, 292] on div "Contact Workflow Their Reference Description Value At Death Total Paid Outstand…" at bounding box center [82, 243] width 0 height 139
type textarea "House insurance"
type textarea "492.53"
click at [388, 75] on link "Assets" at bounding box center [379, 79] width 71 height 52
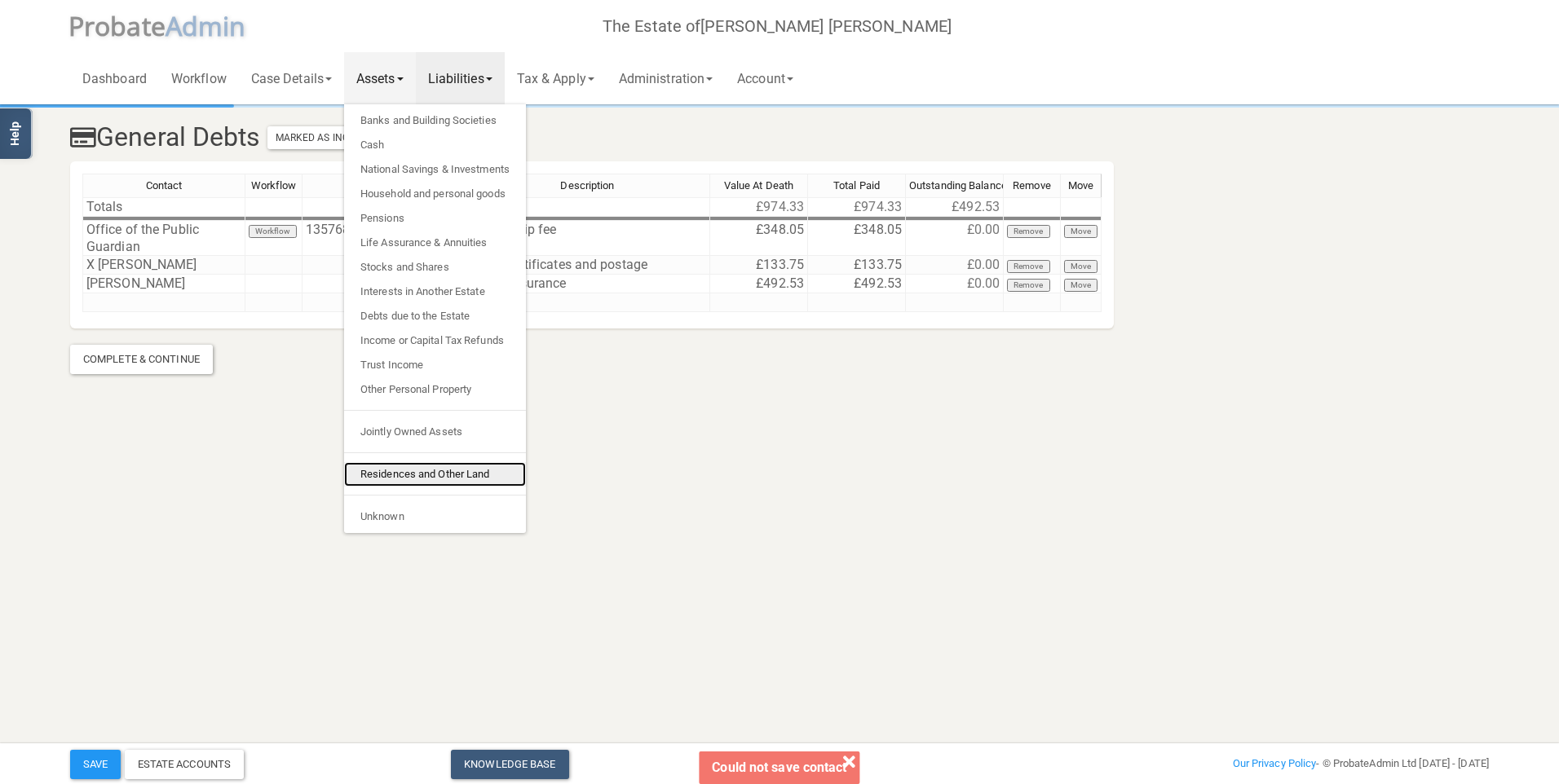
click at [408, 474] on link "Residences and Other Land" at bounding box center [435, 474] width 182 height 25
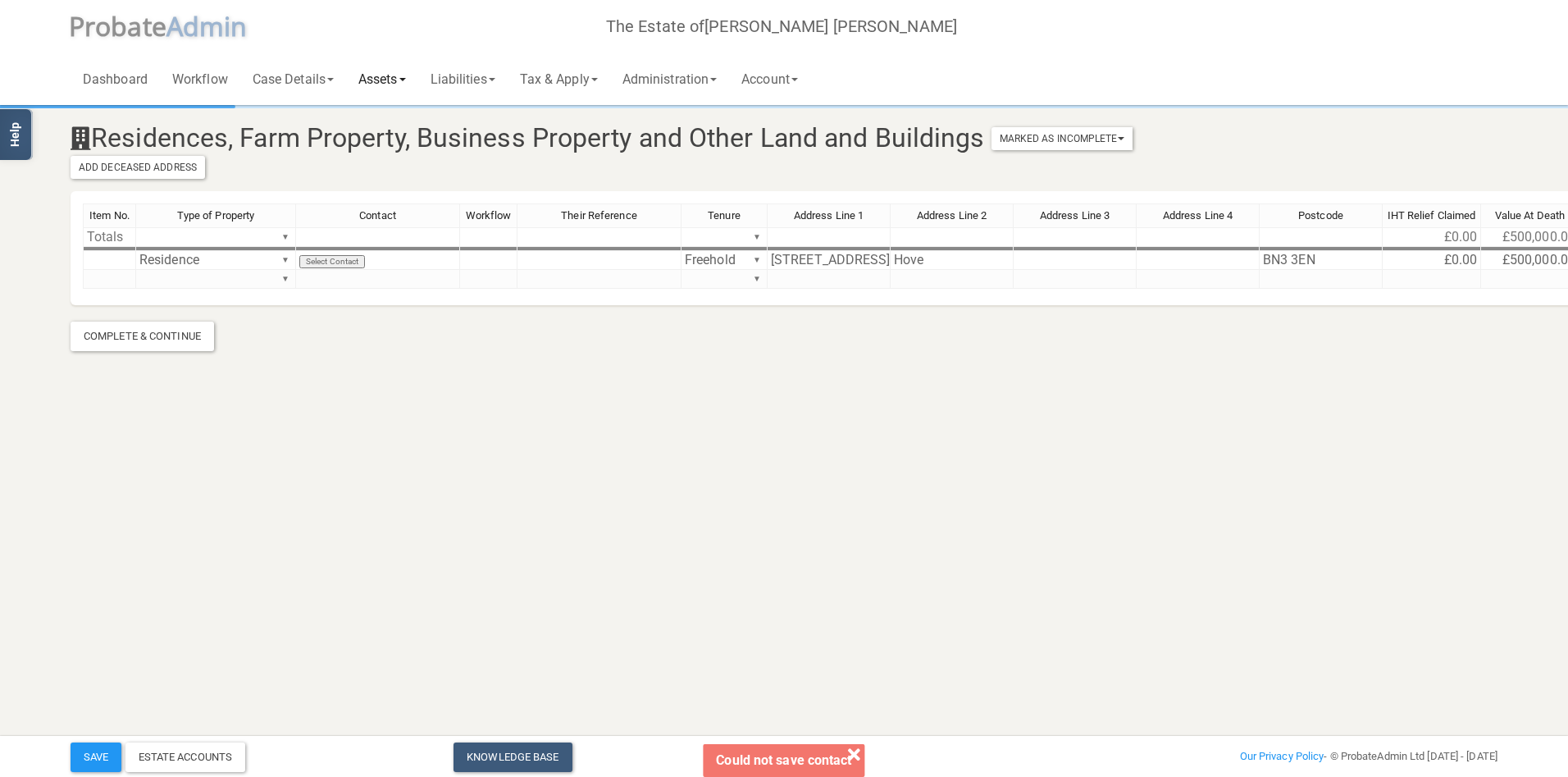
click at [385, 75] on link "Assets" at bounding box center [381, 79] width 72 height 53
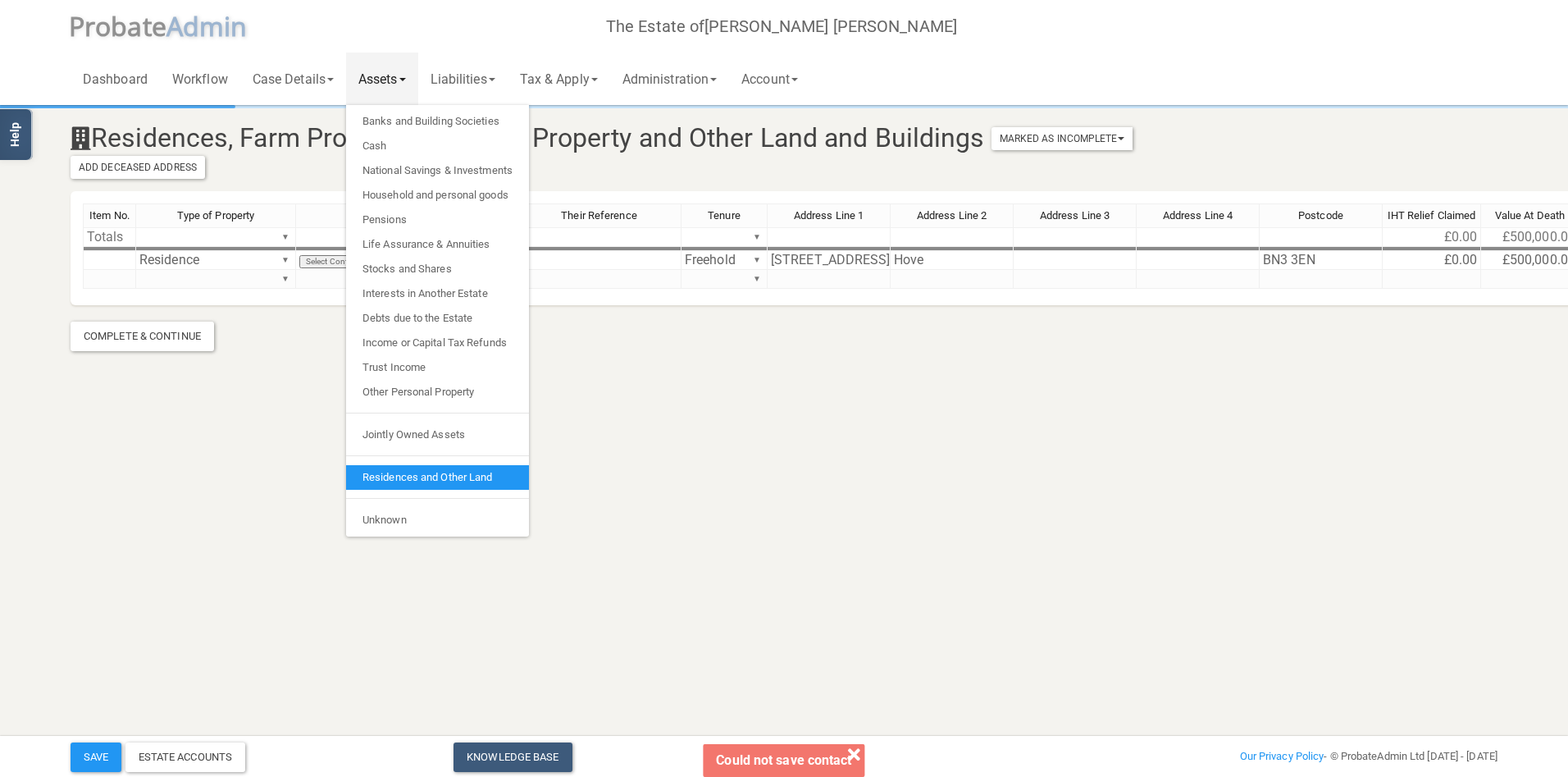
drag, startPoint x: 287, startPoint y: 408, endPoint x: 290, endPoint y: 383, distance: 25.2
click at [287, 408] on section "Residences, Farm Property, Business Property and Other Land and Buildings Marke…" at bounding box center [784, 206] width 1568 height 413
click at [475, 73] on link "Liabilities" at bounding box center [463, 79] width 89 height 53
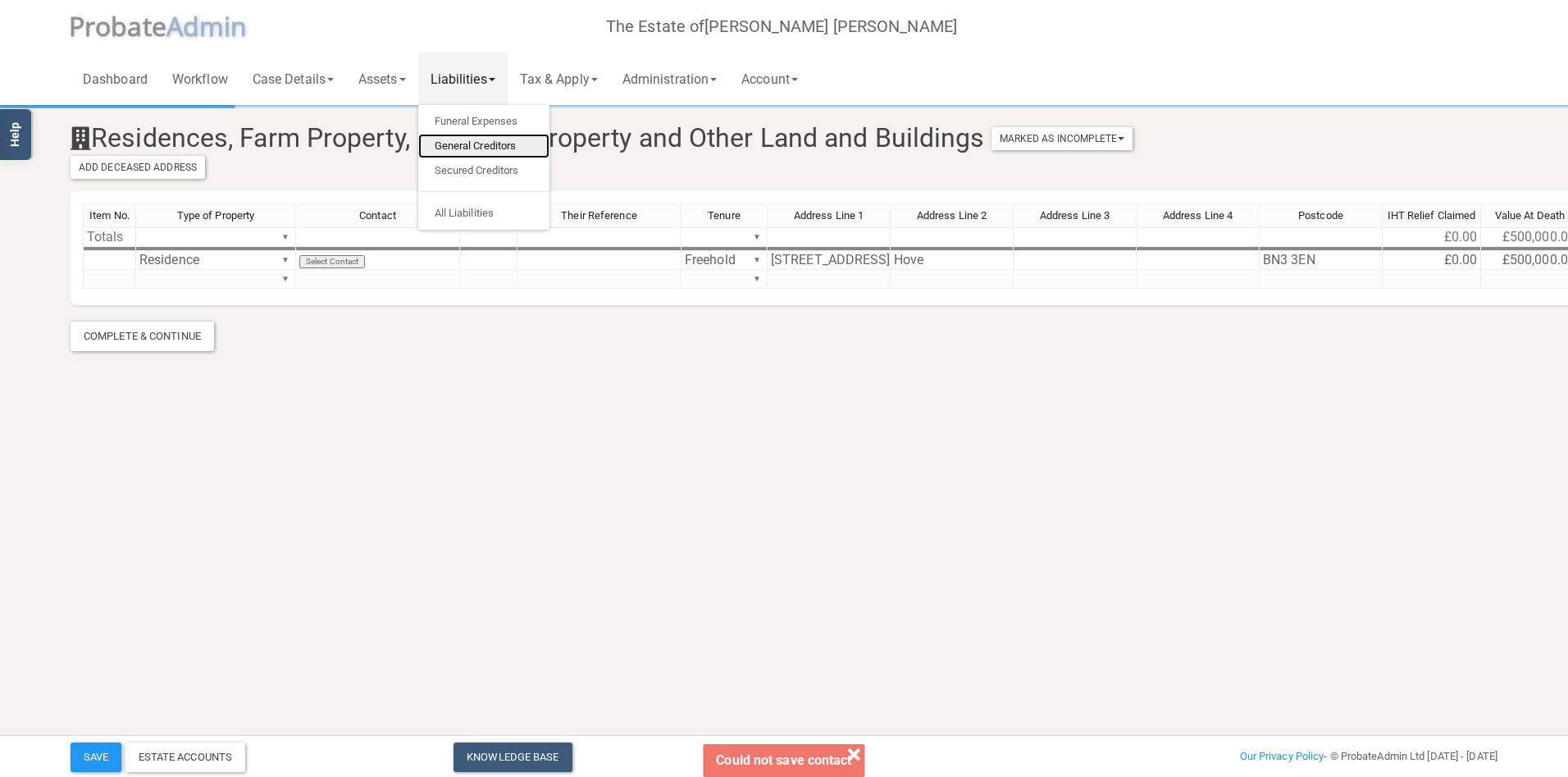
click at [479, 141] on link "General Creditors" at bounding box center [484, 146] width 131 height 25
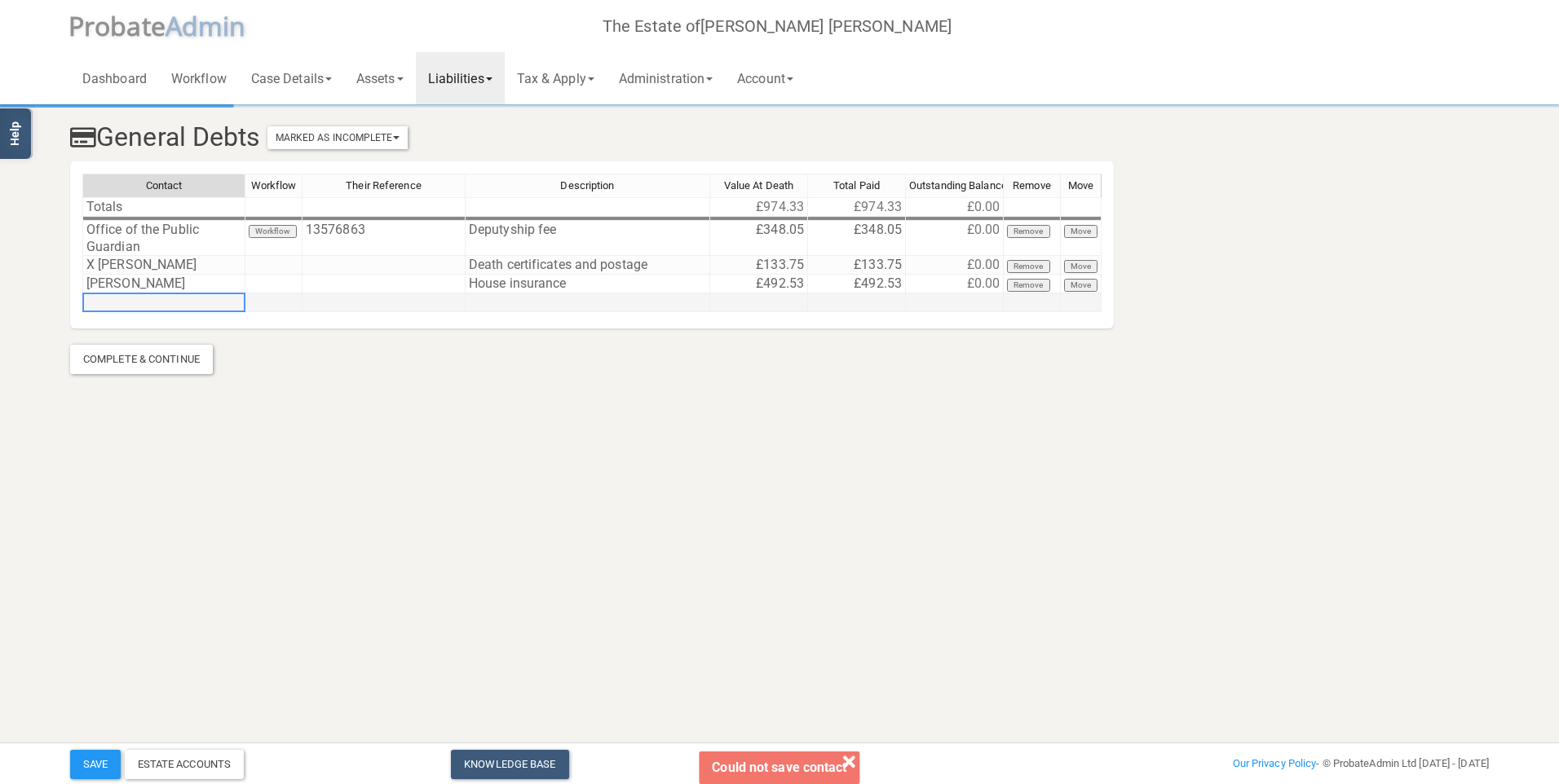
click at [201, 305] on td at bounding box center [163, 303] width 163 height 19
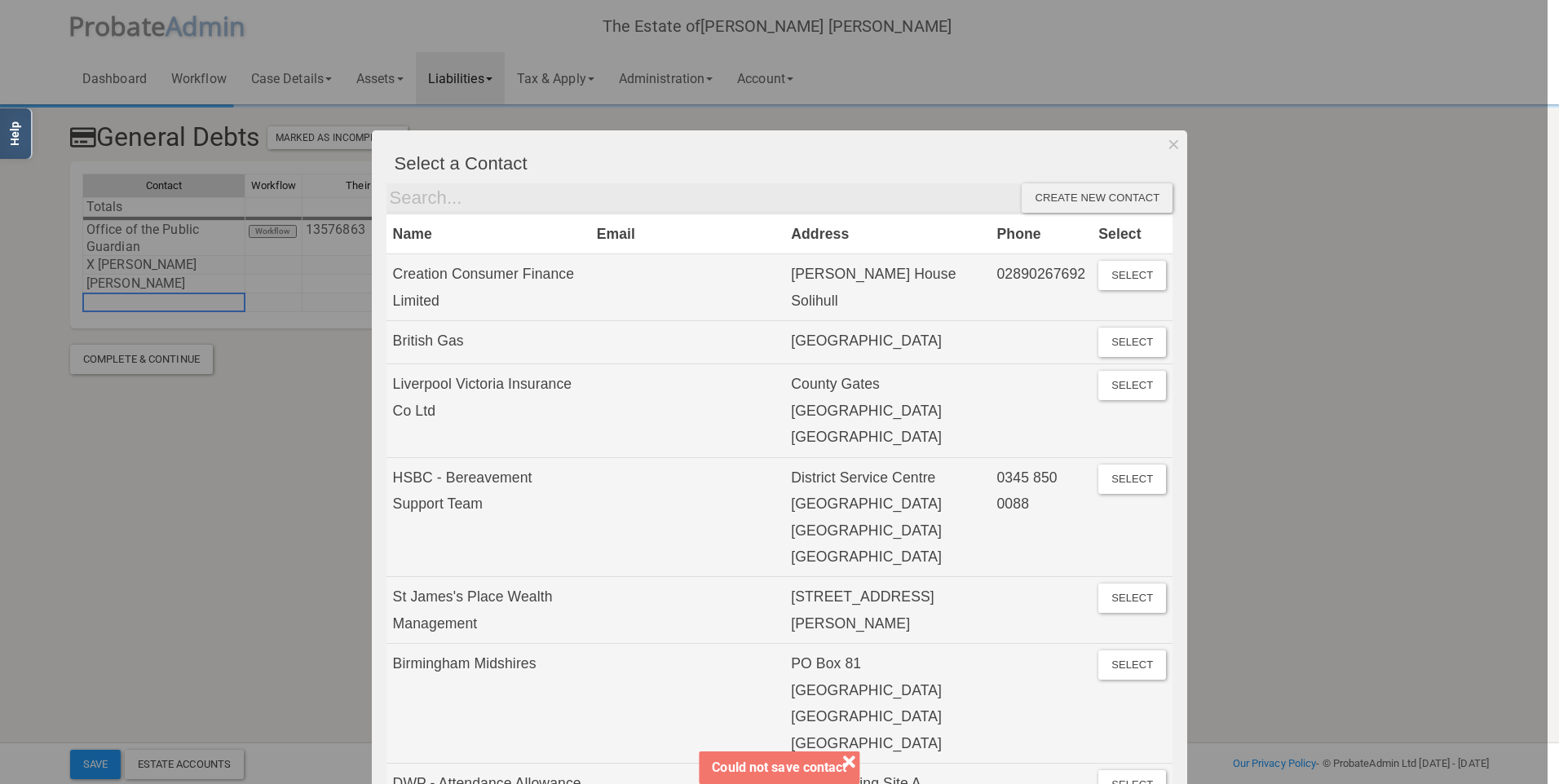
click at [1059, 194] on div "Create new contact" at bounding box center [1097, 198] width 151 height 30
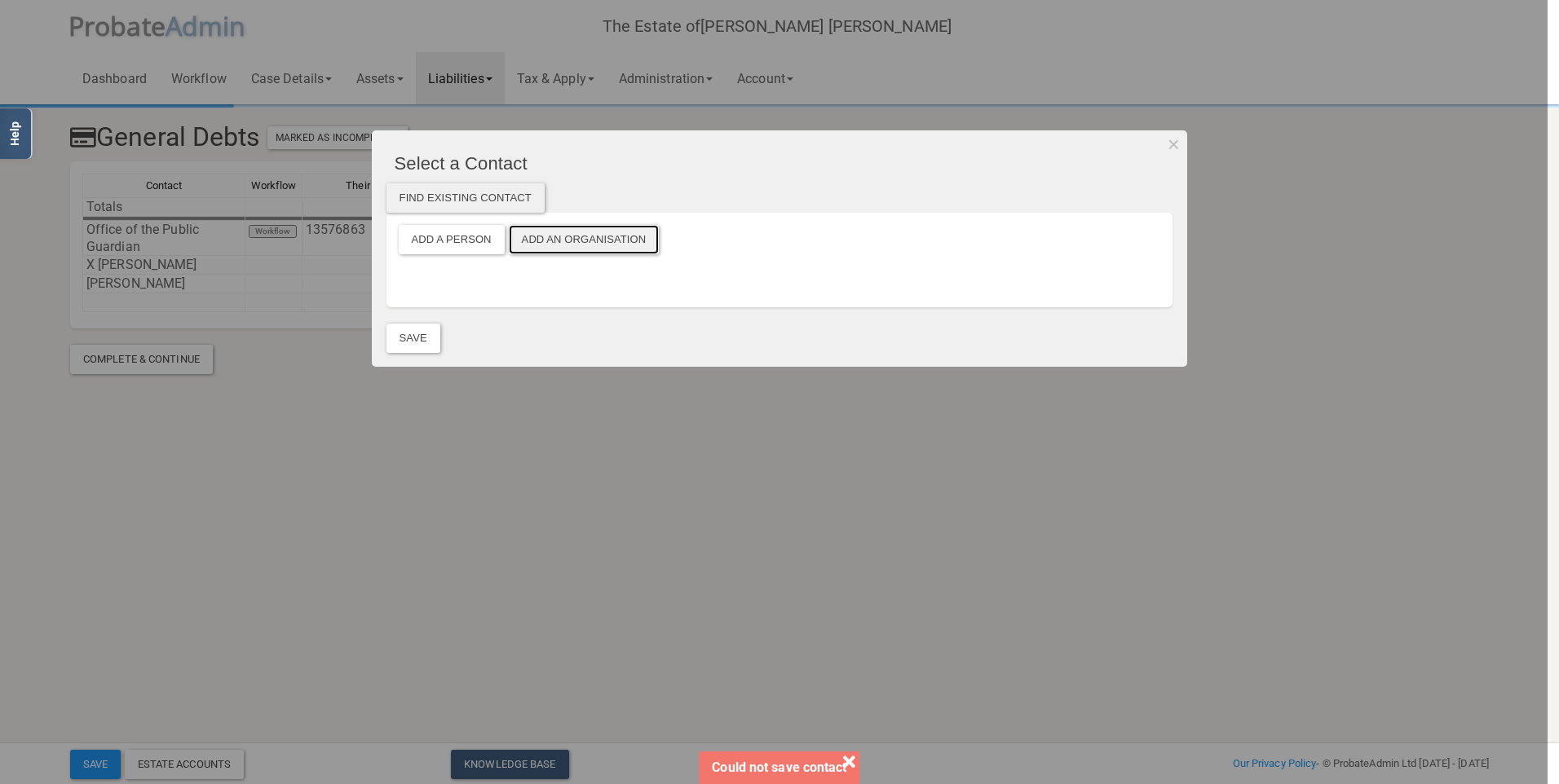
click at [550, 243] on button "Add an Organisation" at bounding box center [584, 239] width 151 height 30
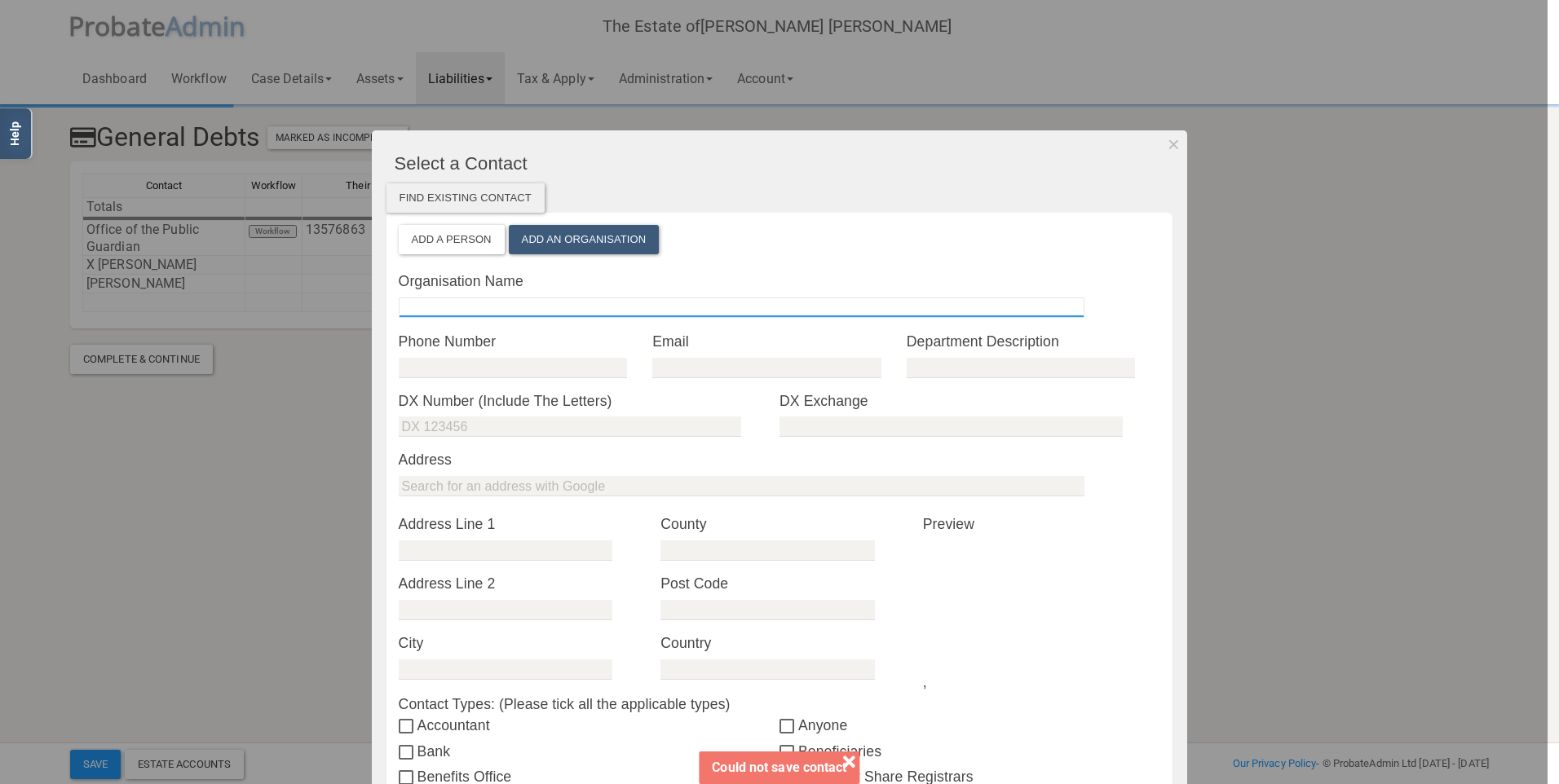
click at [455, 317] on input "text" at bounding box center [742, 308] width 686 height 21
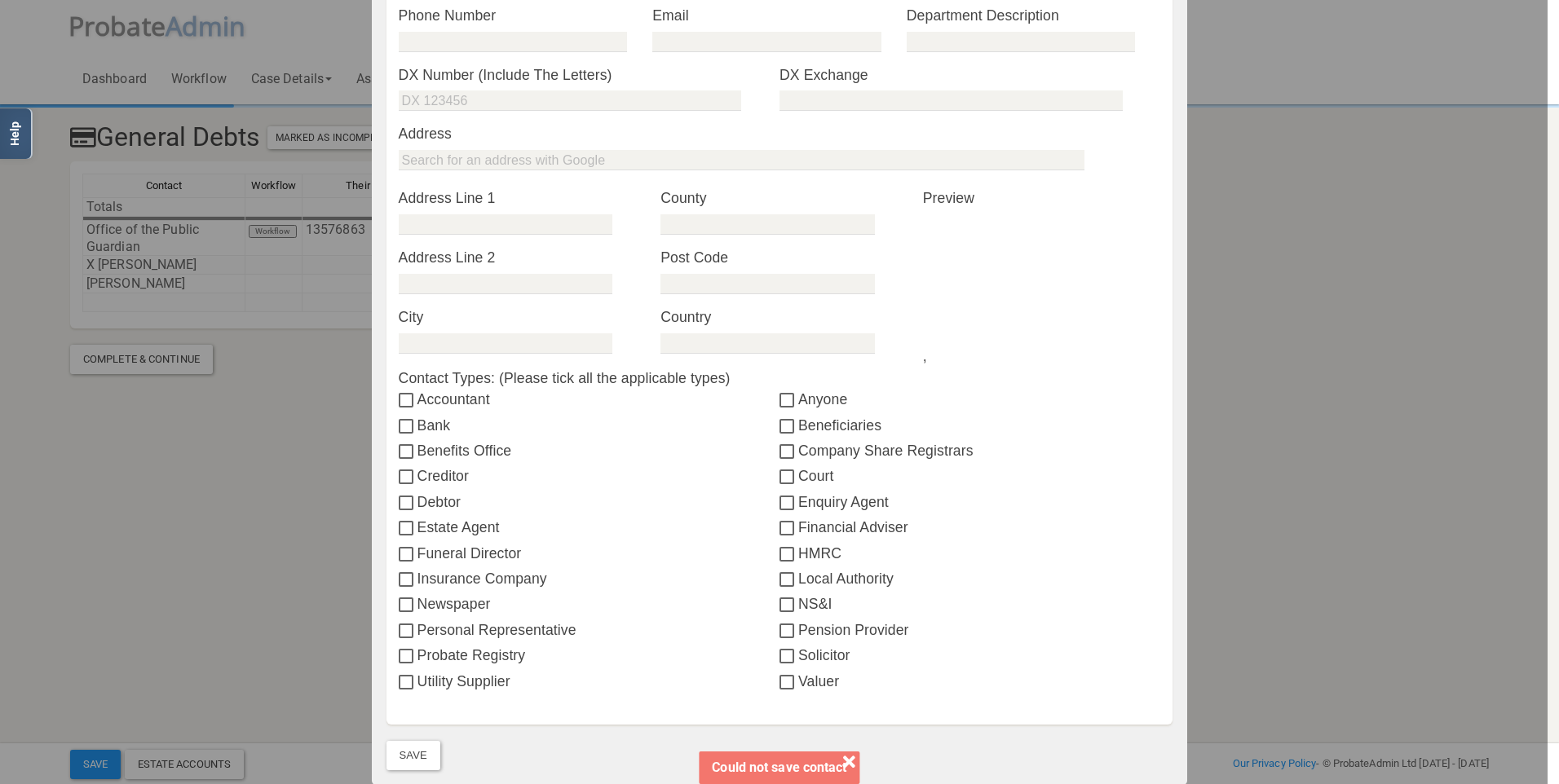
scroll to position [408, 0]
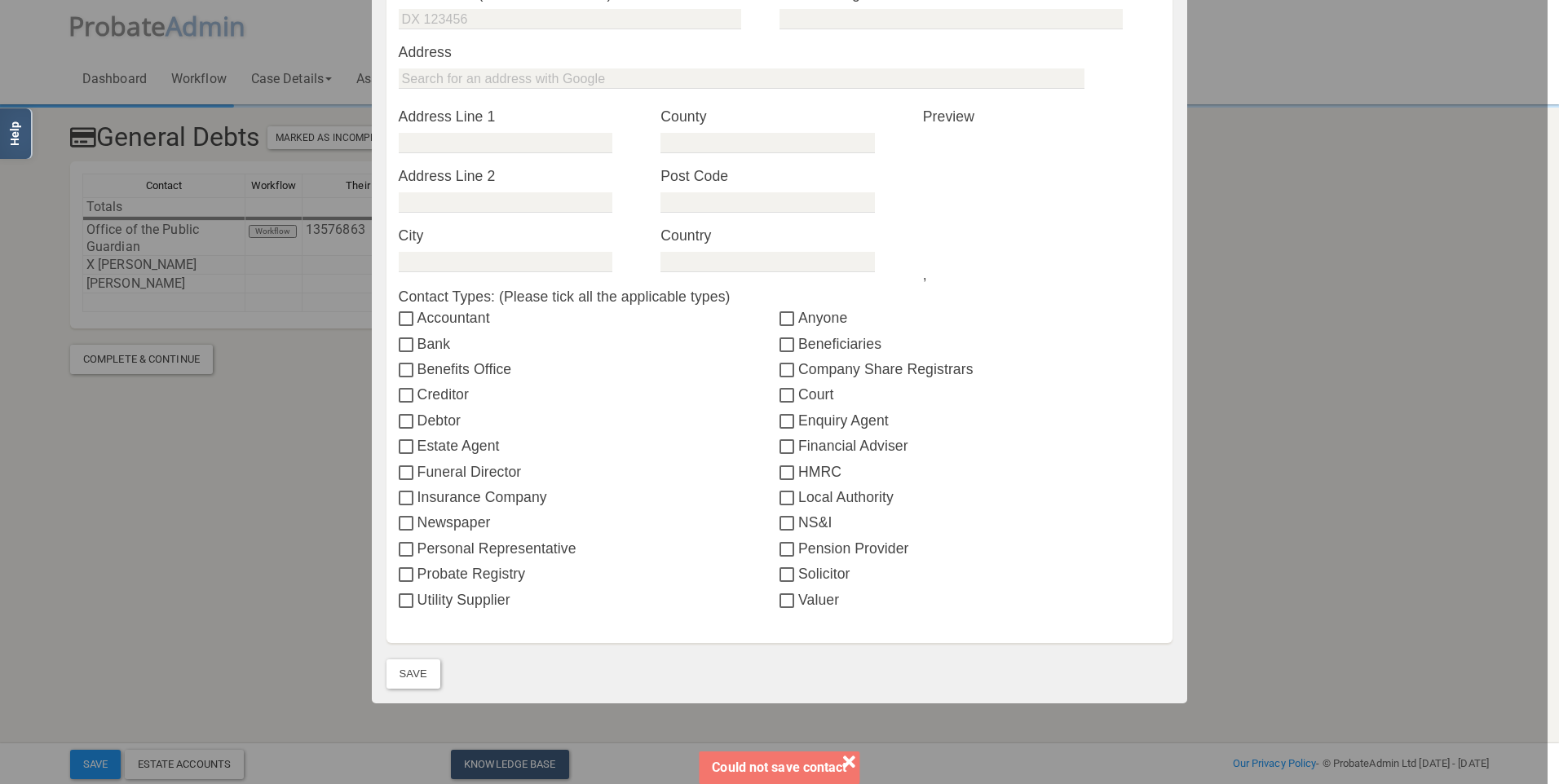
type input "[PERSON_NAME]"
click at [785, 603] on input "Valuer" at bounding box center [789, 601] width 19 height 13
checkbox input "true"
click at [401, 674] on button "Save" at bounding box center [414, 674] width 54 height 30
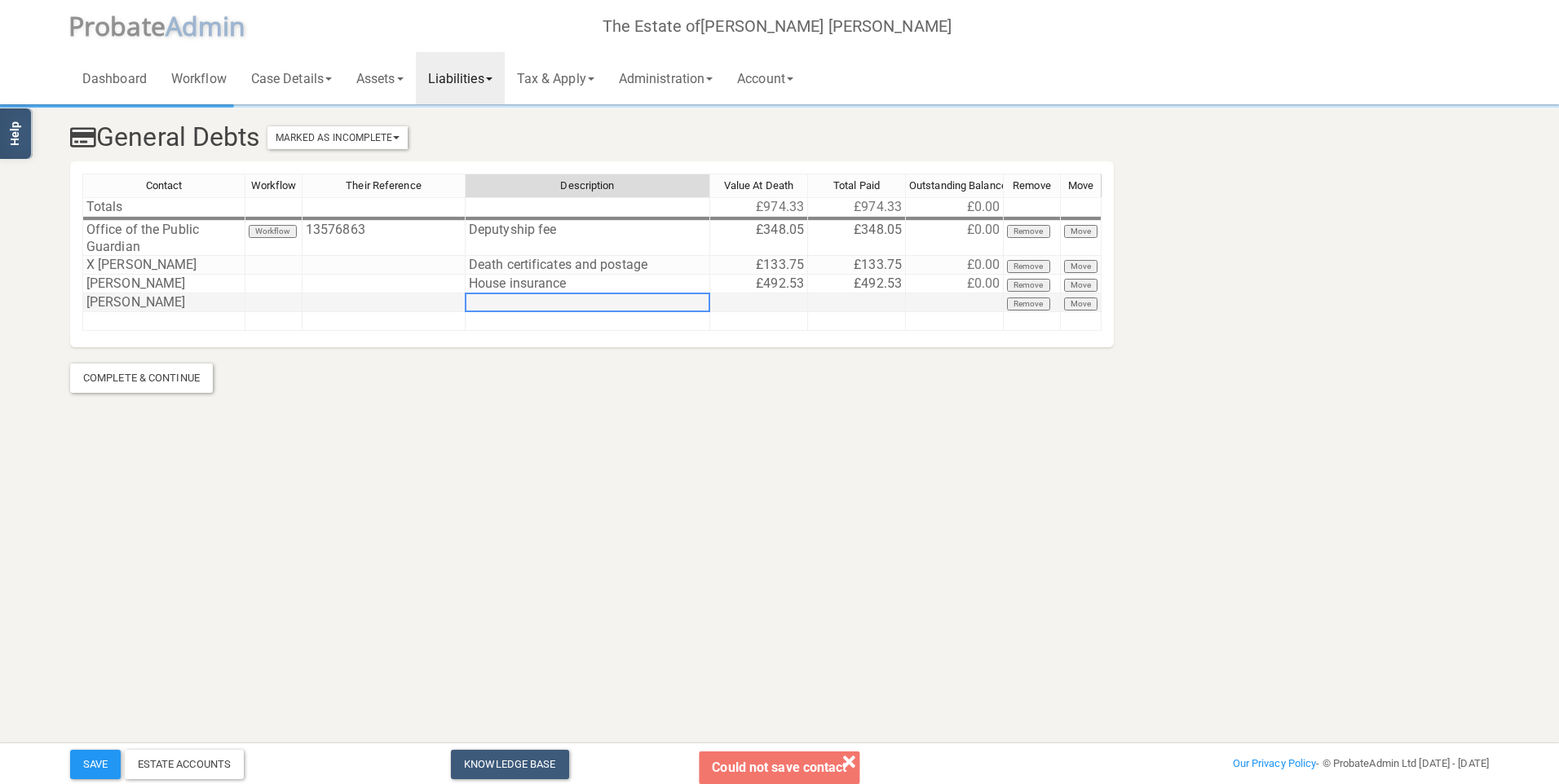
drag, startPoint x: 500, startPoint y: 299, endPoint x: 510, endPoint y: 296, distance: 10.4
click at [501, 300] on td at bounding box center [587, 303] width 245 height 19
type textarea "C"
type textarea "Valuation for personal chattels"
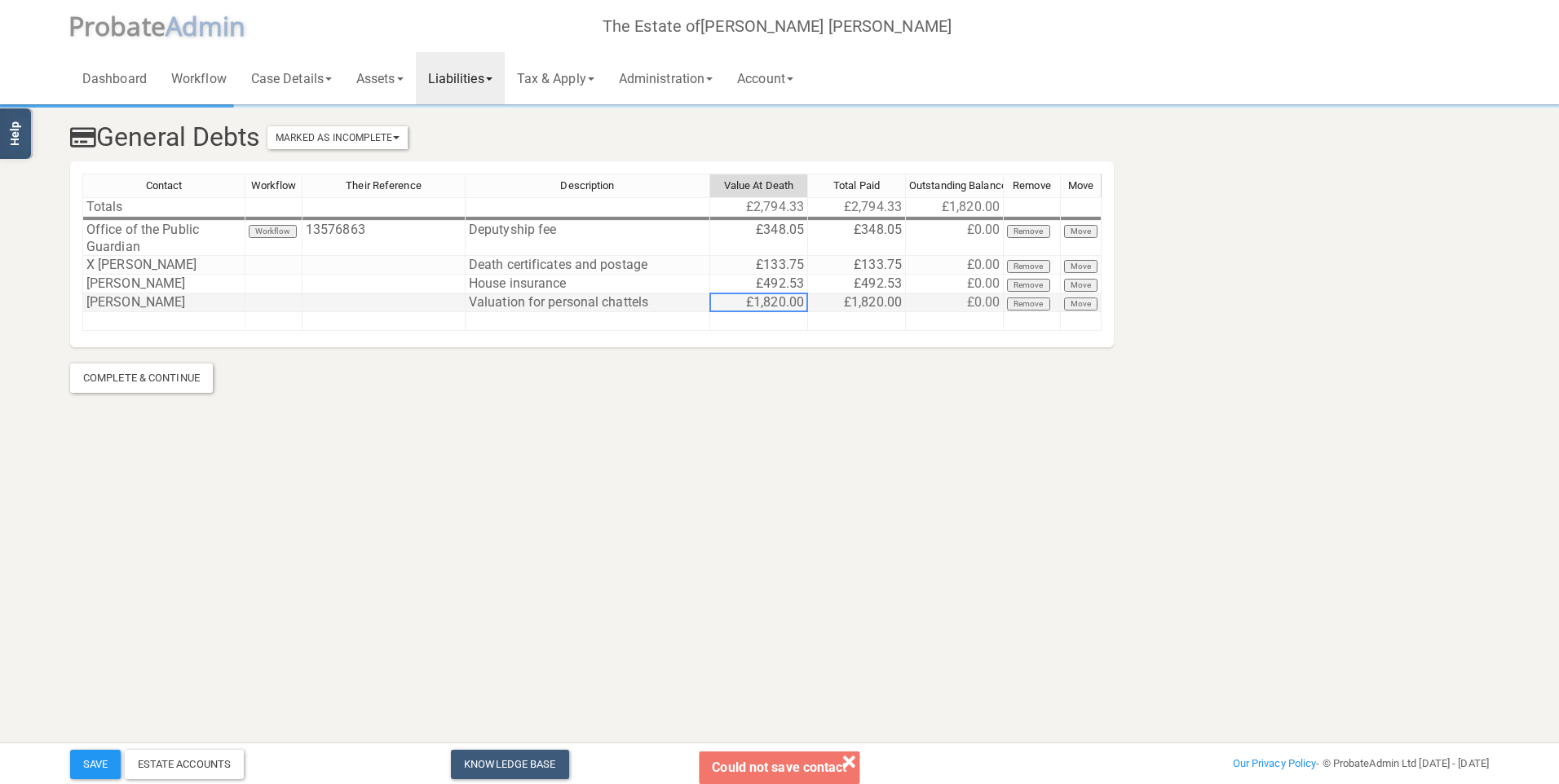
click at [777, 301] on td "£1,820.00" at bounding box center [758, 303] width 98 height 19
click at [777, 301] on textarea "1820" at bounding box center [758, 303] width 98 height 20
type textarea "200"
click at [359, 77] on link "Assets" at bounding box center [379, 79] width 71 height 52
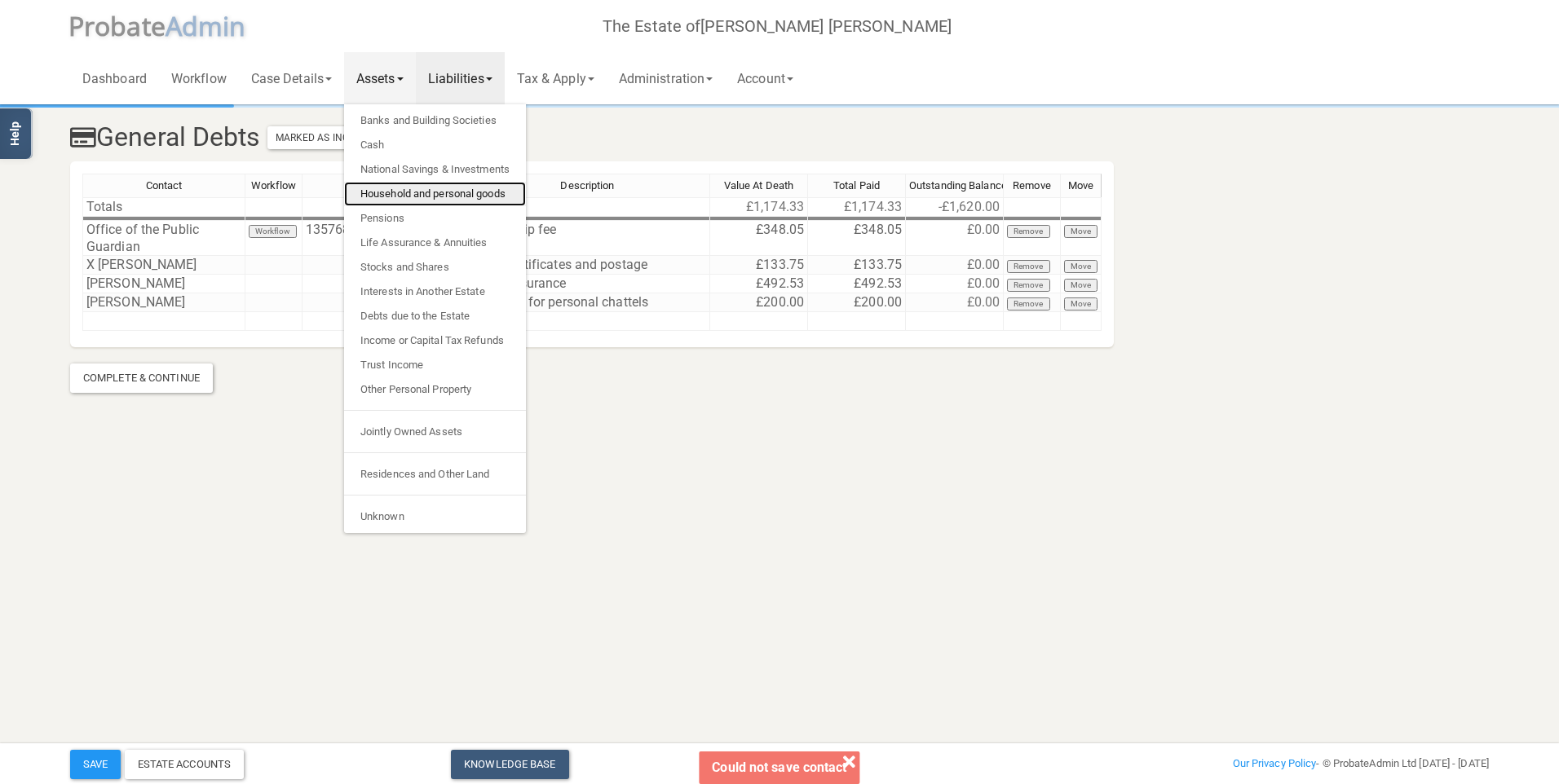
click at [437, 194] on link "Household and personal goods" at bounding box center [435, 194] width 182 height 25
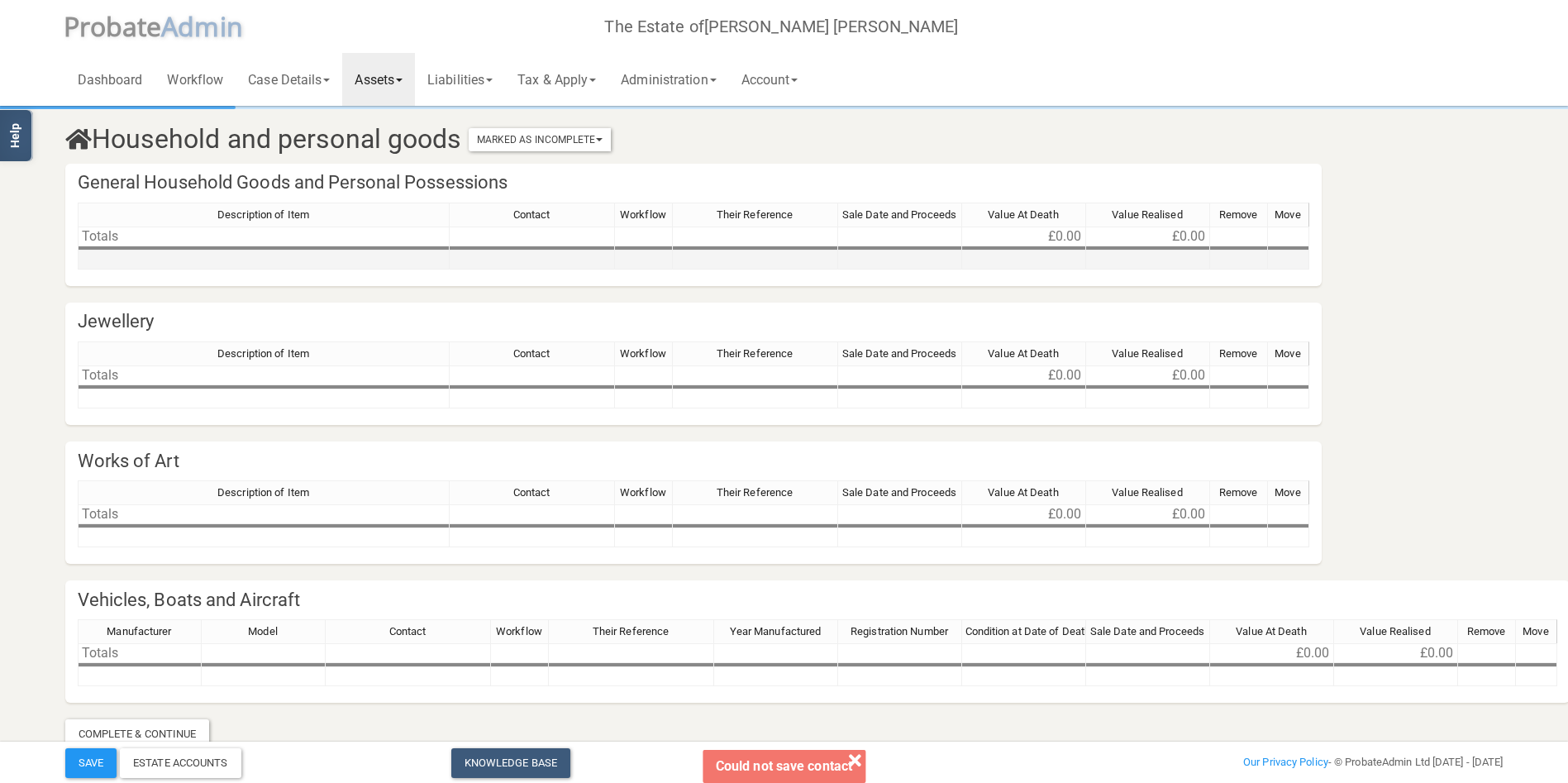
click at [228, 255] on td at bounding box center [263, 260] width 372 height 19
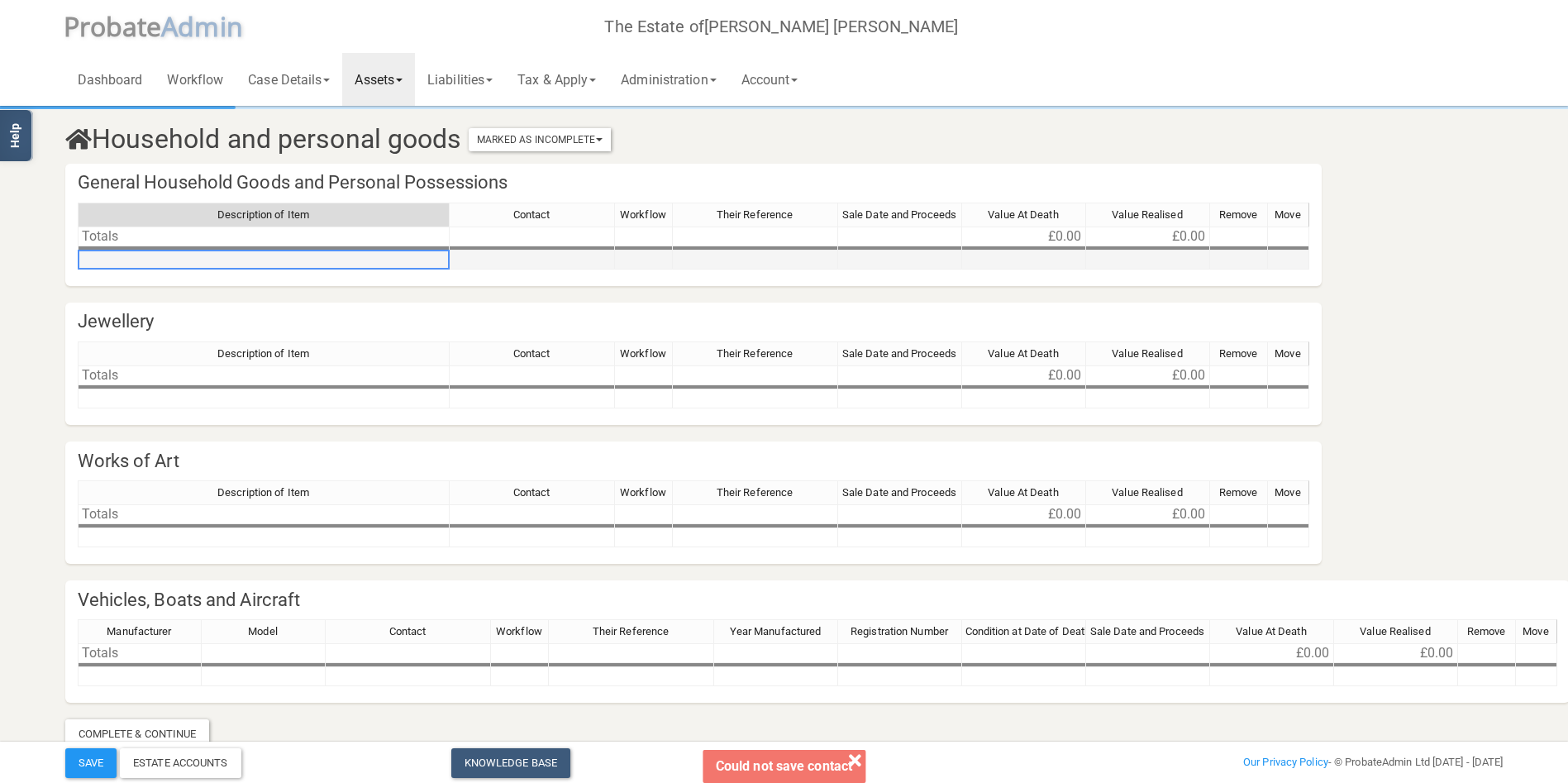
click at [210, 261] on td at bounding box center [263, 260] width 372 height 19
type textarea "Collection of mixed silver"
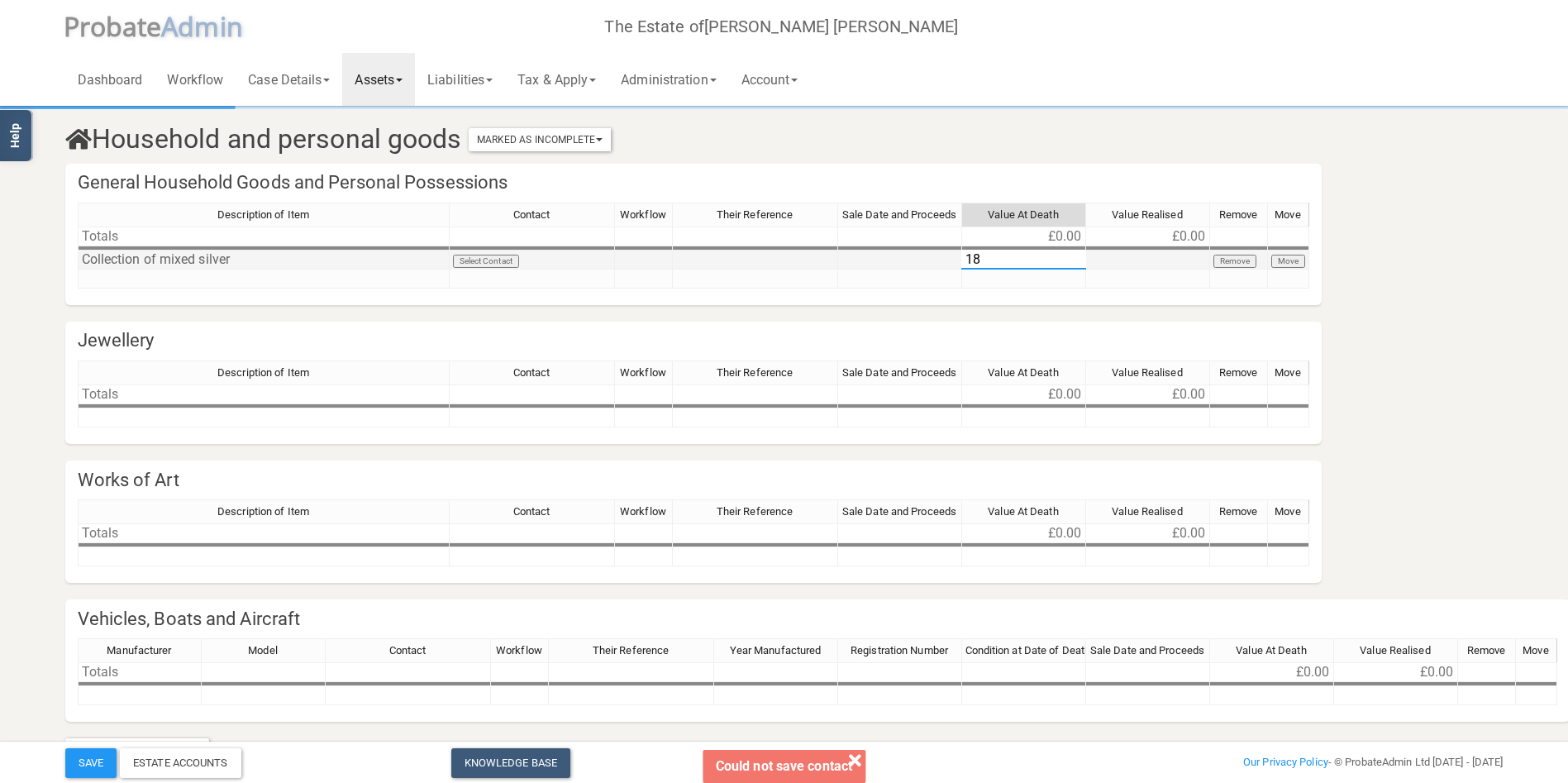
type textarea "1"
type textarea "620"
click at [166, 277] on td at bounding box center [263, 279] width 372 height 19
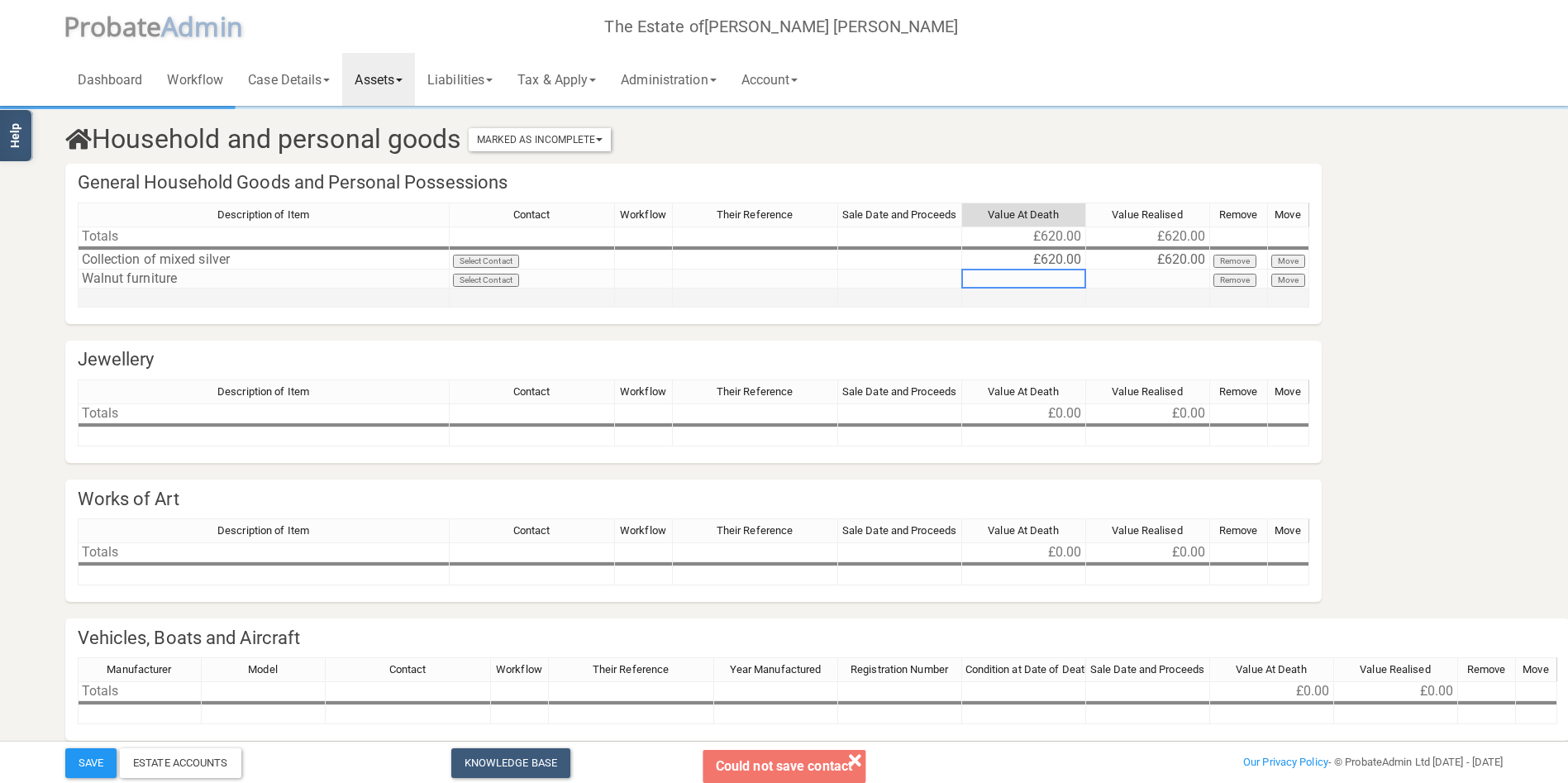
click at [77, 288] on div "Description of Item Contact Workflow Their Reference Sale Date and Proceeds Val…" at bounding box center [77, 255] width 0 height 105
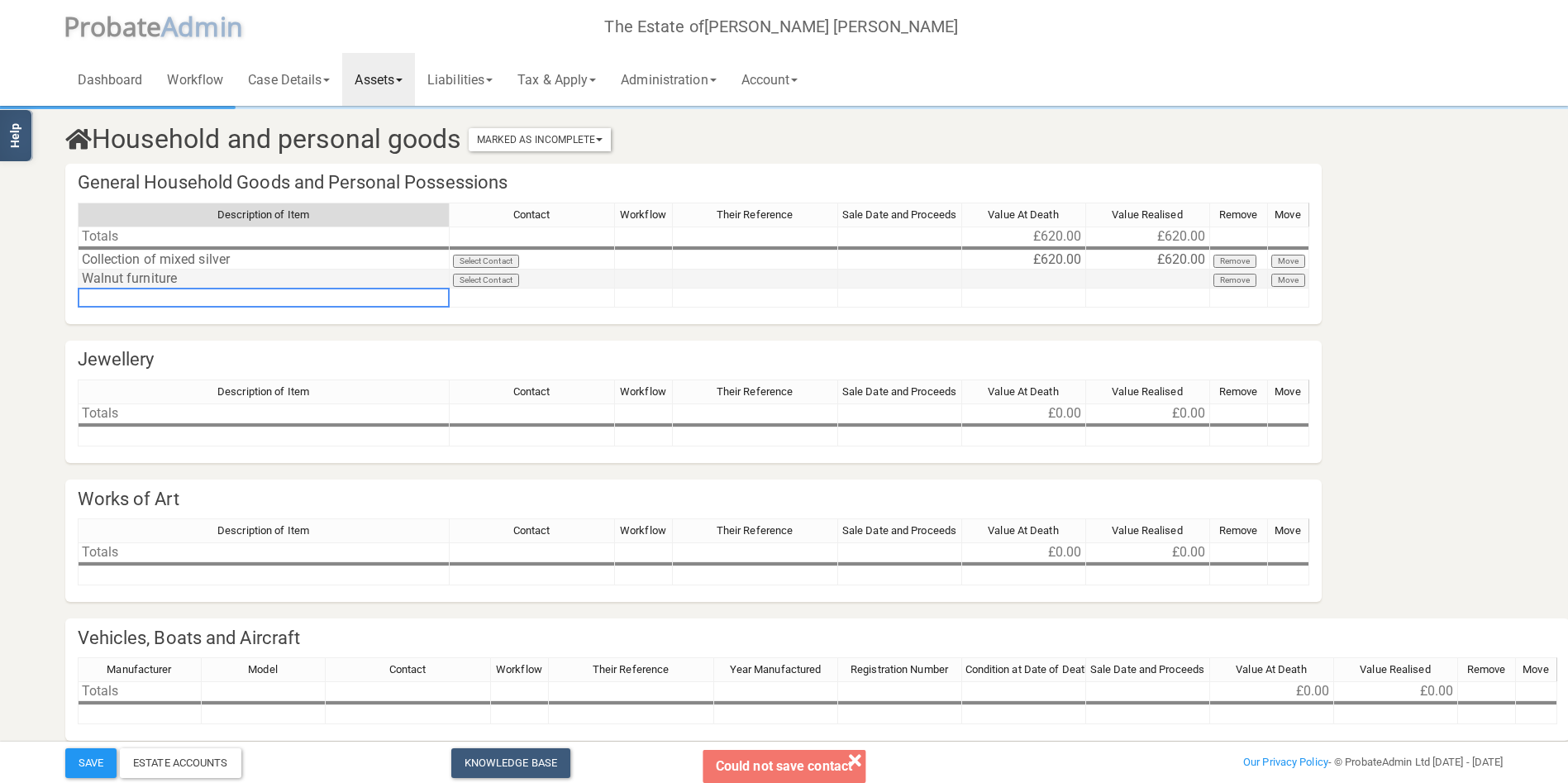
click at [127, 283] on td "Walnut furniture" at bounding box center [263, 279] width 372 height 19
click at [123, 274] on td "Walnut furniture" at bounding box center [263, 279] width 372 height 19
click at [187, 275] on td "Walnut furniture" at bounding box center [263, 279] width 372 height 19
click at [185, 280] on td "Walnut furniture" at bounding box center [263, 279] width 372 height 19
click at [184, 273] on td "Walnut furniture" at bounding box center [263, 279] width 372 height 19
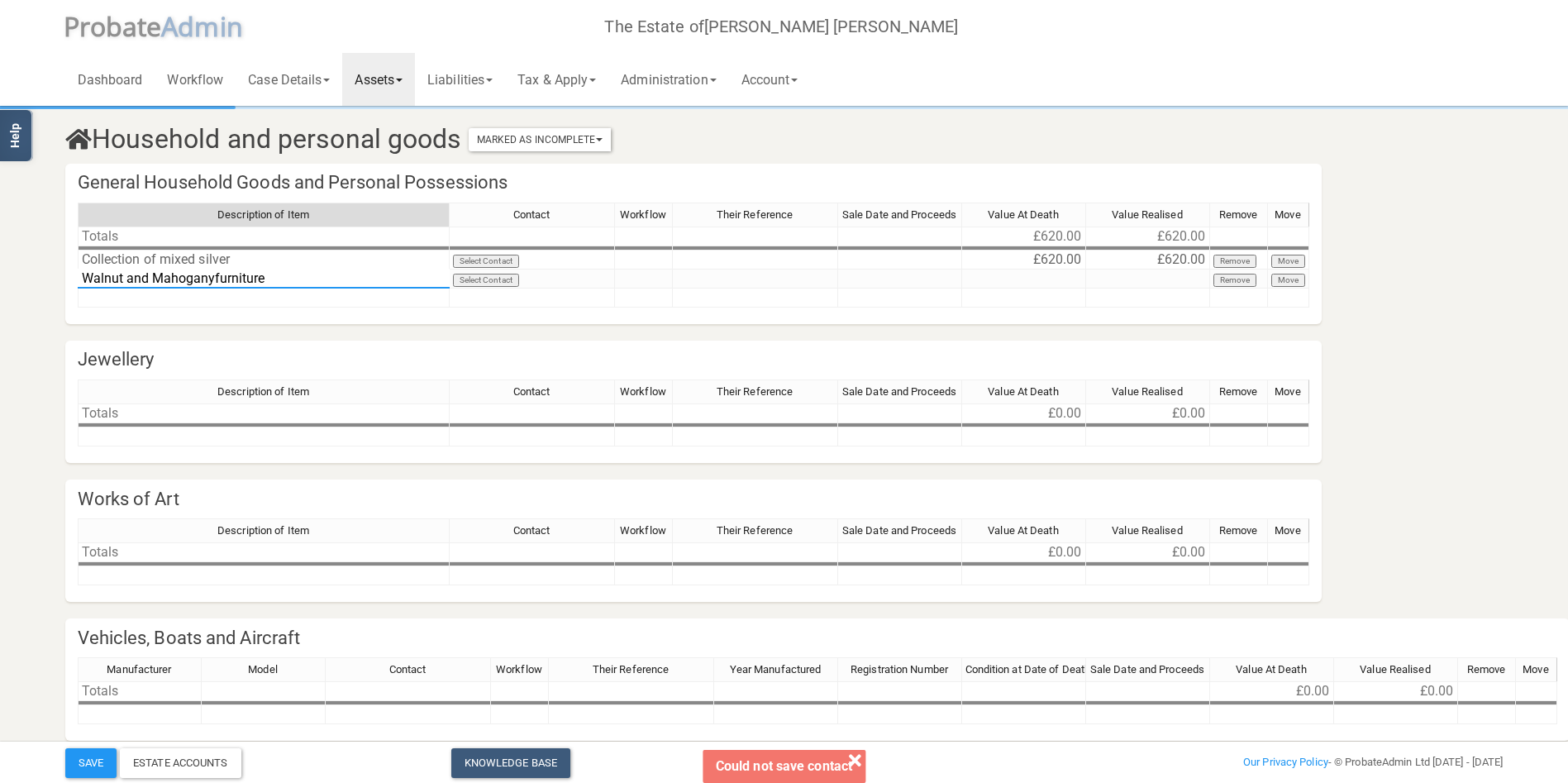
type textarea "Walnut and Mahogany furniture"
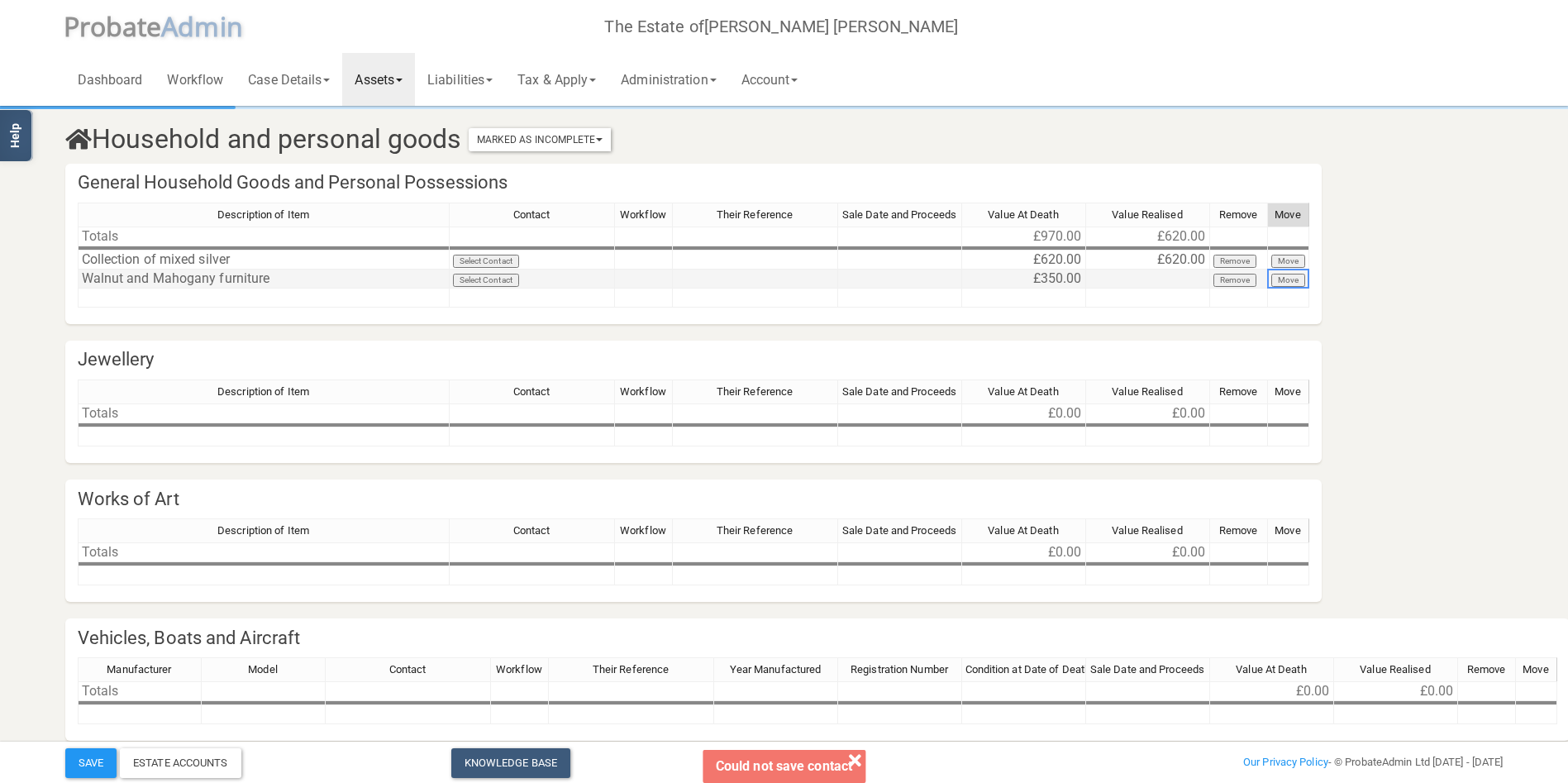
click at [1190, 283] on td at bounding box center [1148, 279] width 124 height 19
type textarea "350"
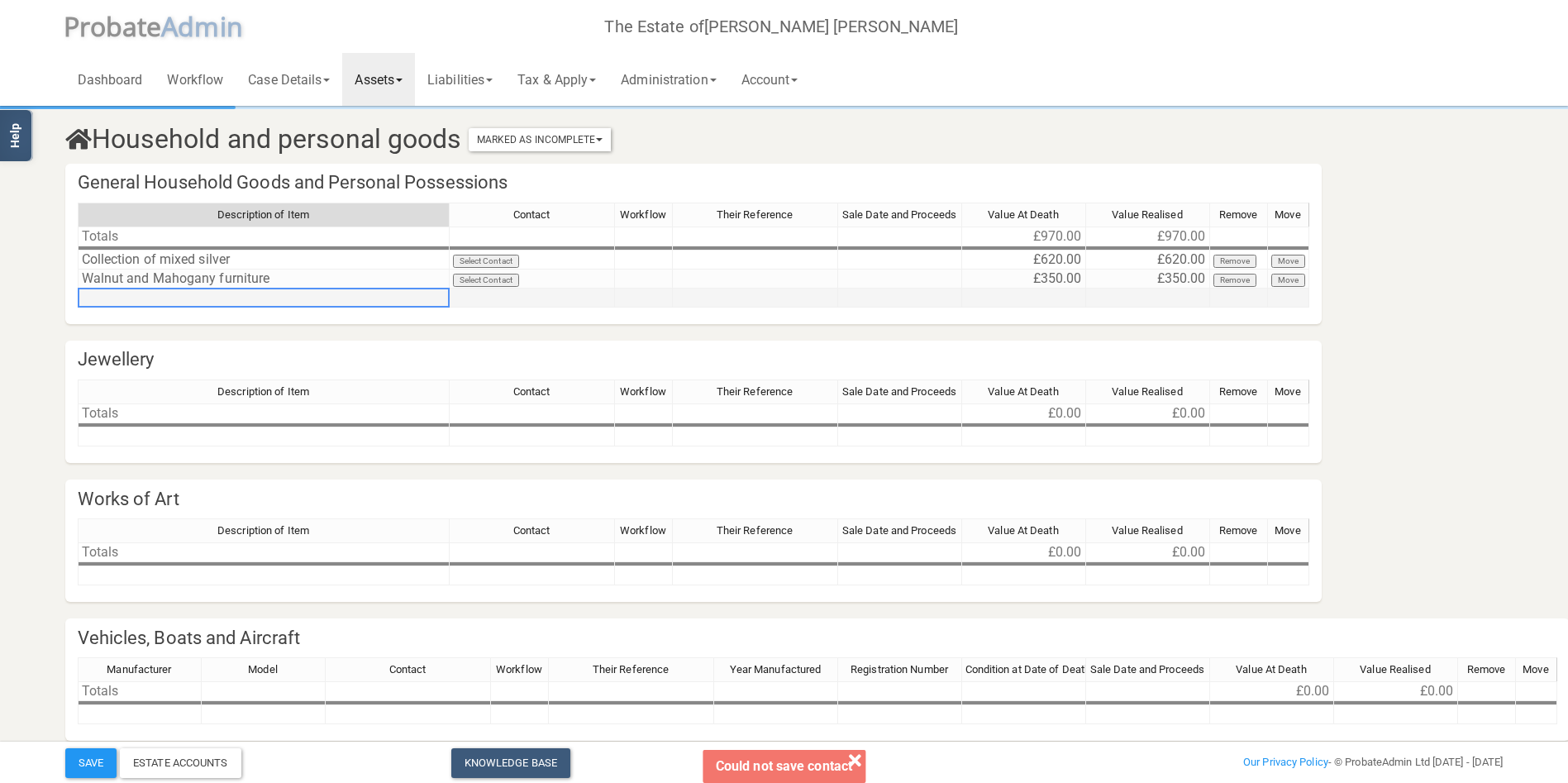
click at [99, 298] on td at bounding box center [263, 298] width 372 height 19
type textarea "Solver quatre lobed tray with [PERSON_NAME] angels"
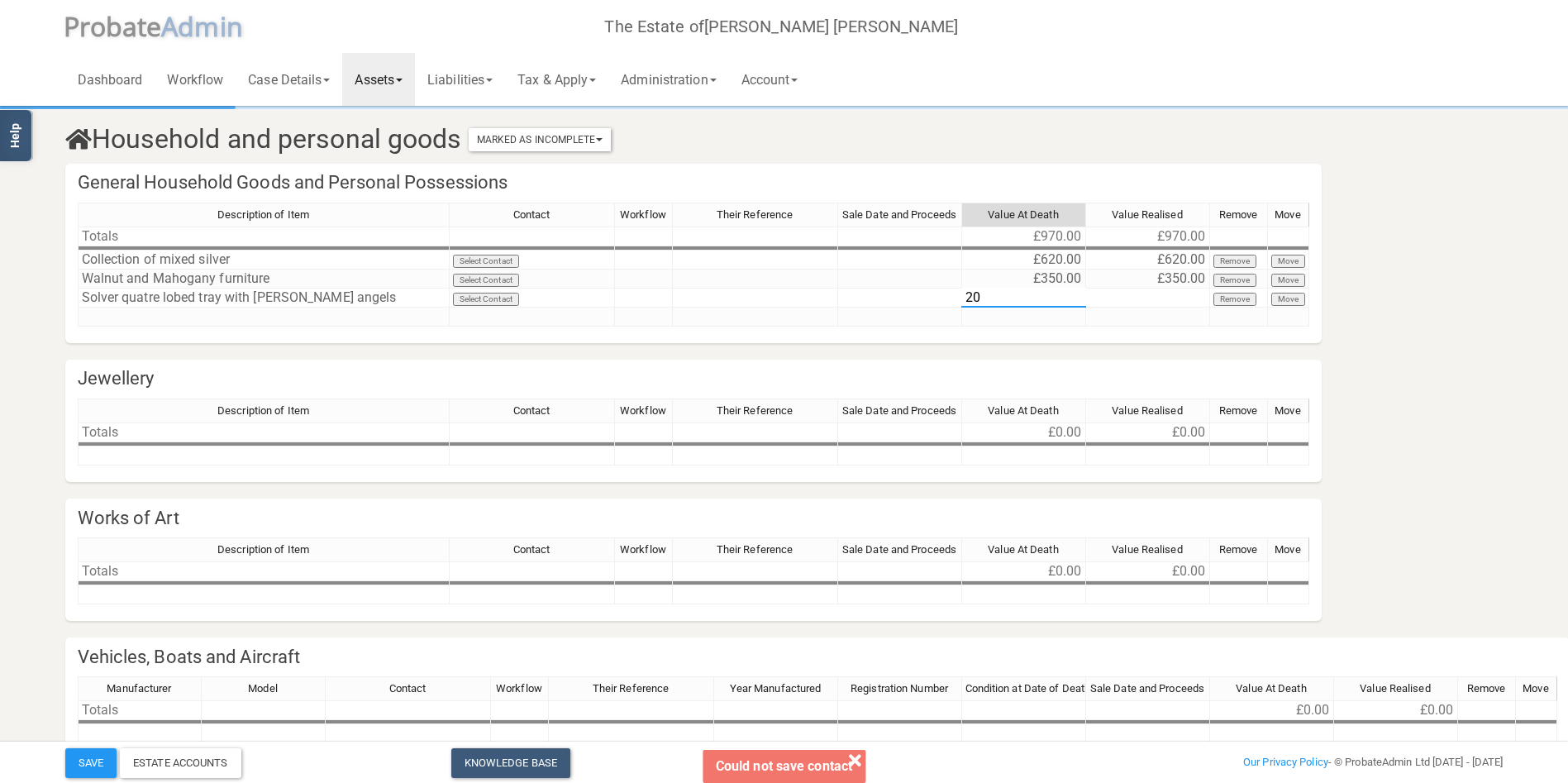
type textarea "200"
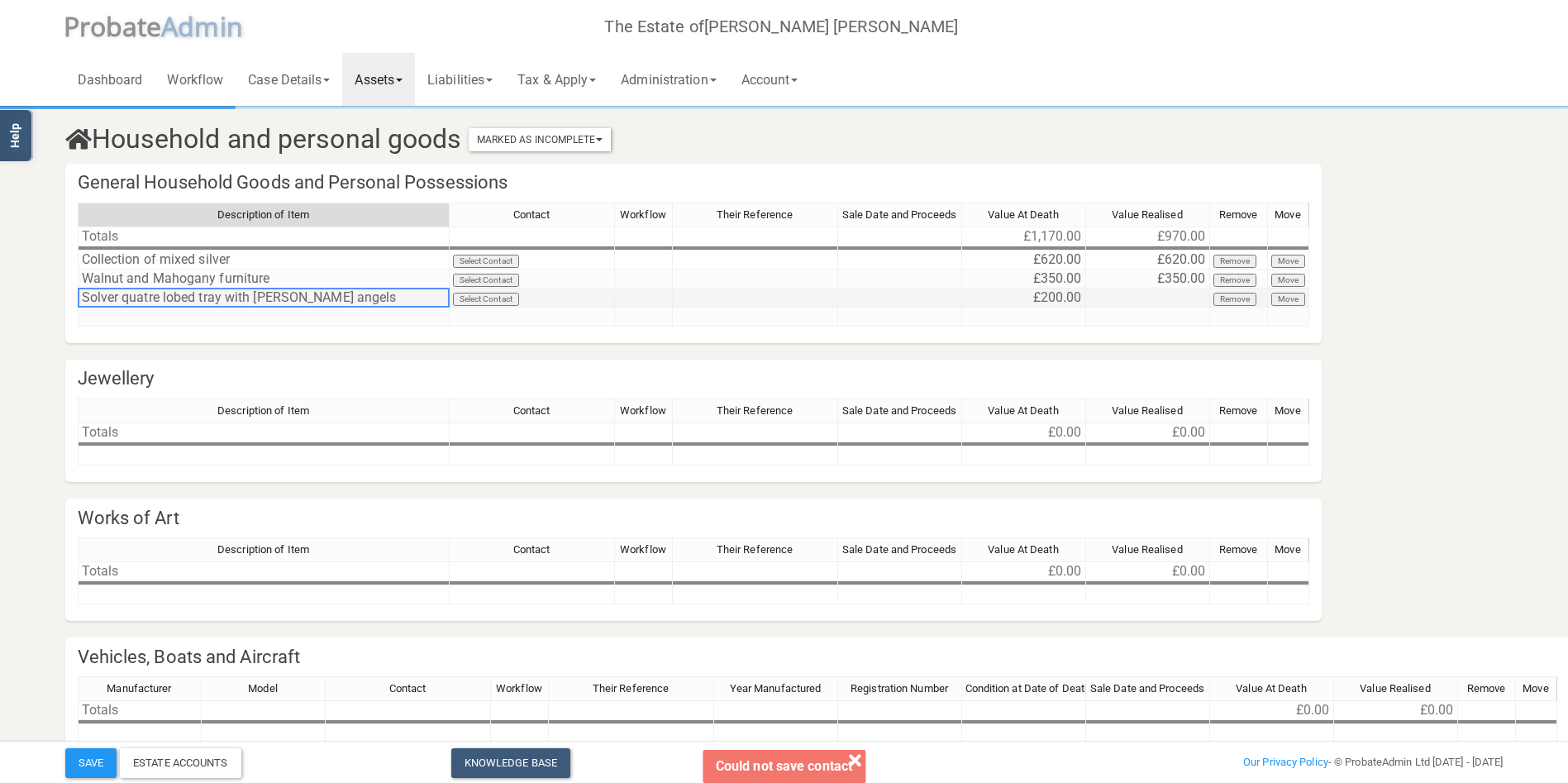
click at [91, 295] on td "Solver quatre lobed tray with [PERSON_NAME] angels" at bounding box center [263, 298] width 372 height 19
click at [91, 295] on textarea "Solver quatre lobed tray with [PERSON_NAME] angels" at bounding box center [263, 298] width 372 height 20
click at [90, 295] on textarea "Solver quatre lobed tray with [PERSON_NAME] angels" at bounding box center [263, 298] width 372 height 20
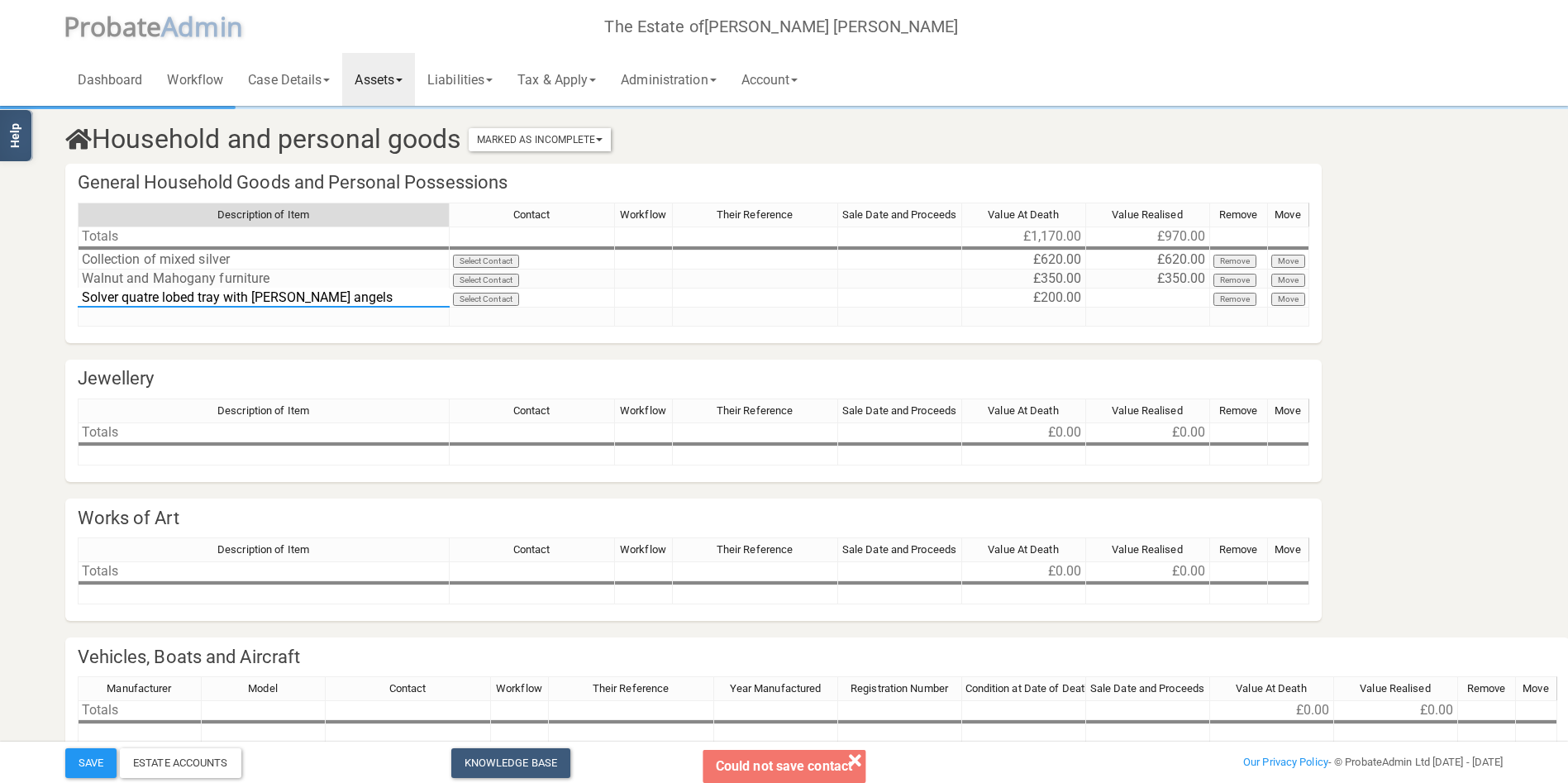
click at [90, 295] on textarea "Solver quatre lobed tray with [PERSON_NAME] angels" at bounding box center [263, 298] width 372 height 20
click at [98, 295] on textarea "Solver quatre lobed tray with [PERSON_NAME] angels" at bounding box center [263, 298] width 372 height 20
click at [92, 296] on textarea "Solver quatre lobed tray with [PERSON_NAME] angels" at bounding box center [263, 298] width 372 height 20
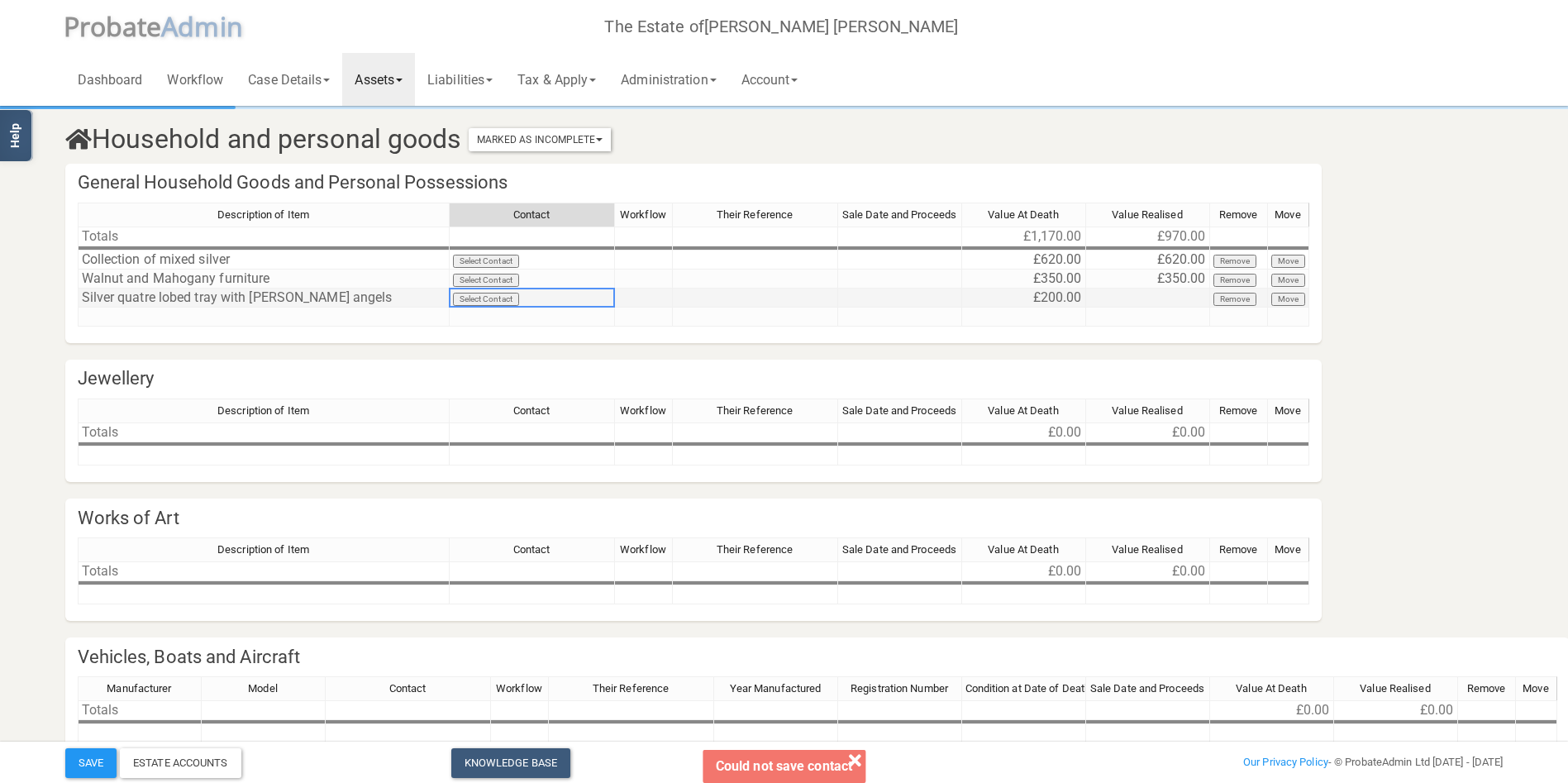
click at [125, 305] on td "Silver quatre lobed tray with [PERSON_NAME] angels" at bounding box center [263, 298] width 372 height 19
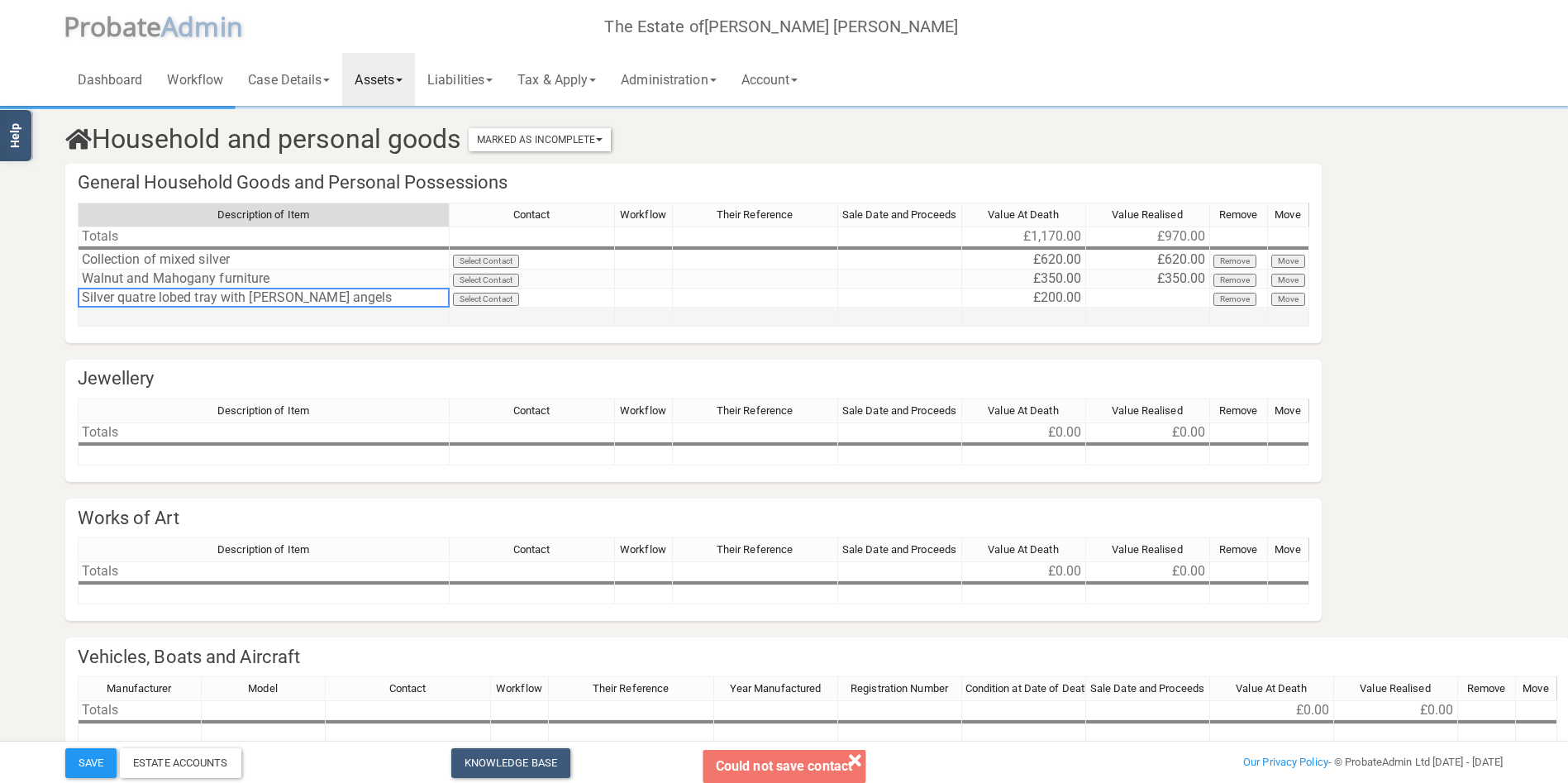
click at [125, 311] on td at bounding box center [263, 317] width 372 height 19
type textarea "Ornaments"
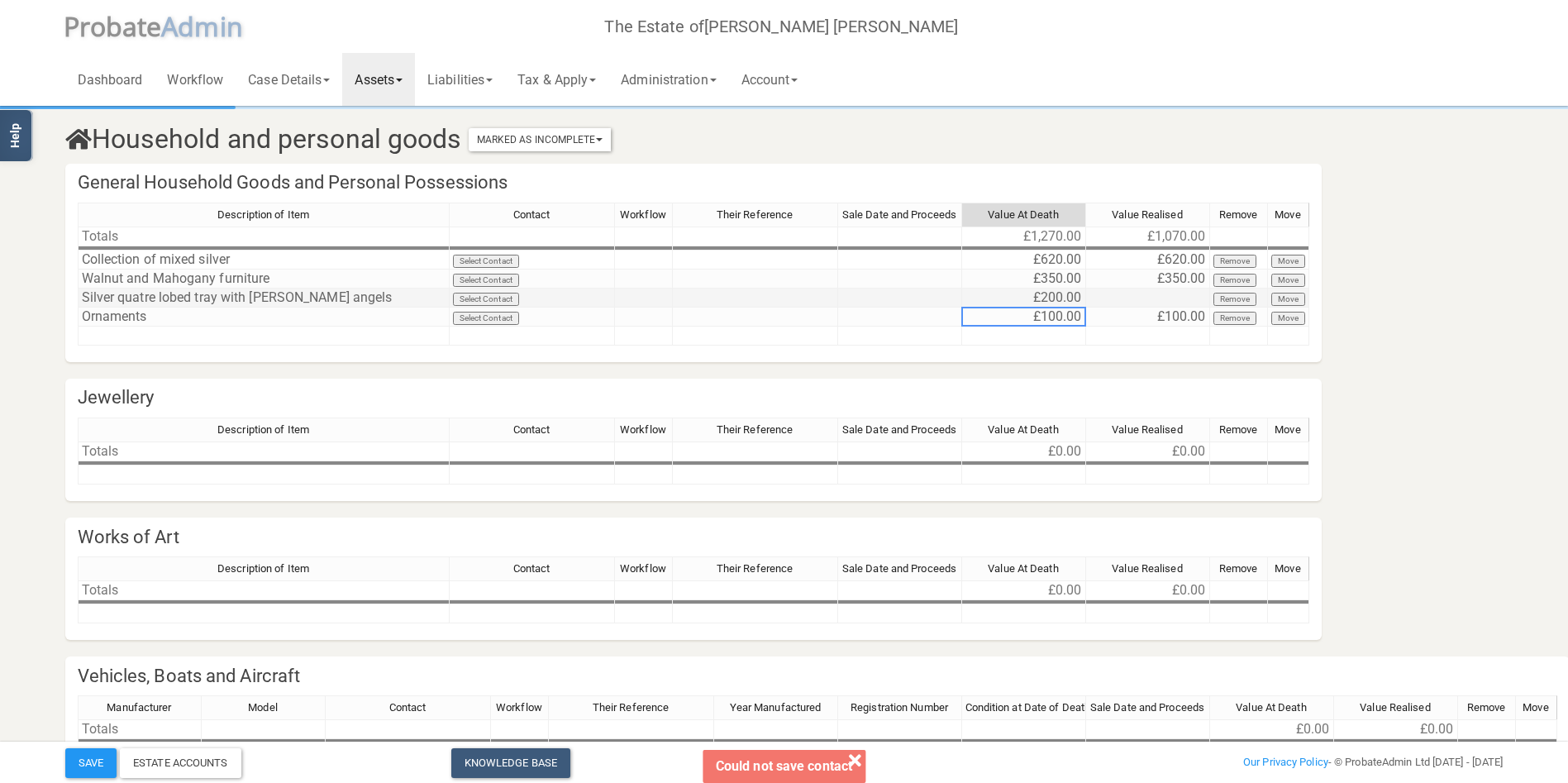
click at [1195, 292] on td at bounding box center [1148, 298] width 124 height 19
click at [1184, 294] on td at bounding box center [1148, 298] width 124 height 19
type textarea "200"
click at [77, 320] on div "Description of Item Contact Workflow Their Reference Sale Date and Proceeds Val…" at bounding box center [77, 274] width 0 height 143
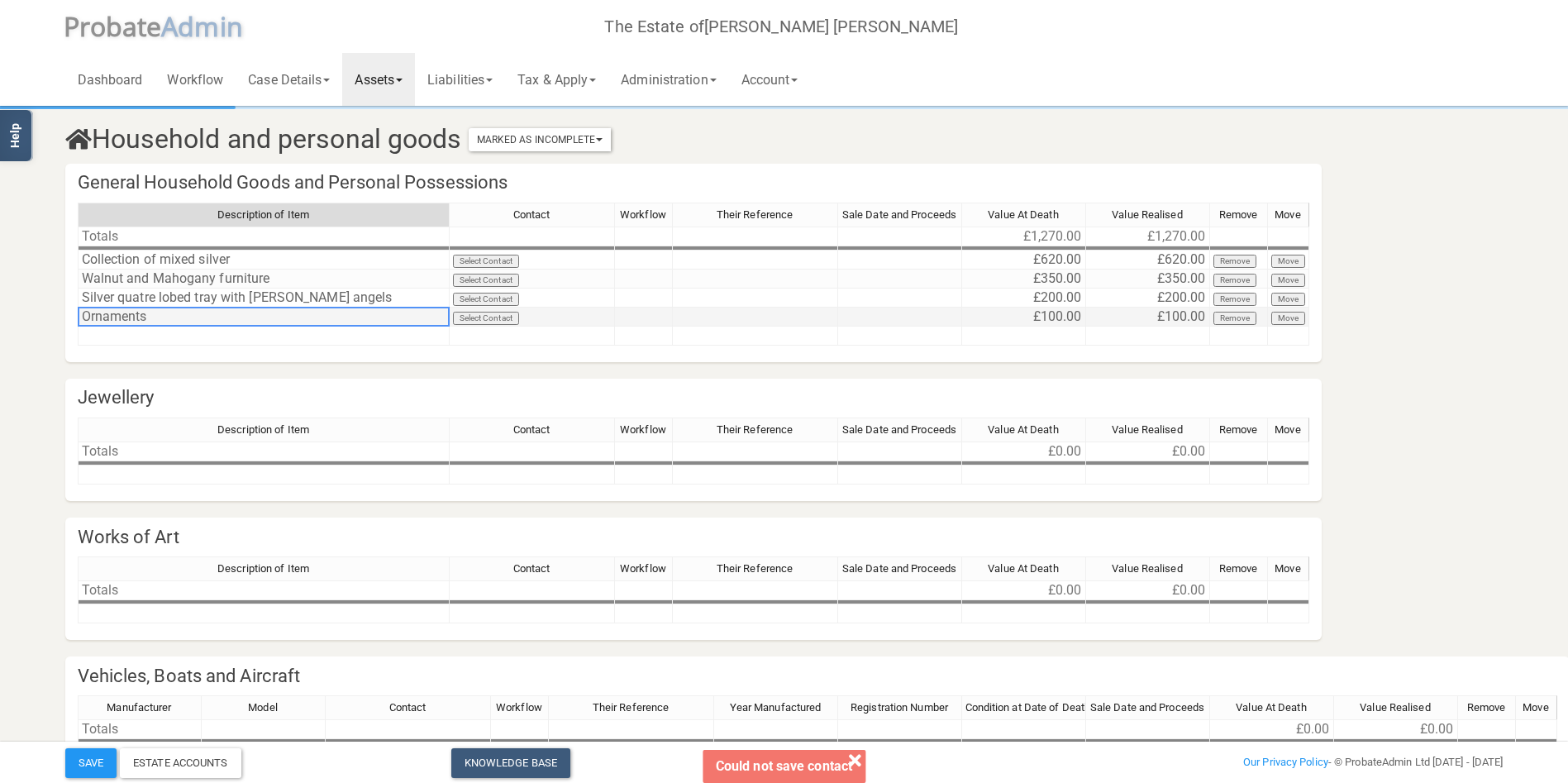
click at [84, 320] on td "Ornaments" at bounding box center [263, 317] width 372 height 19
click at [84, 309] on td "Ornaments" at bounding box center [263, 317] width 372 height 19
click at [83, 314] on td "Ornaments" at bounding box center [263, 317] width 372 height 19
click at [83, 315] on textarea "Ornaments" at bounding box center [263, 317] width 372 height 20
click at [82, 319] on textarea "Chinese Bronze Ornaments" at bounding box center [263, 317] width 372 height 20
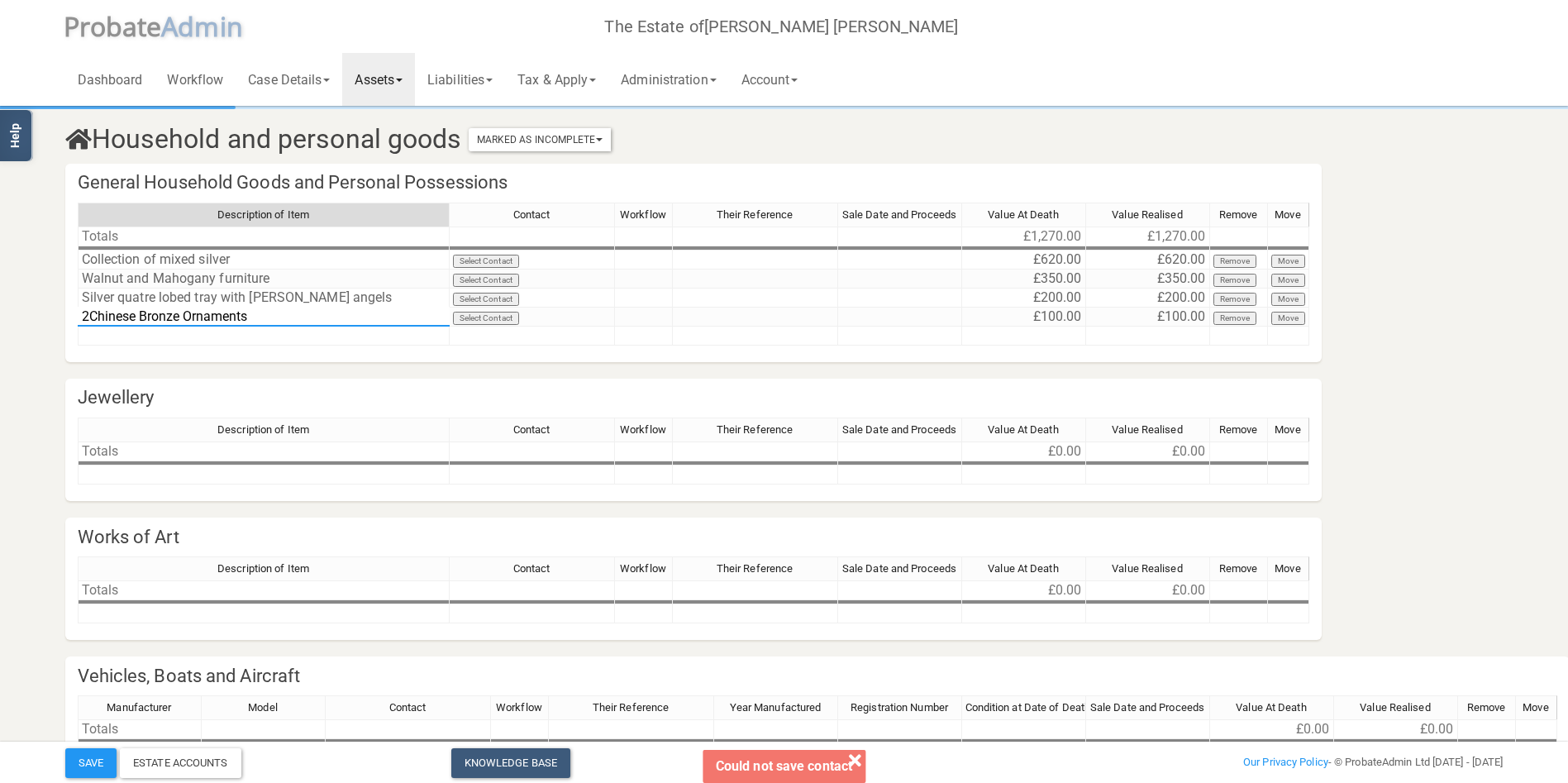
type textarea "2 Chinese Bronze Ornaments"
click at [105, 337] on td at bounding box center [263, 335] width 372 height 19
click at [196, 337] on textarea "Vixtorian Brass [PERSON_NAME] Clock" at bounding box center [263, 335] width 372 height 20
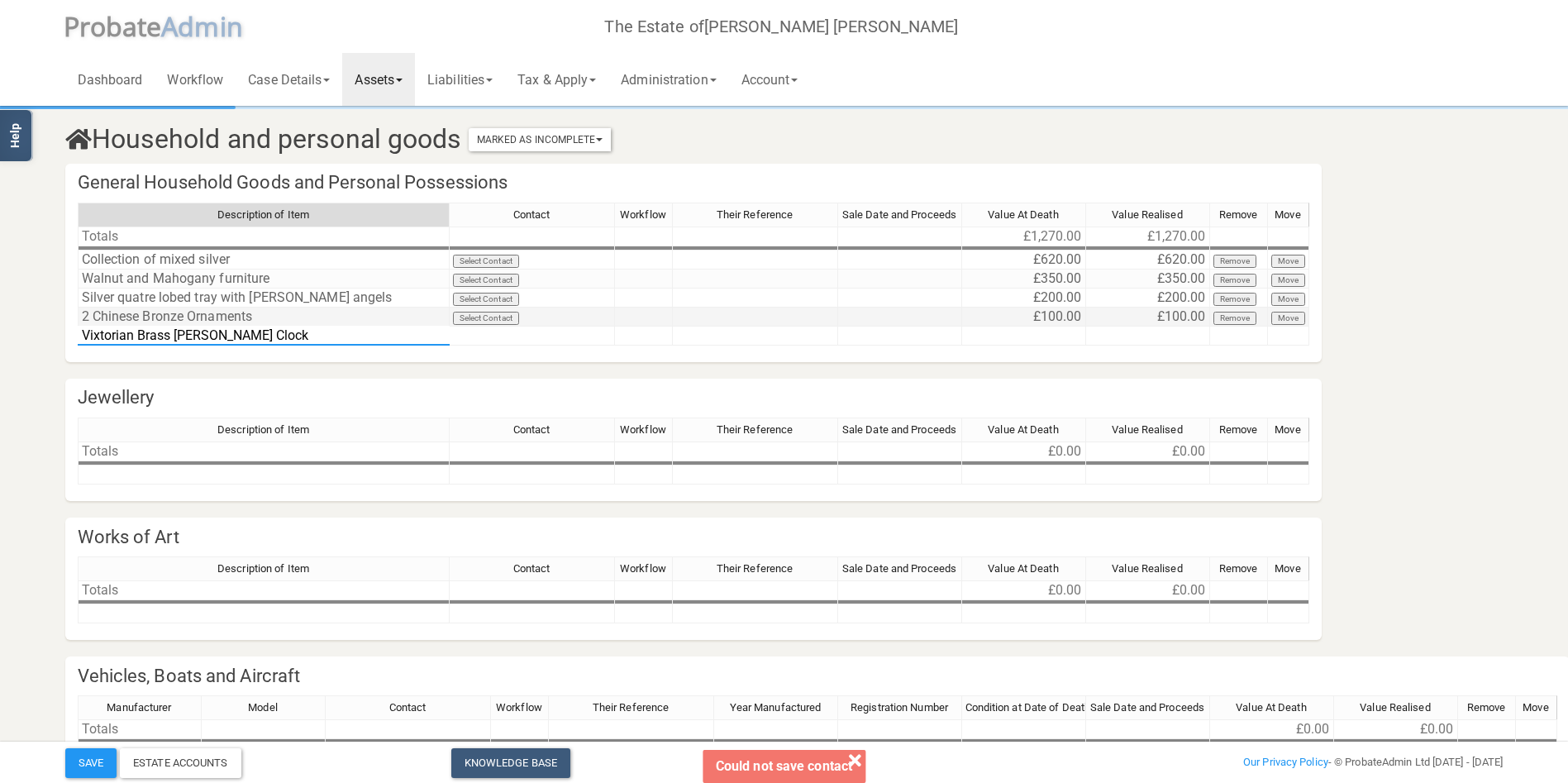
type textarea "Vixtorian Brass Skeleton Clock"
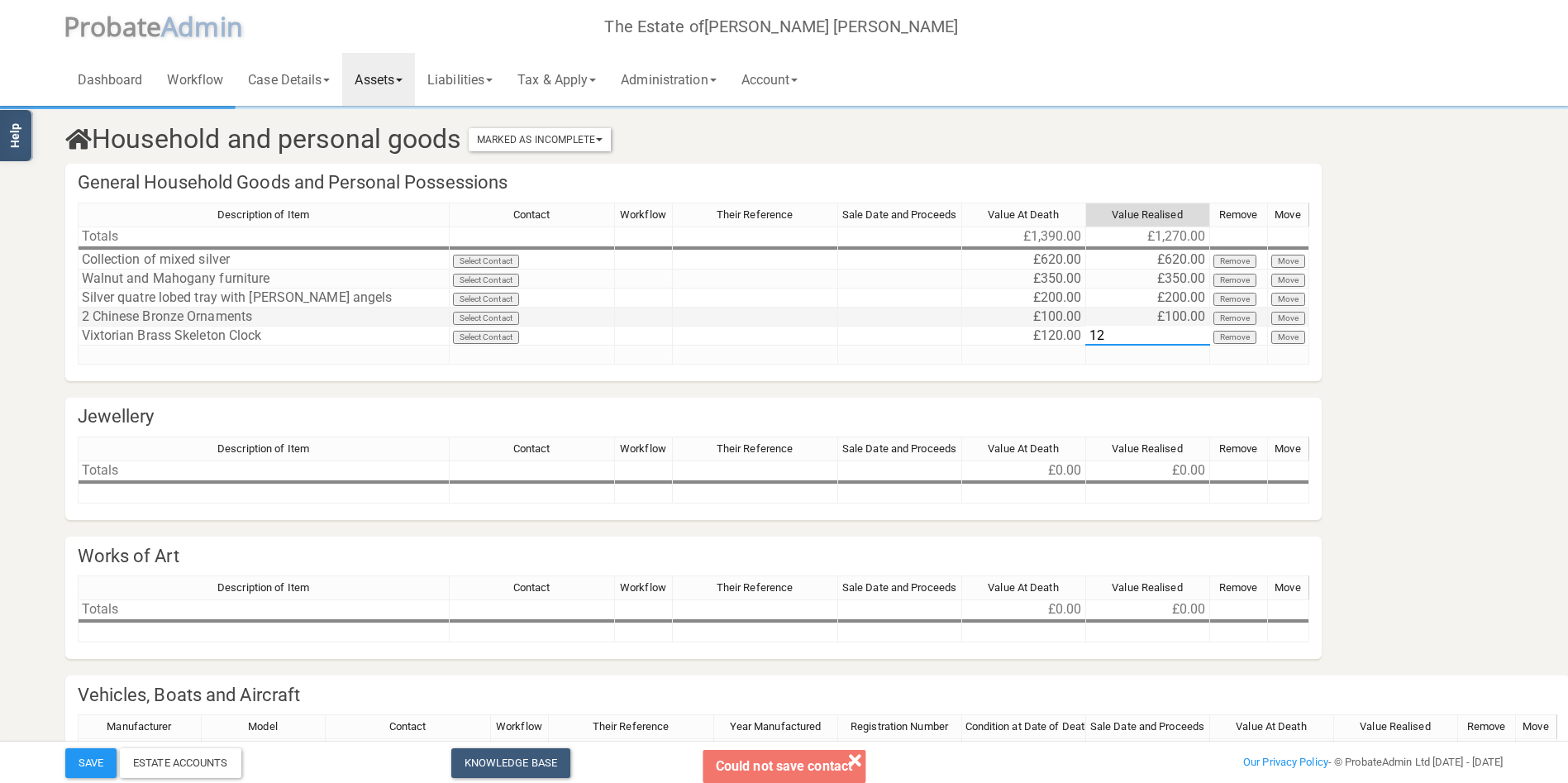
type textarea "120"
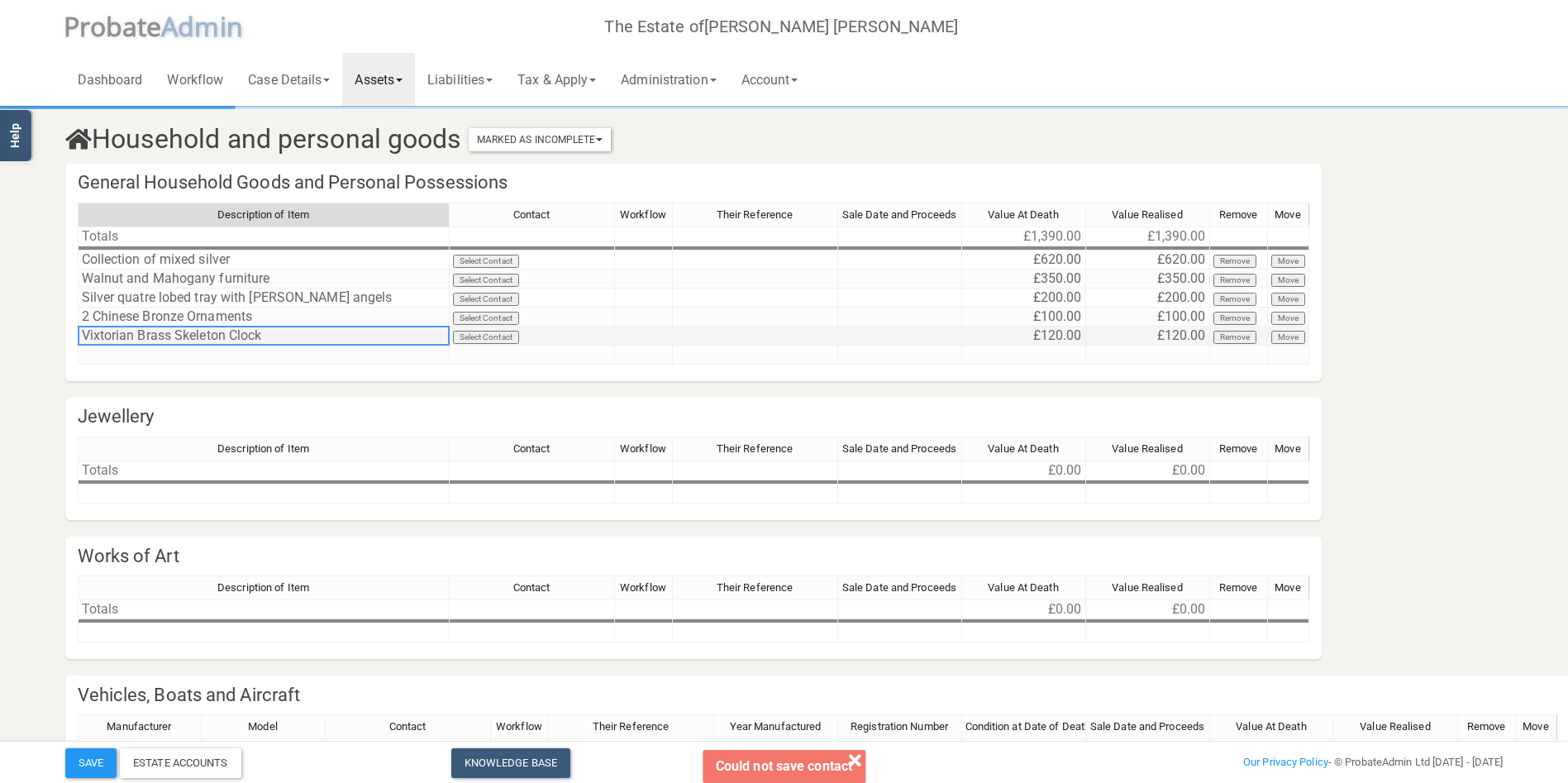
click at [91, 335] on td "Vixtorian Brass Skeleton Clock" at bounding box center [263, 335] width 372 height 19
click at [96, 335] on td "Vixtorian Brass Skeleton Clock" at bounding box center [263, 335] width 372 height 19
drag, startPoint x: 99, startPoint y: 333, endPoint x: 112, endPoint y: 327, distance: 14.3
click at [99, 333] on textarea "Vixtorian Brass Skeleton Clock" at bounding box center [263, 335] width 372 height 20
type textarea "Victorian Brass Skeleton Clock"
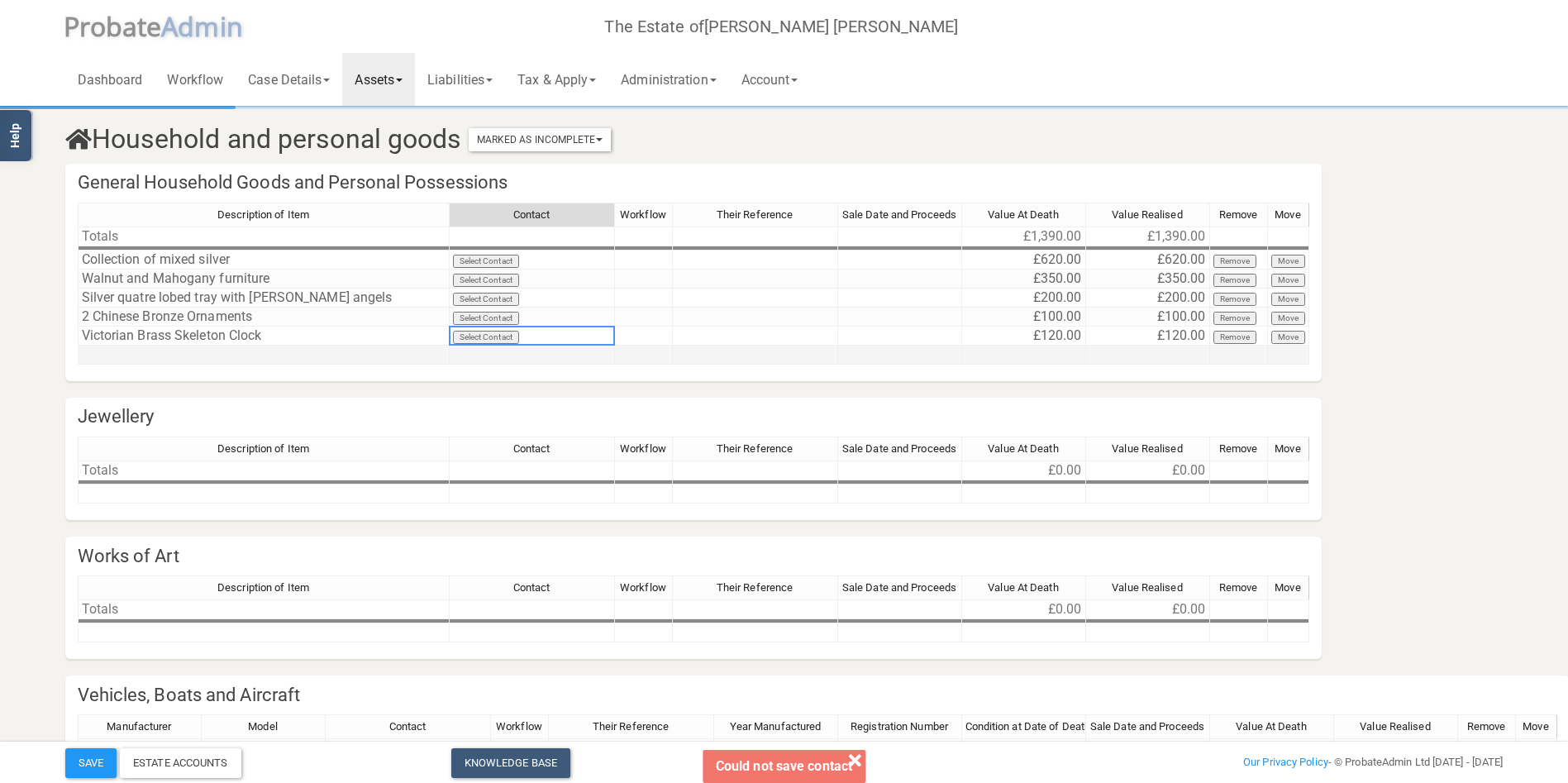
click at [200, 354] on td at bounding box center [263, 354] width 372 height 19
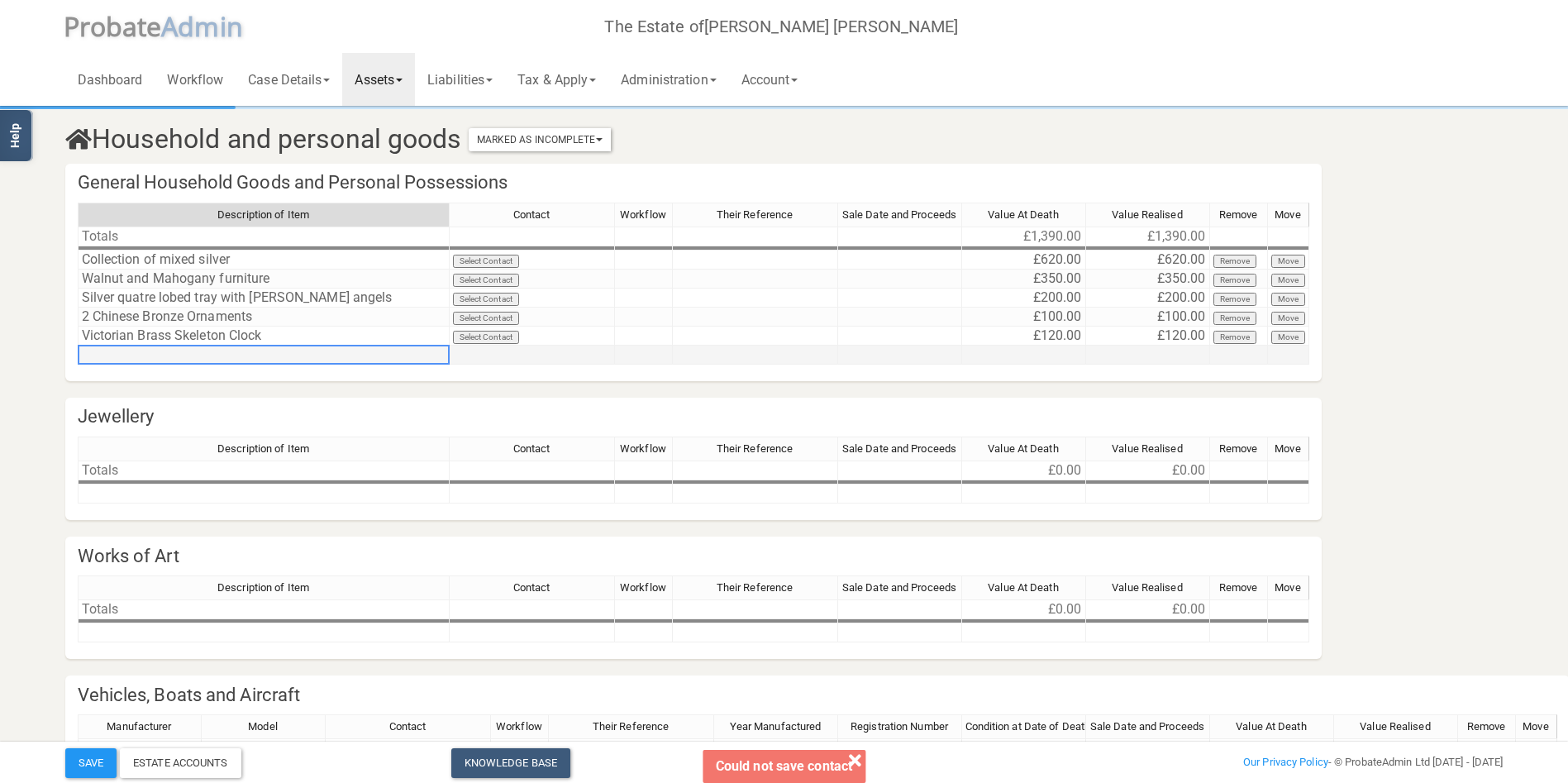
click at [189, 355] on td at bounding box center [263, 354] width 372 height 19
click at [171, 352] on td at bounding box center [263, 354] width 372 height 19
type textarea "Other contents"
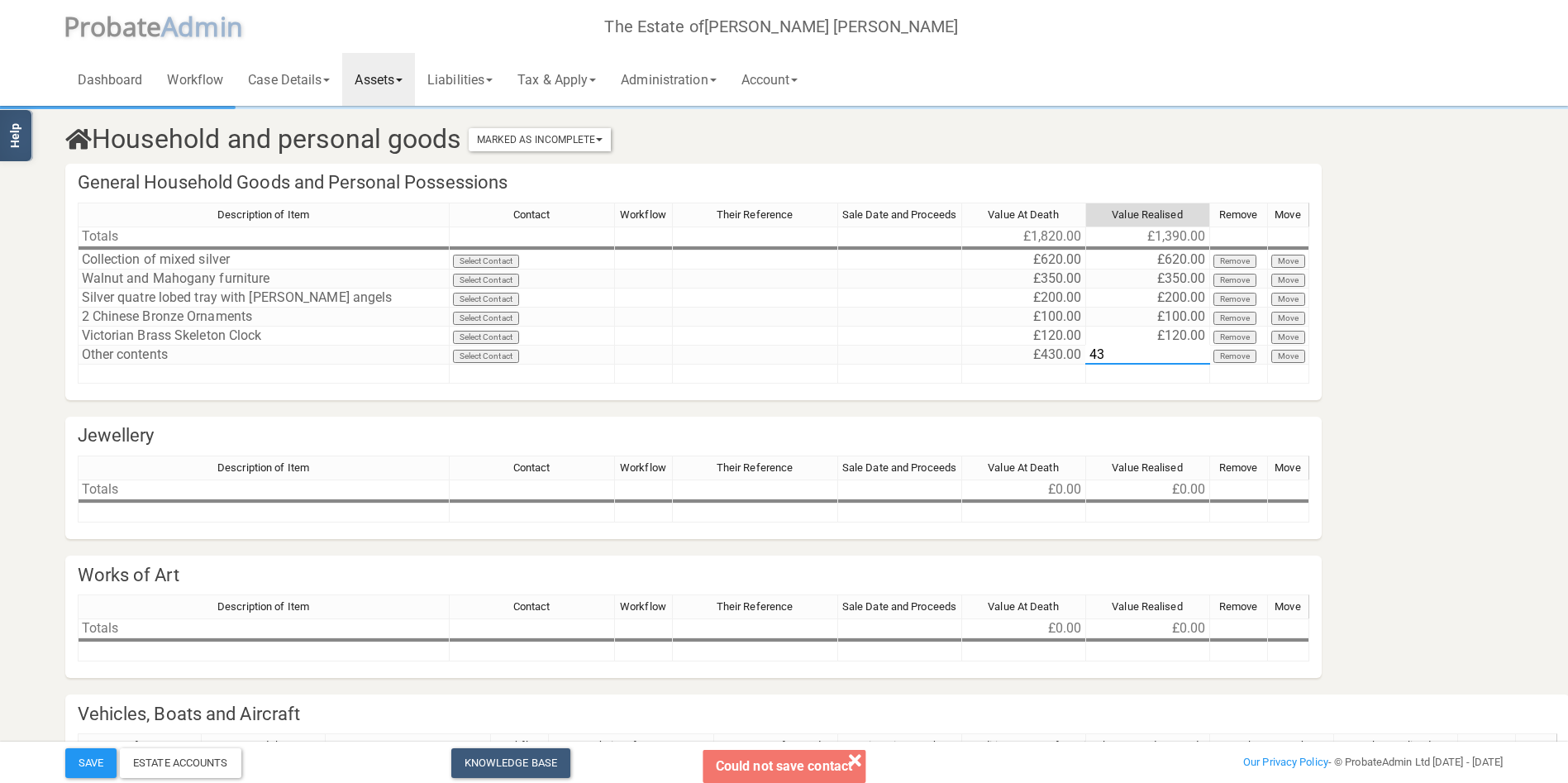
type textarea "430"
click at [72, 757] on button "Save" at bounding box center [91, 763] width 52 height 30
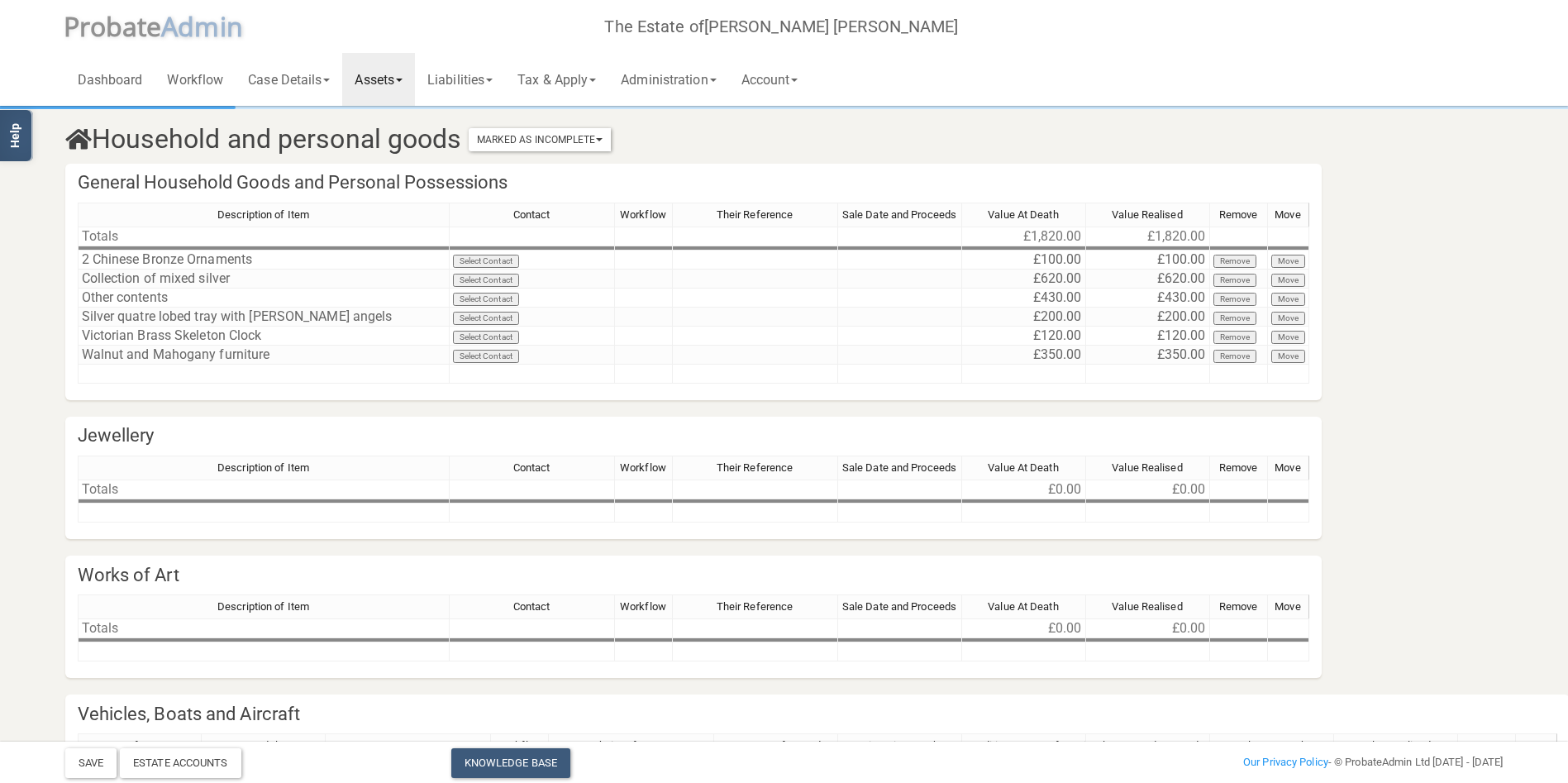
click at [415, 71] on link "Assets" at bounding box center [378, 80] width 72 height 53
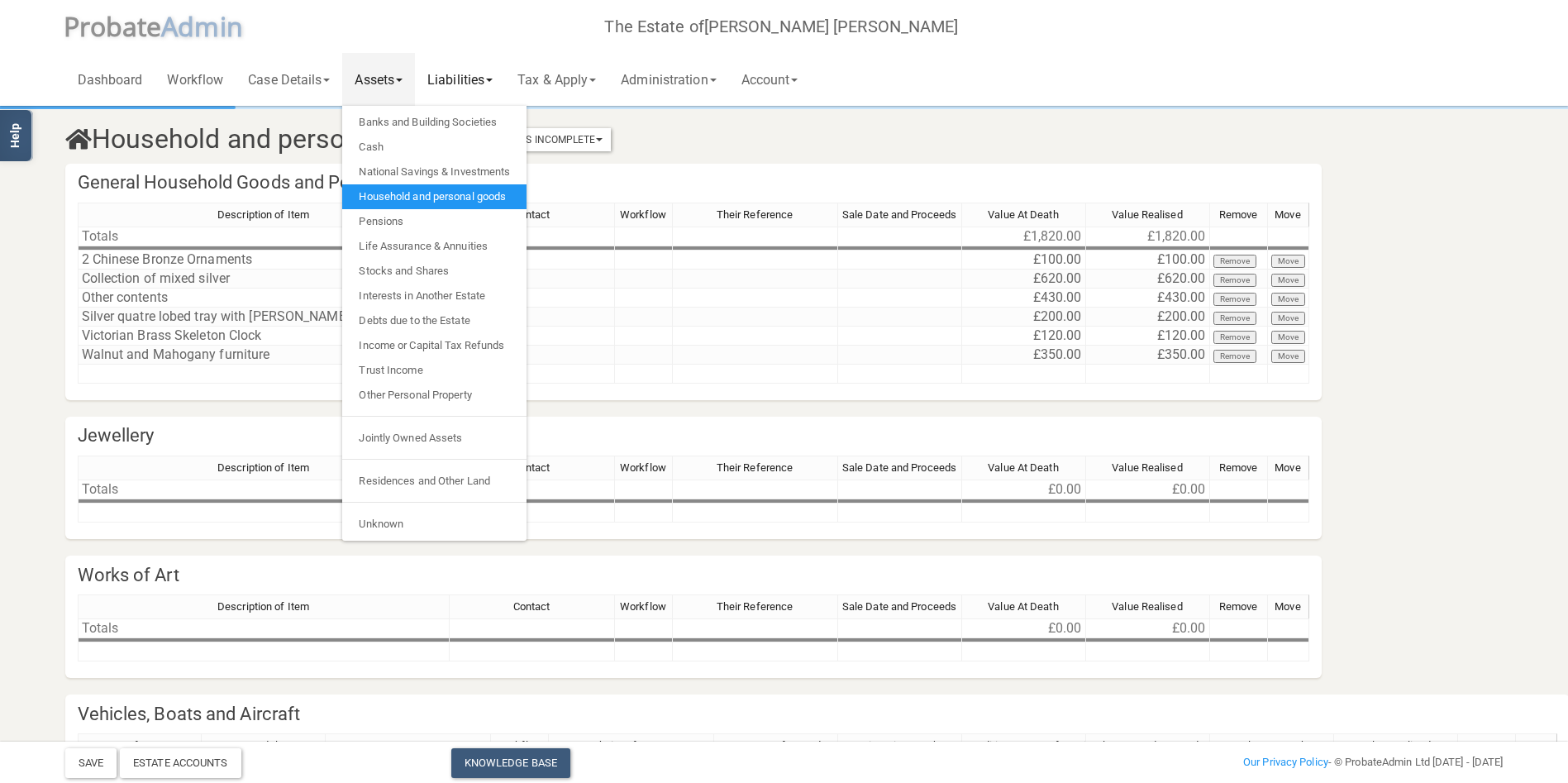
click at [447, 74] on link "Liabilities" at bounding box center [460, 80] width 90 height 53
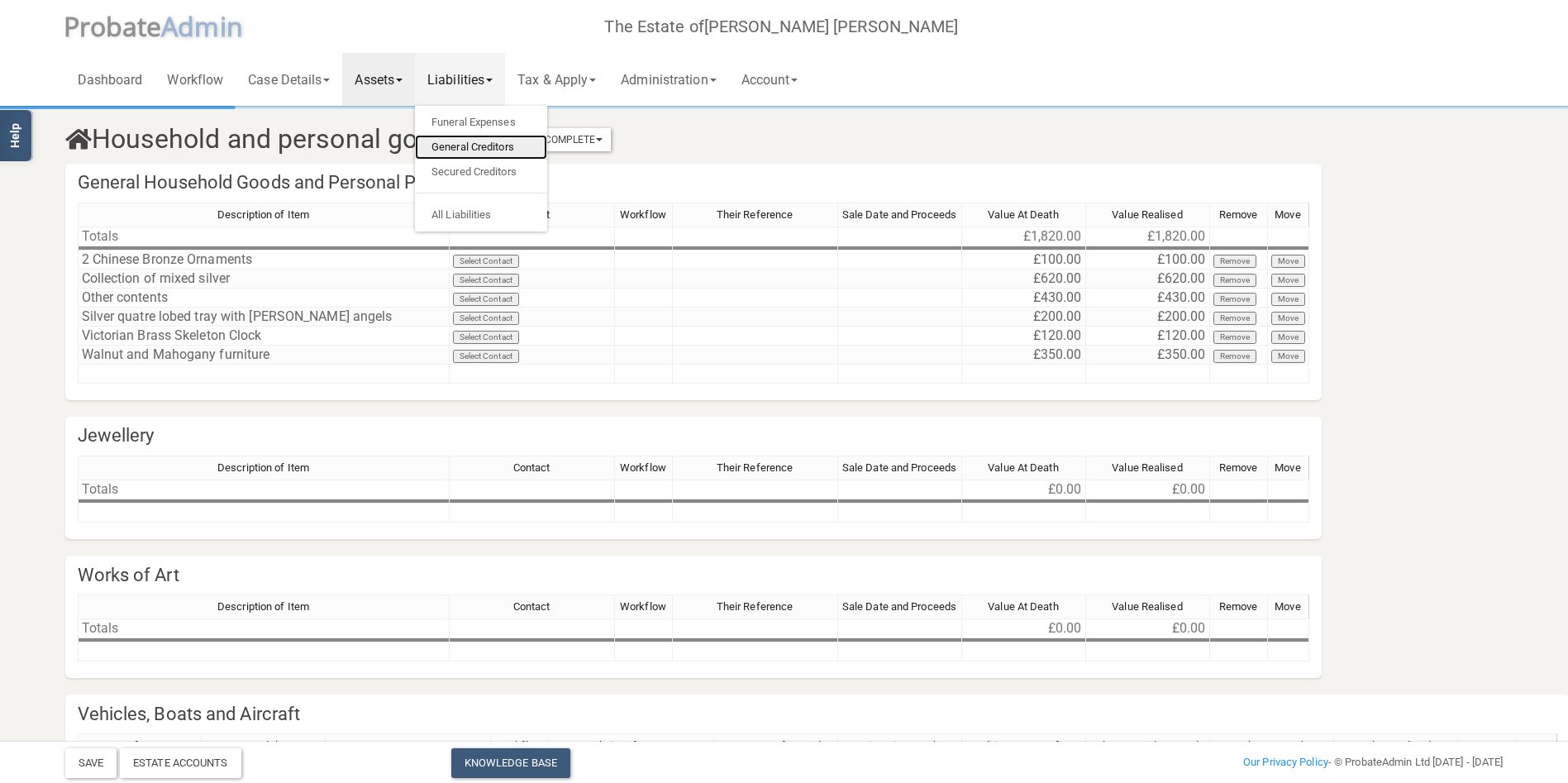
click at [473, 139] on link "General Creditors" at bounding box center [481, 147] width 132 height 25
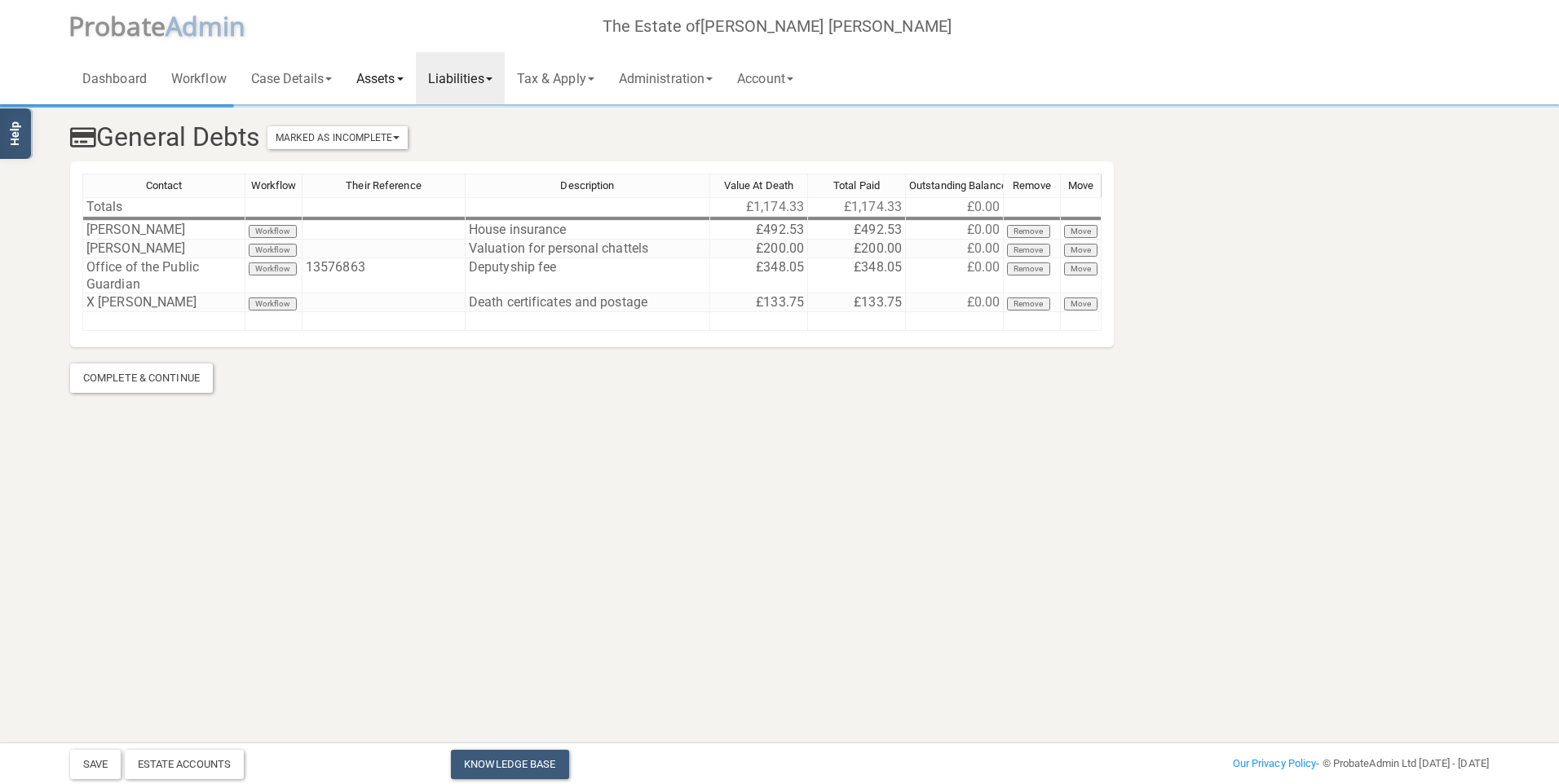
click at [383, 71] on link "Assets" at bounding box center [379, 79] width 71 height 52
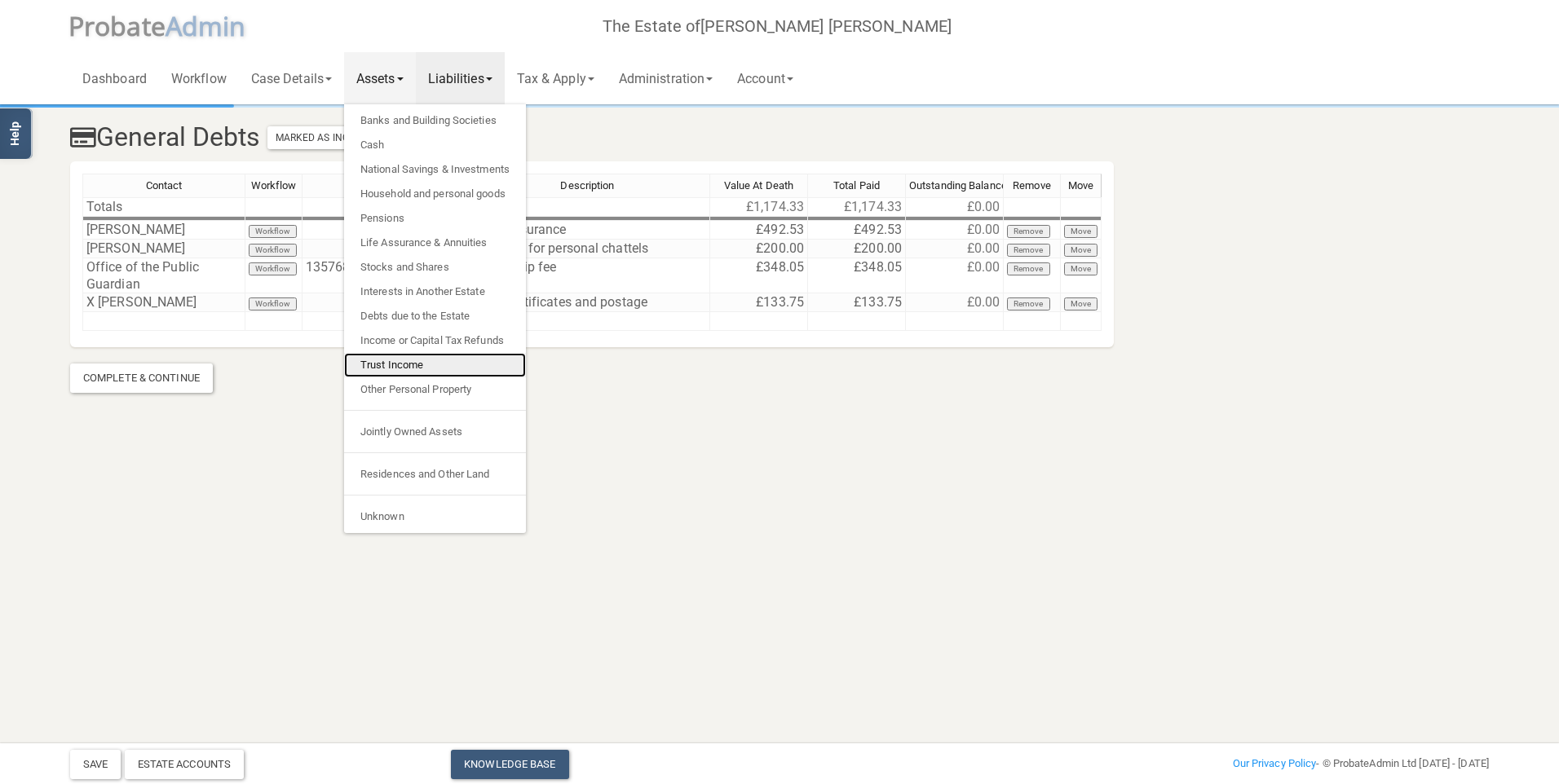
click at [404, 366] on link "Trust Income" at bounding box center [435, 365] width 182 height 25
click at [404, 366] on html "</div></div> Help Toggle navigation P robate A dmin The Estate of [PERSON_NAME]…" at bounding box center [780, 392] width 1559 height 784
